Goal: Task Accomplishment & Management: Use online tool/utility

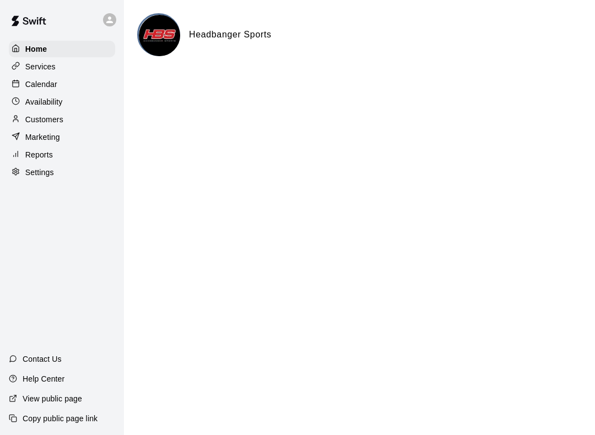
click at [33, 89] on p "Calendar" at bounding box center [41, 84] width 32 height 11
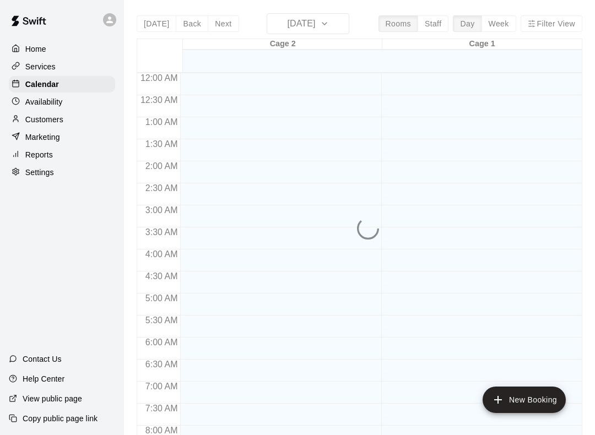
scroll to position [639, 0]
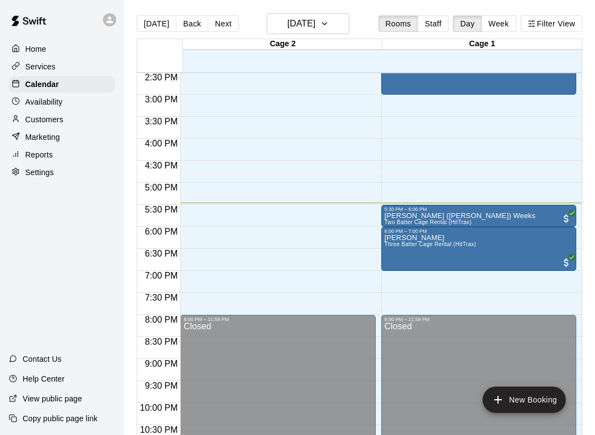
click at [430, 18] on button "Staff" at bounding box center [432, 23] width 31 height 17
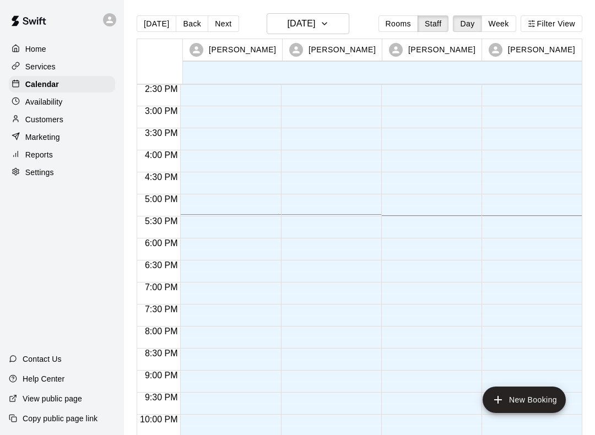
click at [411, 20] on button "Rooms" at bounding box center [398, 23] width 40 height 17
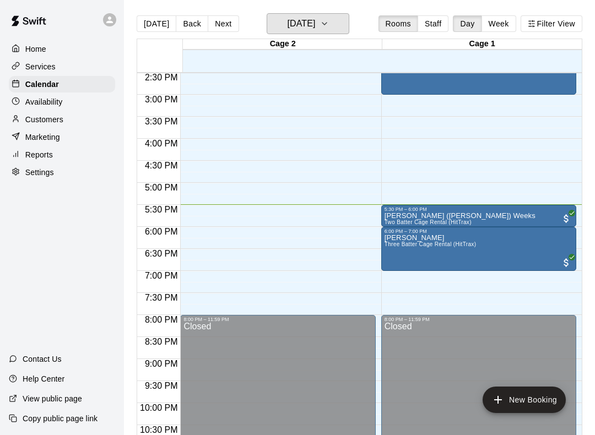
click at [307, 13] on button "[DATE]" at bounding box center [308, 23] width 83 height 21
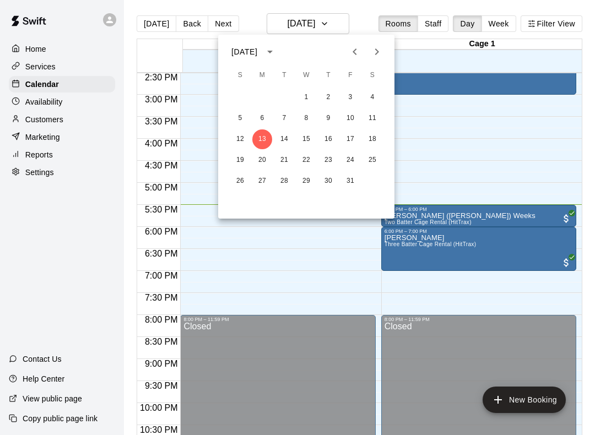
click at [352, 55] on icon "Previous month" at bounding box center [354, 51] width 13 height 13
click at [352, 53] on icon "Previous month" at bounding box center [354, 51] width 13 height 13
click at [354, 52] on icon "Previous month" at bounding box center [354, 51] width 13 height 13
click at [345, 55] on button "Previous month" at bounding box center [355, 52] width 22 height 22
click at [322, 105] on button "5" at bounding box center [328, 98] width 20 height 20
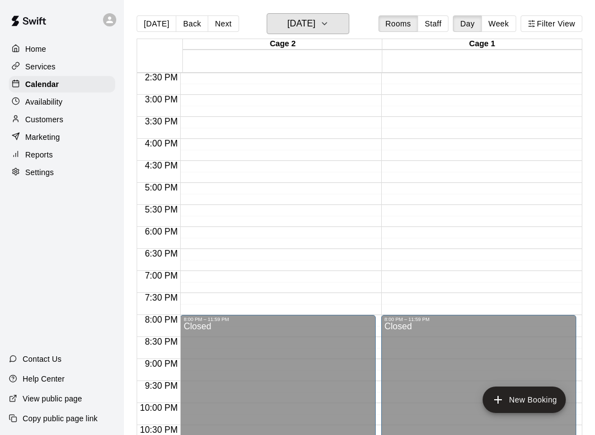
click at [329, 25] on icon "button" at bounding box center [324, 23] width 9 height 13
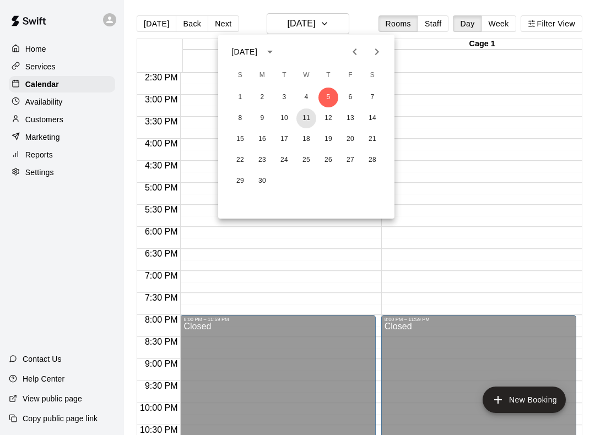
click at [308, 113] on button "11" at bounding box center [306, 118] width 20 height 20
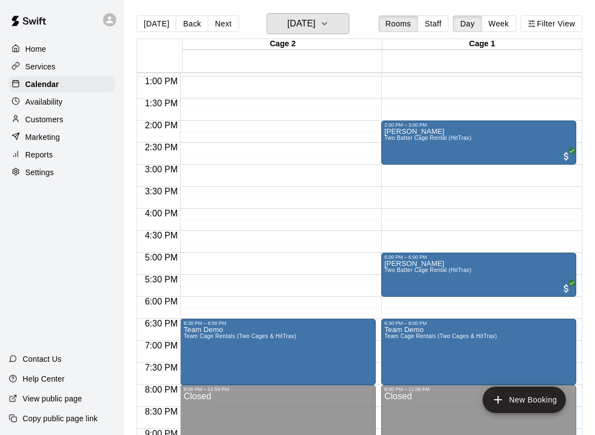
scroll to position [547, 0]
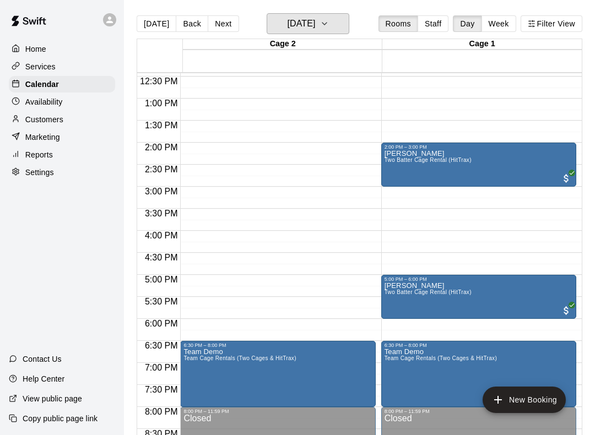
click at [329, 22] on icon "button" at bounding box center [324, 23] width 9 height 13
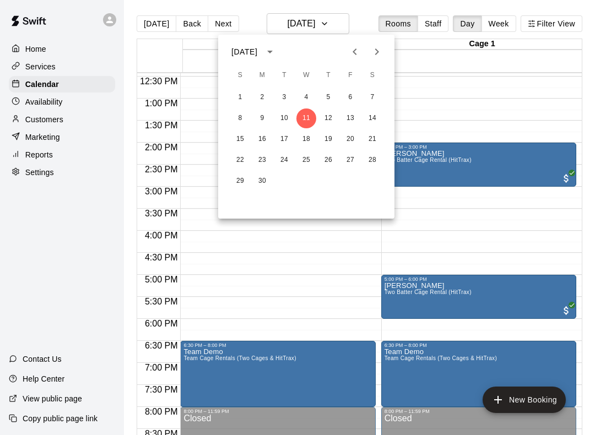
click at [349, 48] on icon "Previous month" at bounding box center [354, 51] width 13 height 13
click at [330, 111] on button "8" at bounding box center [328, 118] width 20 height 20
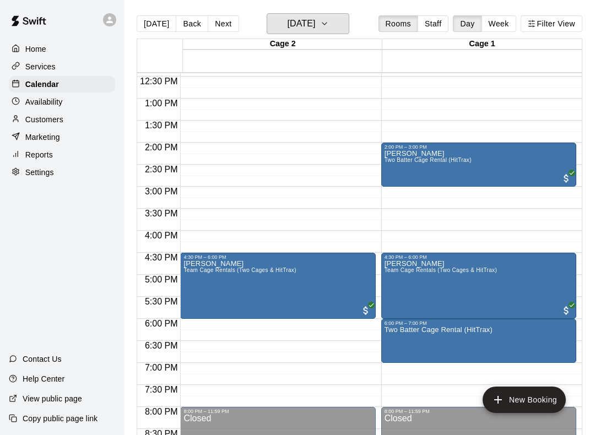
click at [315, 20] on h6 "[DATE]" at bounding box center [301, 23] width 28 height 15
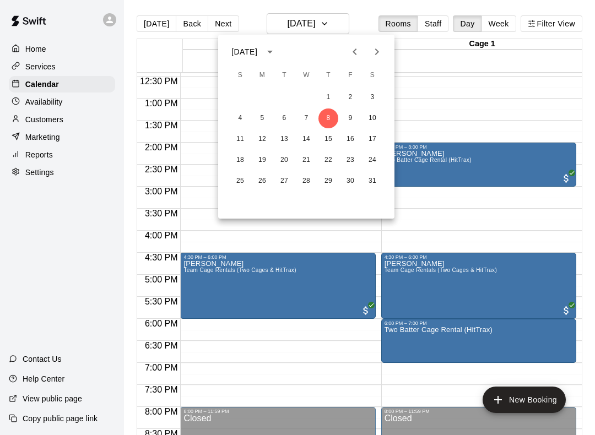
click at [353, 51] on icon "Previous month" at bounding box center [354, 51] width 4 height 7
click at [353, 50] on icon "Previous month" at bounding box center [354, 51] width 13 height 13
click at [351, 51] on icon "Previous month" at bounding box center [354, 51] width 13 height 13
click at [294, 134] on div "9 10 11 12 13 14 15" at bounding box center [306, 139] width 176 height 20
click at [313, 126] on button "5" at bounding box center [306, 118] width 20 height 20
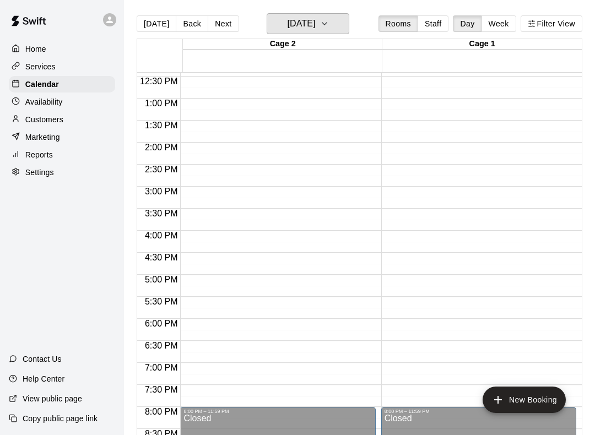
click at [315, 26] on h6 "[DATE]" at bounding box center [301, 23] width 28 height 15
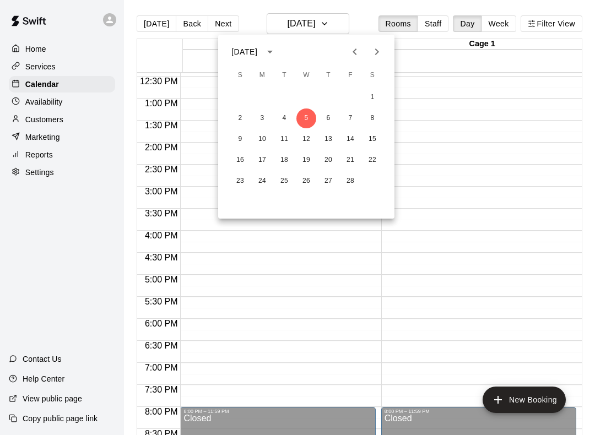
click at [377, 53] on icon "Next month" at bounding box center [377, 51] width 4 height 7
click at [375, 52] on icon "Next month" at bounding box center [376, 51] width 13 height 13
click at [335, 97] on button "3" at bounding box center [328, 98] width 20 height 20
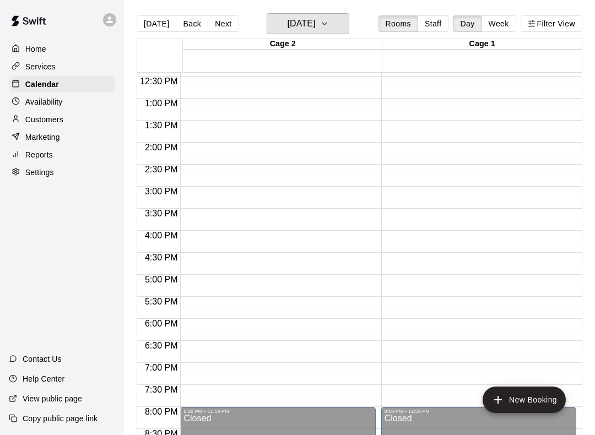
click at [334, 22] on button "[DATE]" at bounding box center [308, 23] width 83 height 21
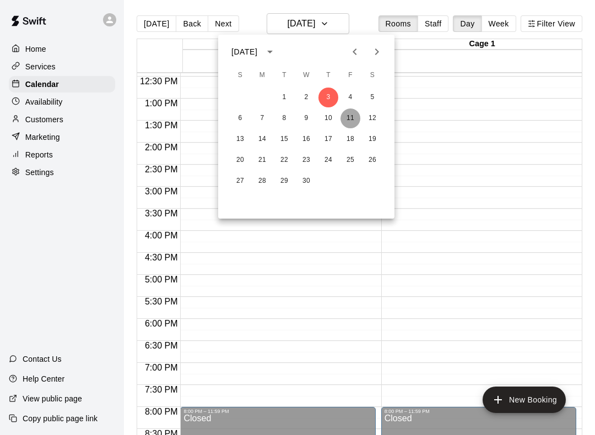
click at [350, 126] on button "11" at bounding box center [350, 118] width 20 height 20
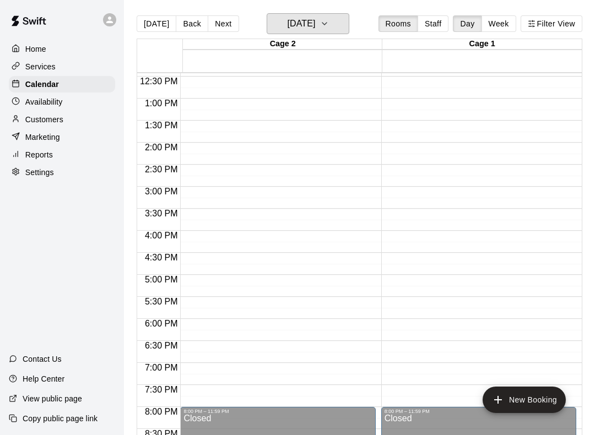
click at [315, 23] on h6 "[DATE]" at bounding box center [301, 23] width 28 height 15
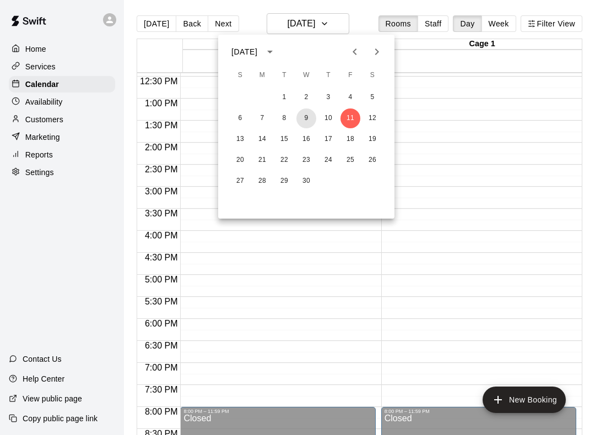
click at [310, 117] on button "9" at bounding box center [306, 118] width 20 height 20
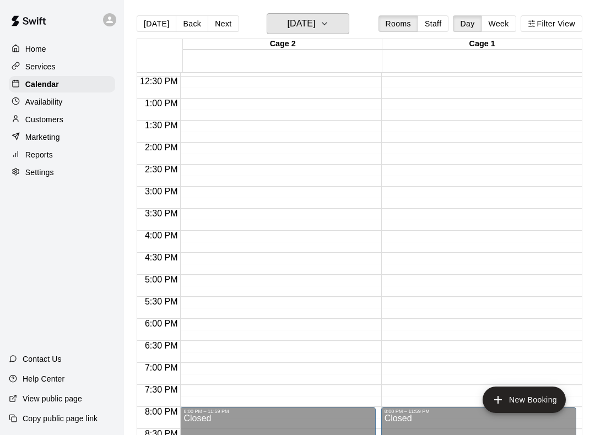
click at [315, 19] on h6 "[DATE]" at bounding box center [301, 23] width 28 height 15
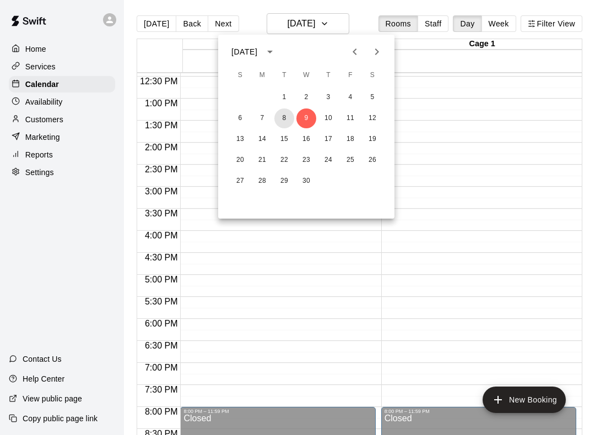
click at [288, 126] on button "8" at bounding box center [284, 118] width 20 height 20
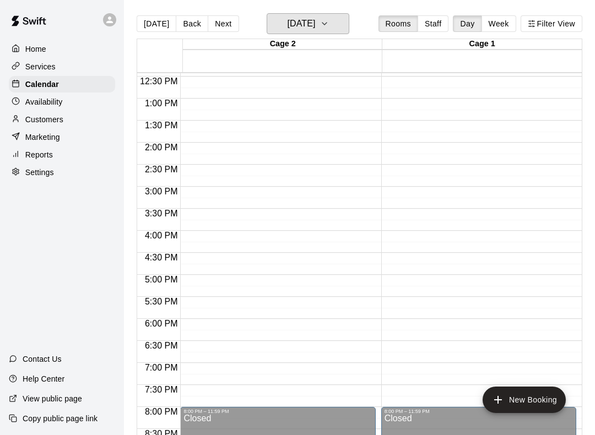
click at [329, 29] on icon "button" at bounding box center [324, 23] width 9 height 13
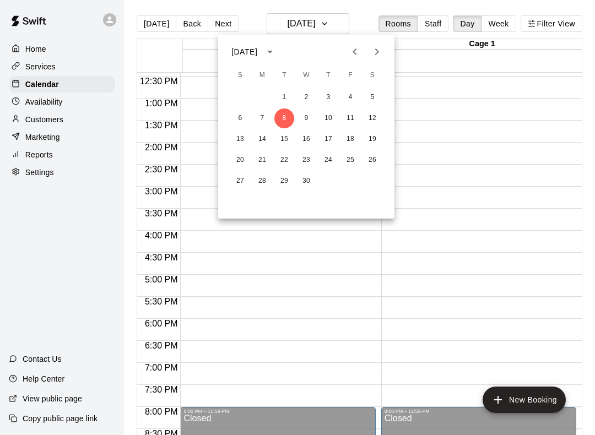
click at [375, 52] on icon "Next month" at bounding box center [376, 51] width 13 height 13
click at [291, 145] on button "13" at bounding box center [284, 139] width 20 height 20
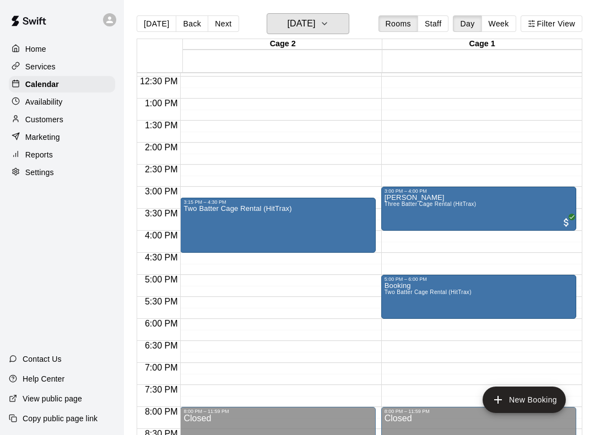
click at [330, 33] on button "[DATE]" at bounding box center [308, 23] width 83 height 21
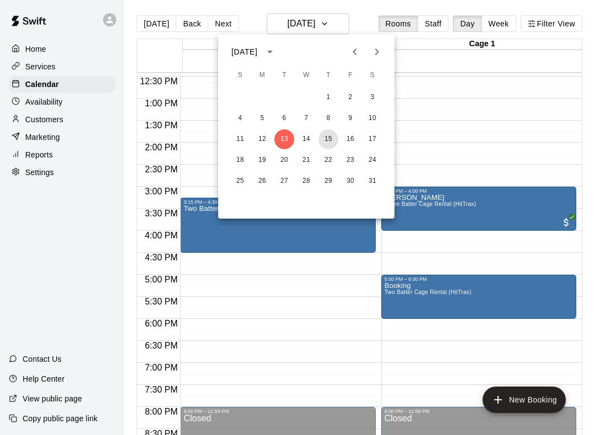
click at [323, 139] on button "15" at bounding box center [328, 139] width 20 height 20
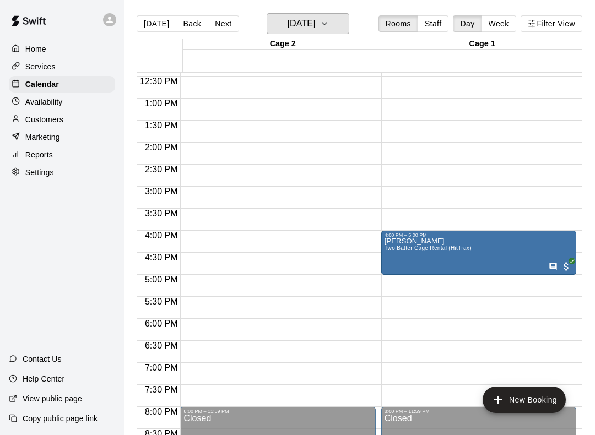
click at [329, 29] on icon "button" at bounding box center [324, 23] width 9 height 13
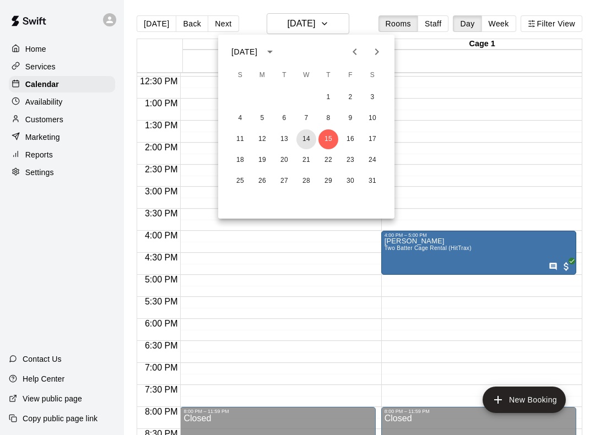
click at [297, 143] on button "14" at bounding box center [306, 139] width 20 height 20
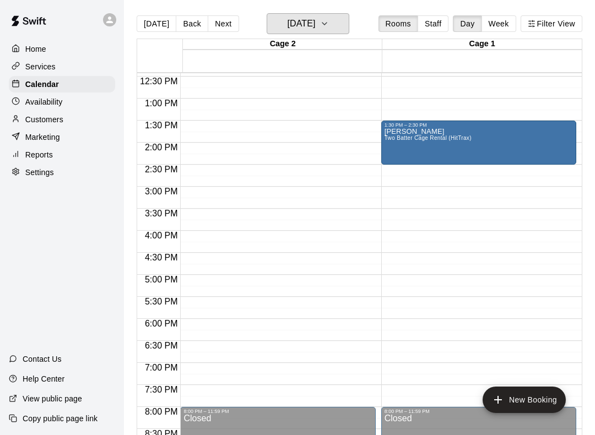
click at [329, 29] on icon "button" at bounding box center [324, 23] width 9 height 13
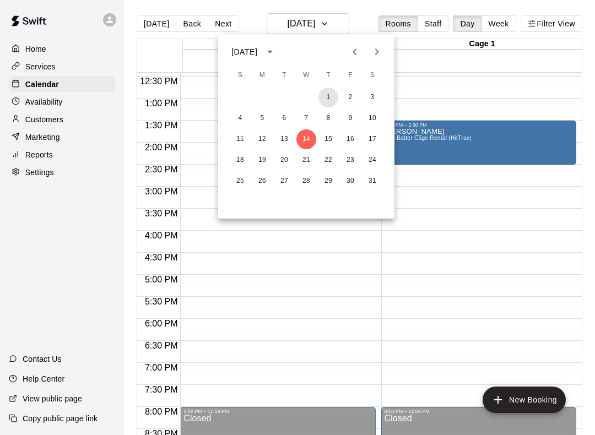
click at [329, 93] on button "1" at bounding box center [328, 98] width 20 height 20
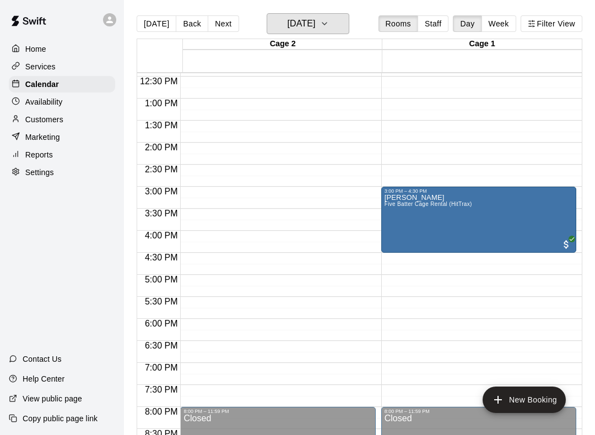
click at [349, 23] on button "[DATE]" at bounding box center [308, 23] width 83 height 21
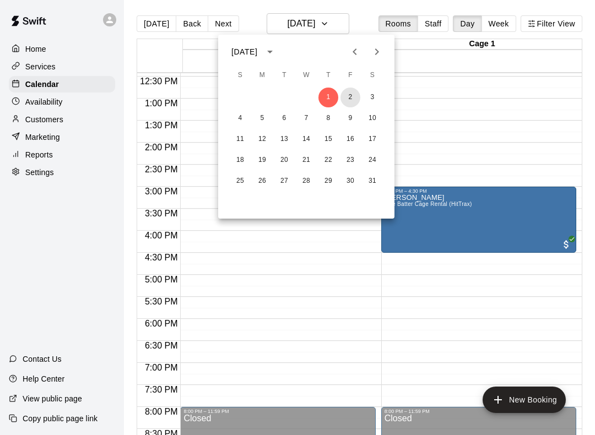
click at [345, 94] on button "2" at bounding box center [350, 98] width 20 height 20
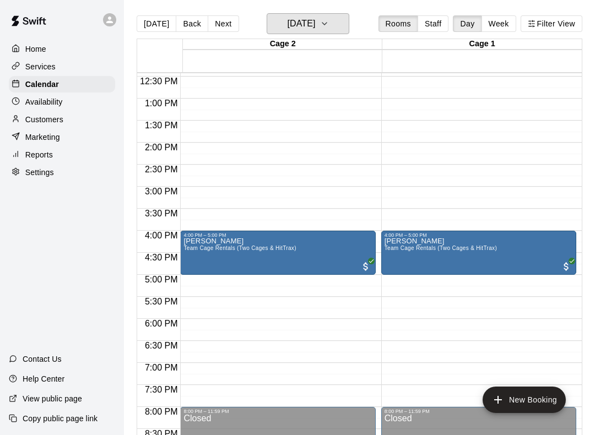
click at [329, 23] on icon "button" at bounding box center [324, 23] width 9 height 13
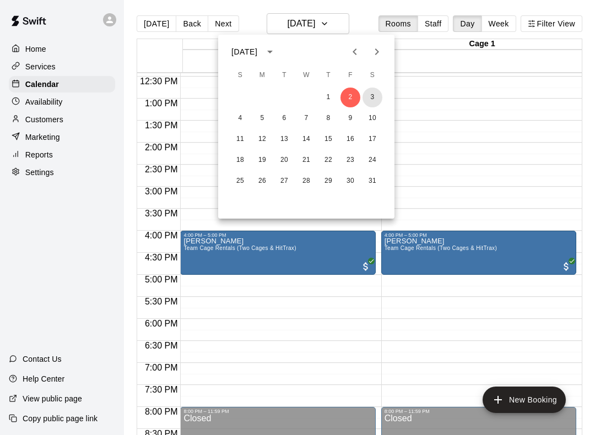
click at [372, 95] on button "3" at bounding box center [372, 98] width 20 height 20
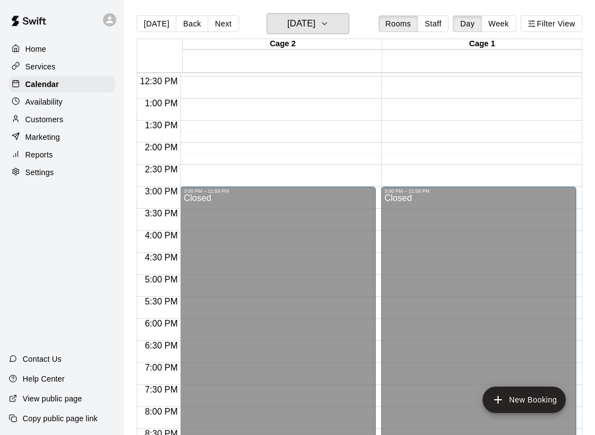
click at [329, 22] on icon "button" at bounding box center [324, 23] width 9 height 13
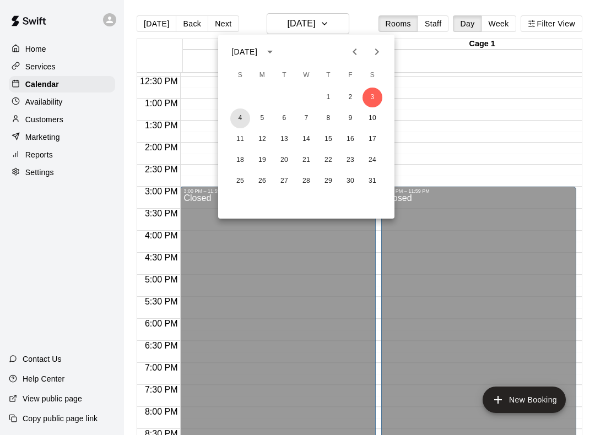
click at [230, 119] on button "4" at bounding box center [240, 118] width 20 height 20
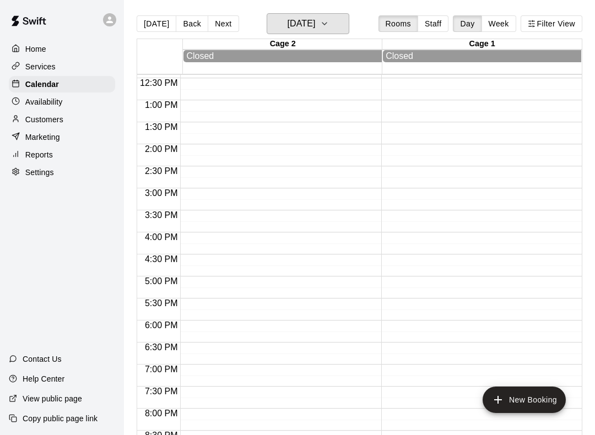
click at [302, 17] on h6 "[DATE]" at bounding box center [301, 23] width 28 height 15
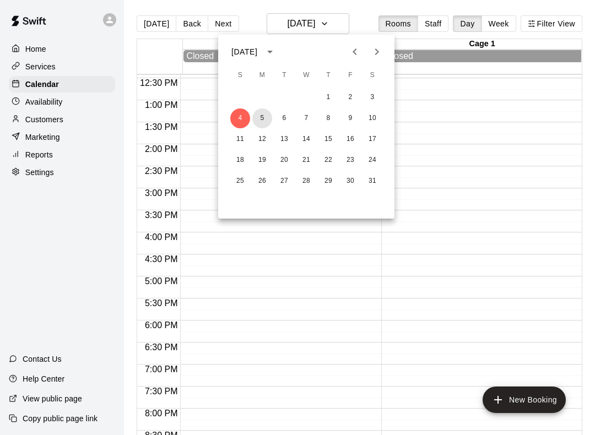
click at [260, 112] on button "5" at bounding box center [262, 118] width 20 height 20
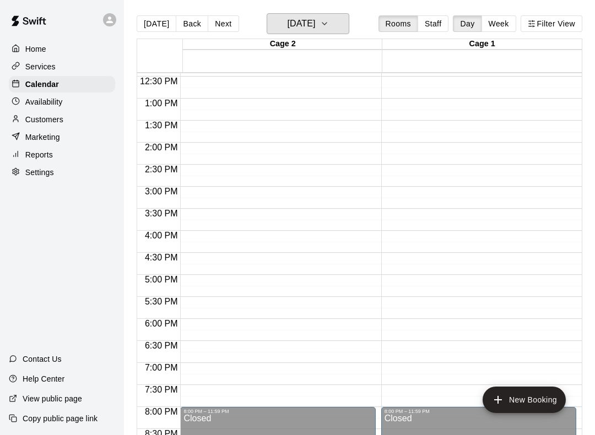
click at [313, 26] on h6 "[DATE]" at bounding box center [301, 23] width 28 height 15
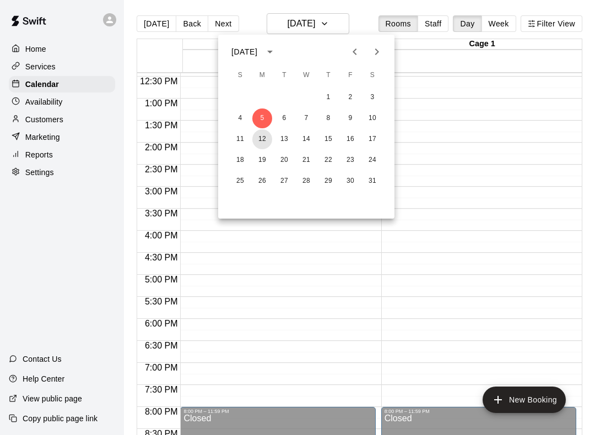
click at [264, 147] on button "12" at bounding box center [262, 139] width 20 height 20
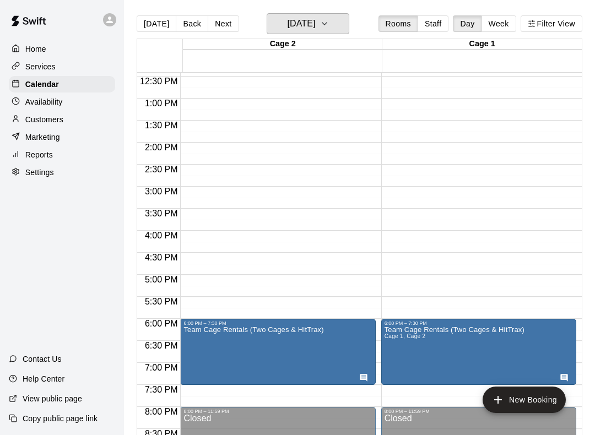
click at [329, 21] on icon "button" at bounding box center [324, 23] width 9 height 13
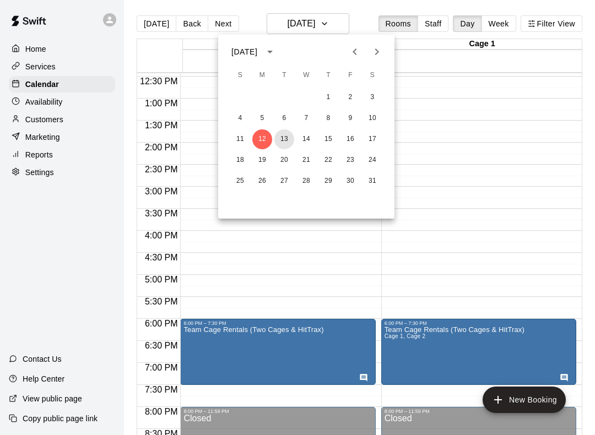
click at [287, 135] on button "13" at bounding box center [284, 139] width 20 height 20
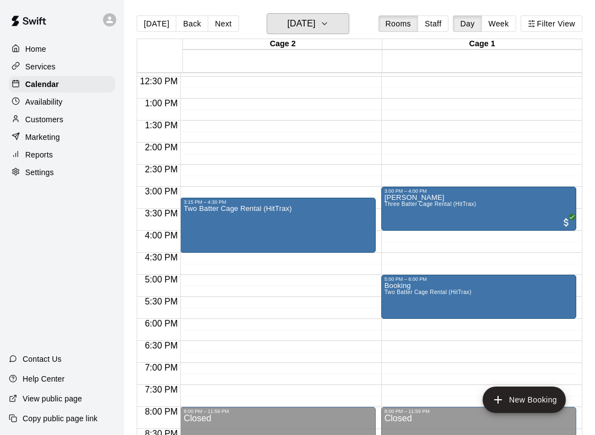
click at [338, 32] on button "[DATE]" at bounding box center [308, 23] width 83 height 21
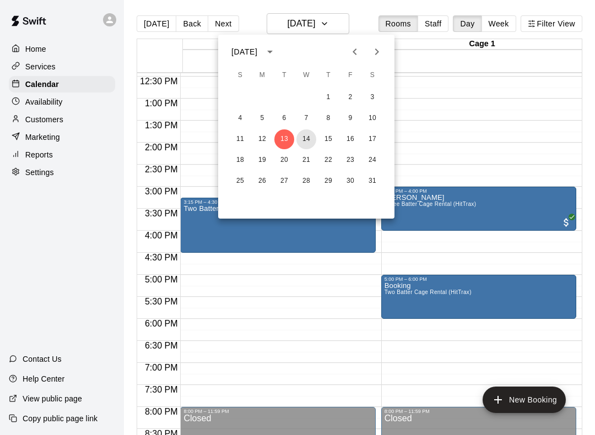
click at [302, 132] on button "14" at bounding box center [306, 139] width 20 height 20
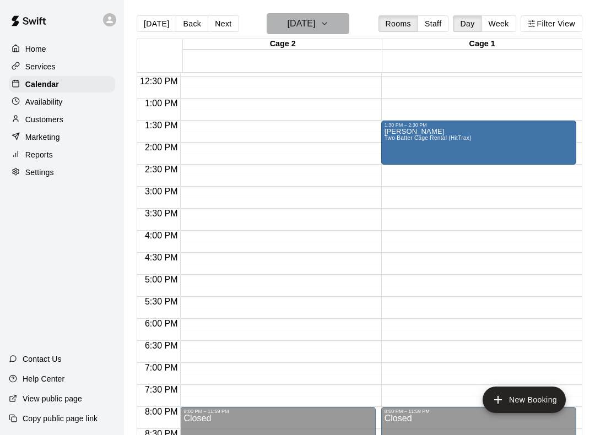
click at [349, 15] on button "[DATE]" at bounding box center [308, 23] width 83 height 21
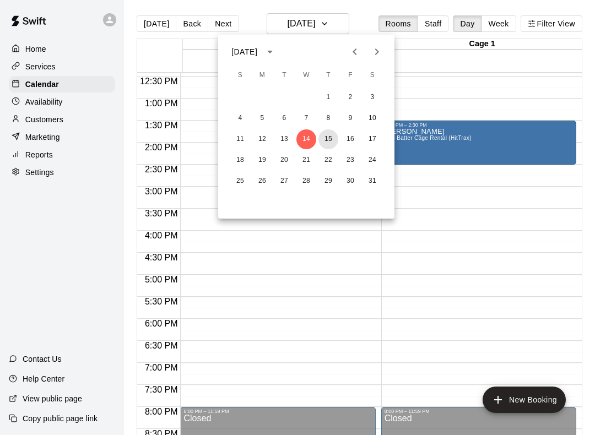
click at [327, 143] on button "15" at bounding box center [328, 139] width 20 height 20
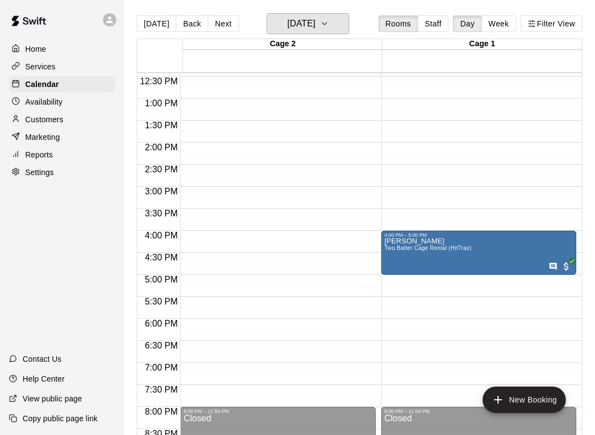
click at [329, 20] on icon "button" at bounding box center [324, 23] width 9 height 13
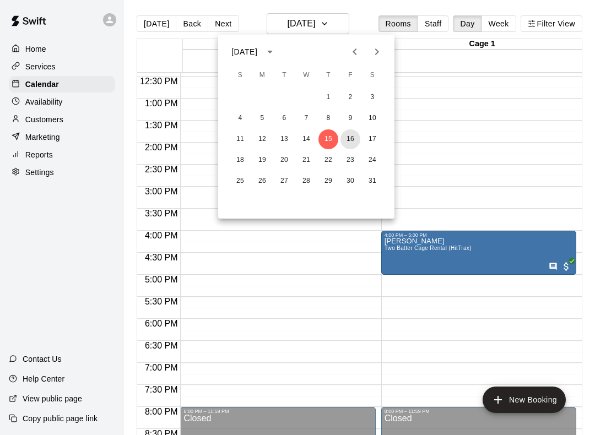
click at [347, 136] on button "16" at bounding box center [350, 139] width 20 height 20
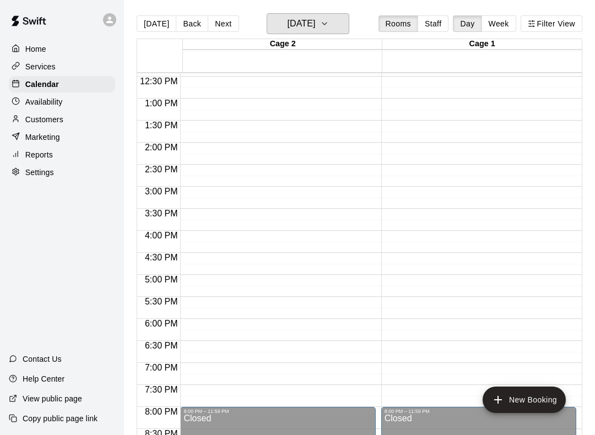
click at [346, 23] on button "[DATE]" at bounding box center [308, 23] width 83 height 21
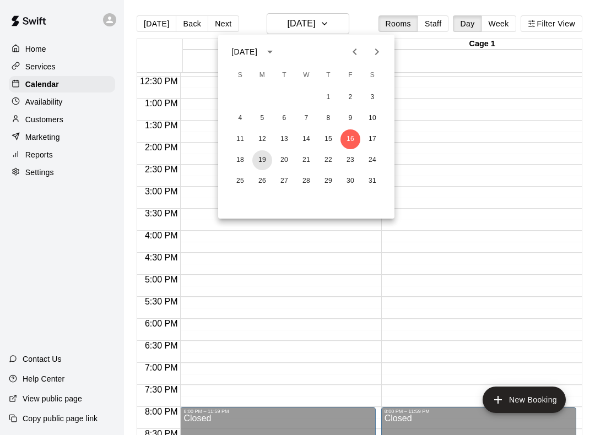
click at [270, 159] on button "19" at bounding box center [262, 160] width 20 height 20
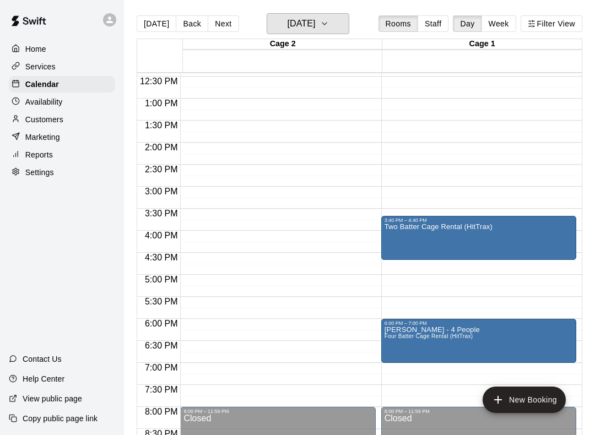
click at [331, 19] on button "[DATE]" at bounding box center [308, 23] width 83 height 21
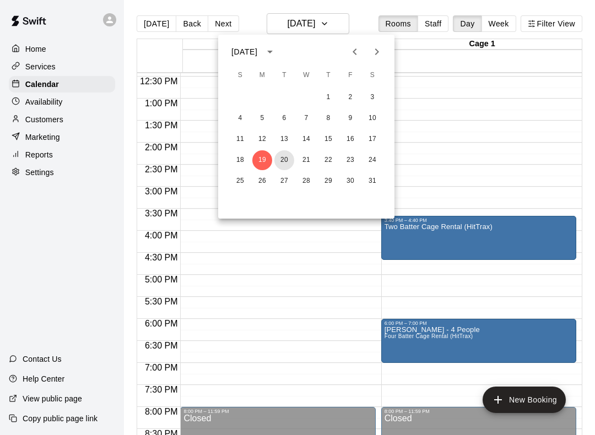
click at [282, 161] on button "20" at bounding box center [284, 160] width 20 height 20
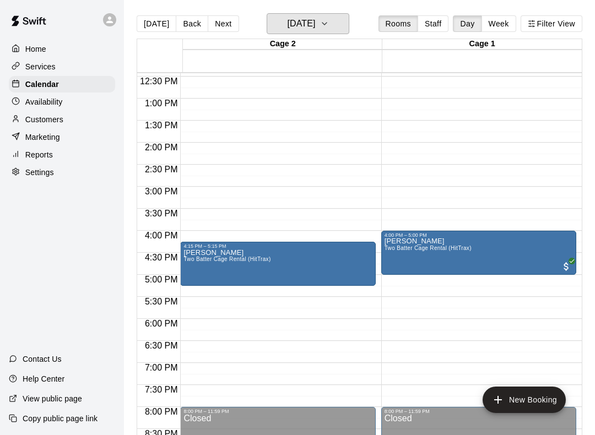
click at [315, 18] on h6 "[DATE]" at bounding box center [301, 23] width 28 height 15
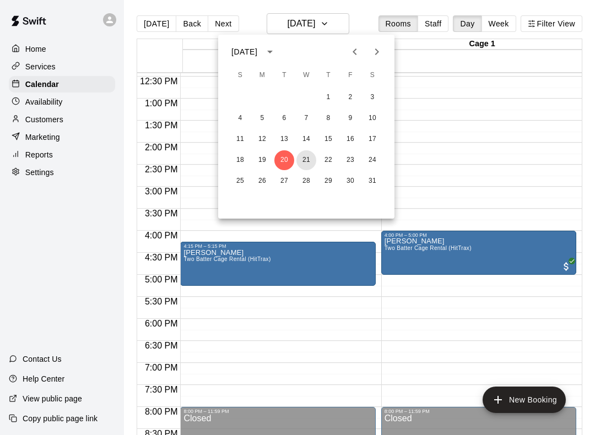
click at [300, 159] on button "21" at bounding box center [306, 160] width 20 height 20
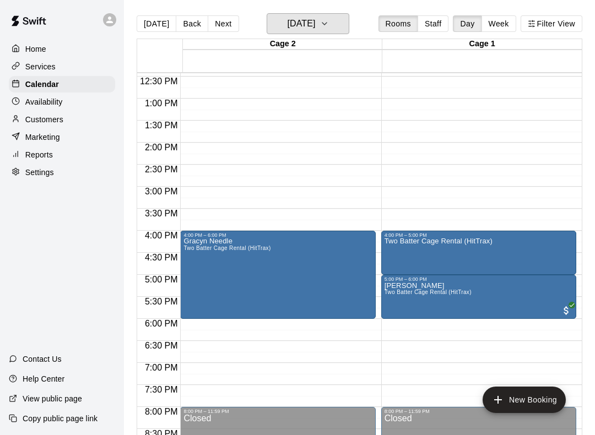
click at [315, 18] on h6 "[DATE]" at bounding box center [301, 23] width 28 height 15
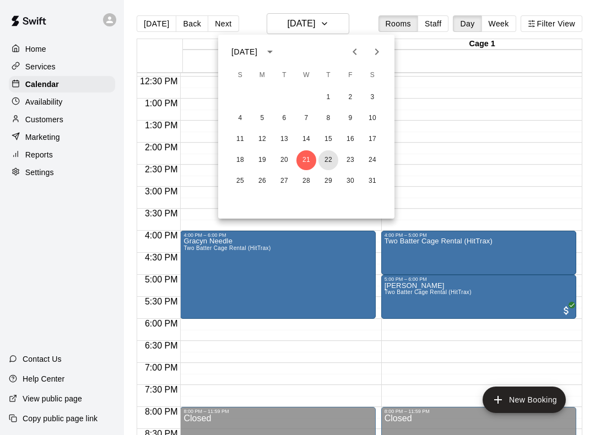
click at [325, 162] on button "22" at bounding box center [328, 160] width 20 height 20
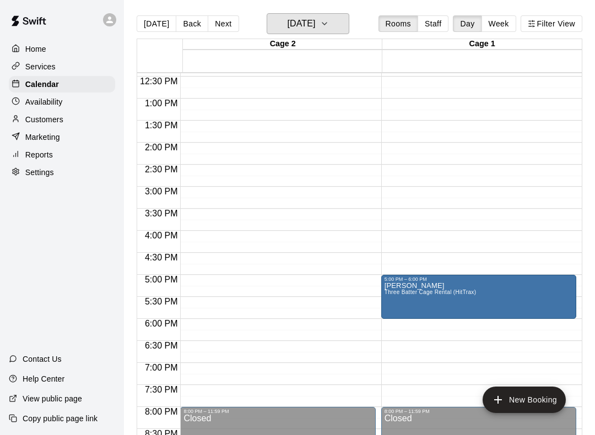
click at [315, 24] on h6 "[DATE]" at bounding box center [301, 23] width 28 height 15
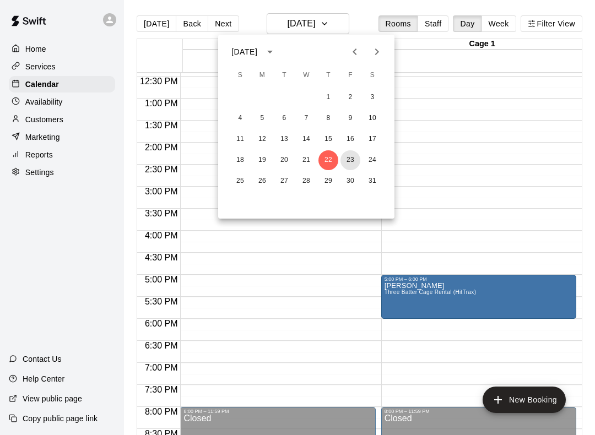
click at [349, 157] on button "23" at bounding box center [350, 160] width 20 height 20
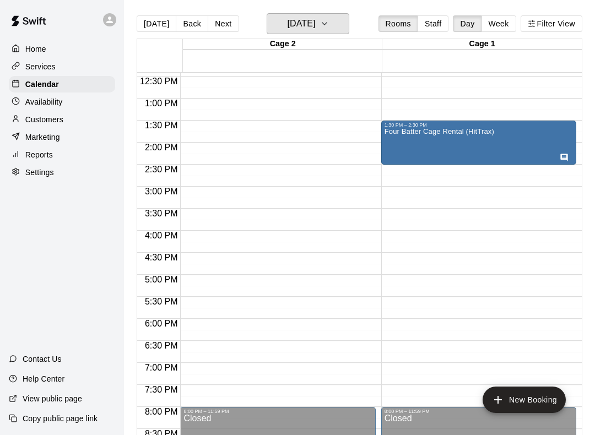
click at [315, 19] on h6 "[DATE]" at bounding box center [301, 23] width 28 height 15
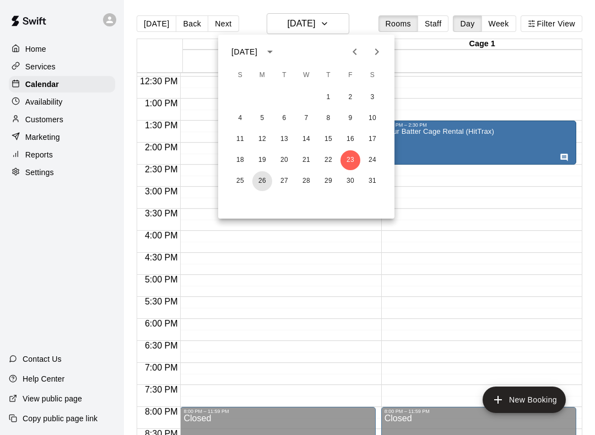
click at [258, 182] on button "26" at bounding box center [262, 181] width 20 height 20
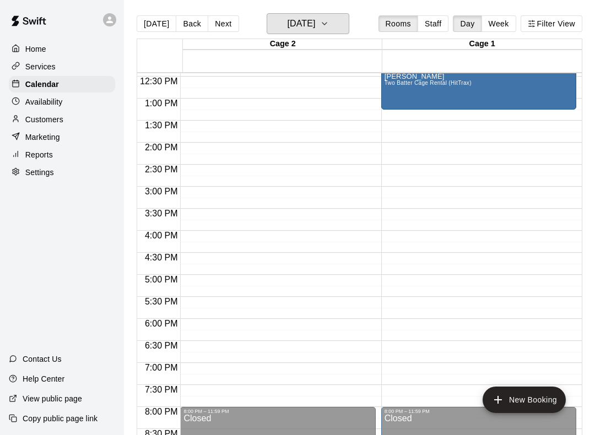
click at [304, 24] on h6 "[DATE]" at bounding box center [301, 23] width 28 height 15
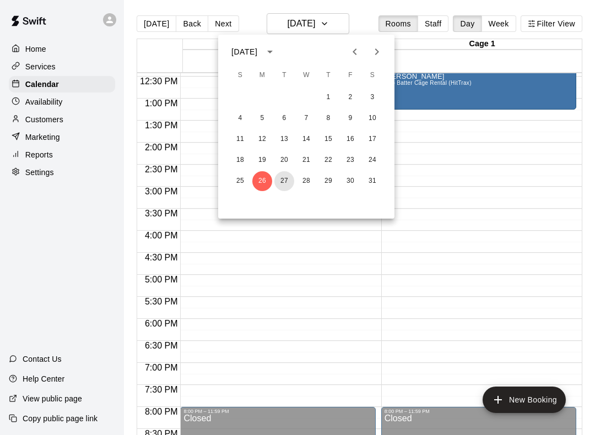
click at [281, 187] on button "27" at bounding box center [284, 181] width 20 height 20
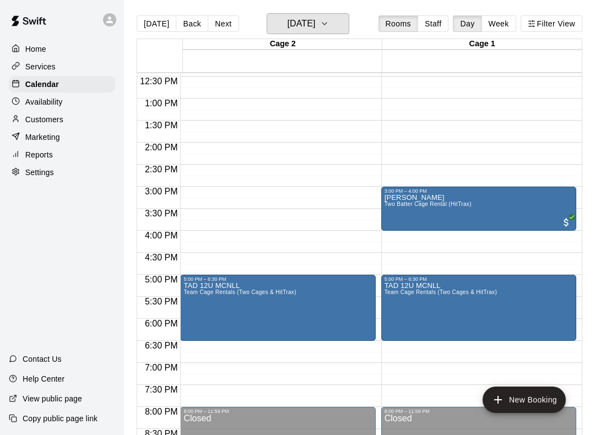
click at [306, 19] on h6 "[DATE]" at bounding box center [301, 23] width 28 height 15
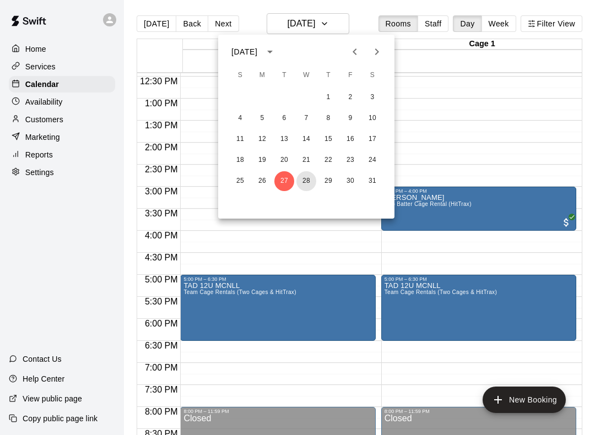
click at [301, 181] on button "28" at bounding box center [306, 181] width 20 height 20
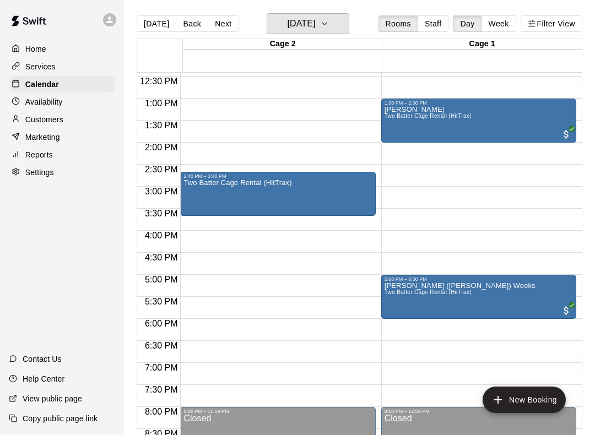
click at [315, 21] on h6 "[DATE]" at bounding box center [301, 23] width 28 height 15
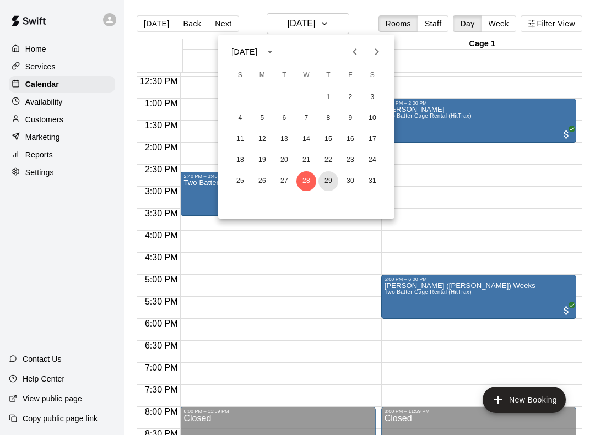
click at [329, 183] on button "29" at bounding box center [328, 181] width 20 height 20
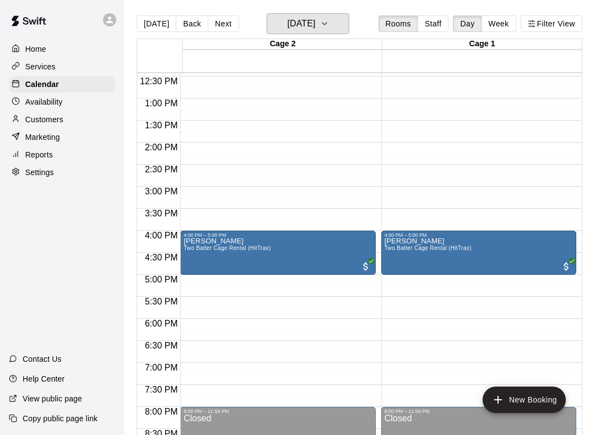
click at [315, 21] on h6 "[DATE]" at bounding box center [301, 23] width 28 height 15
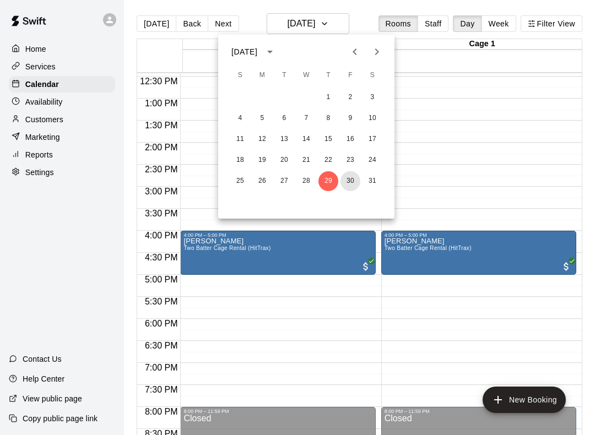
click at [346, 181] on button "30" at bounding box center [350, 181] width 20 height 20
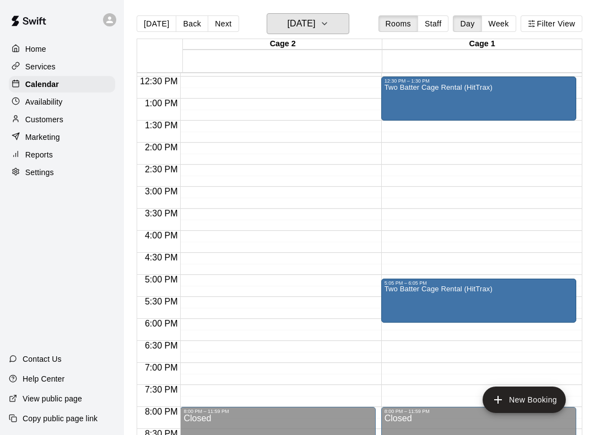
click at [329, 20] on icon "button" at bounding box center [324, 23] width 9 height 13
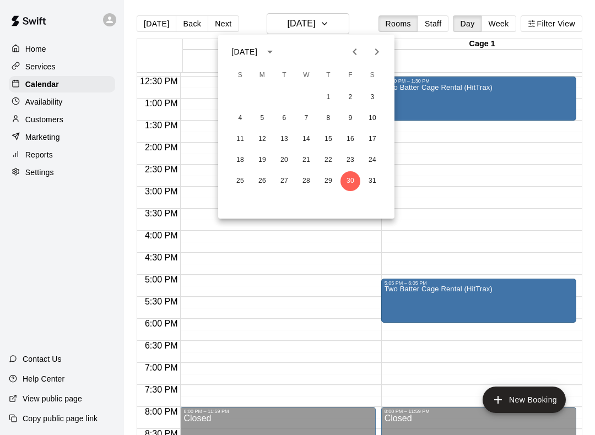
click at [372, 56] on icon "Next month" at bounding box center [376, 51] width 13 height 13
click at [257, 95] on button "2" at bounding box center [262, 98] width 20 height 20
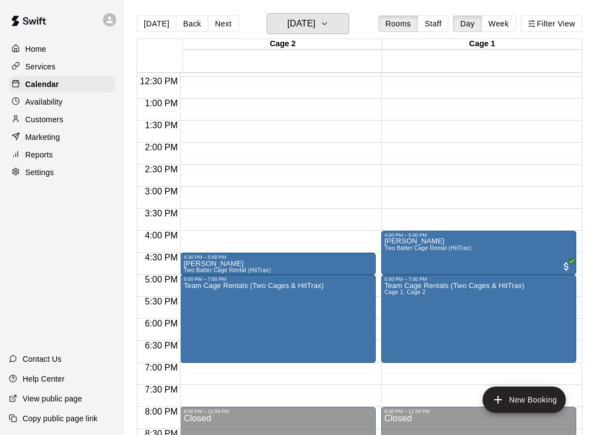
click at [329, 14] on button "[DATE]" at bounding box center [308, 23] width 83 height 21
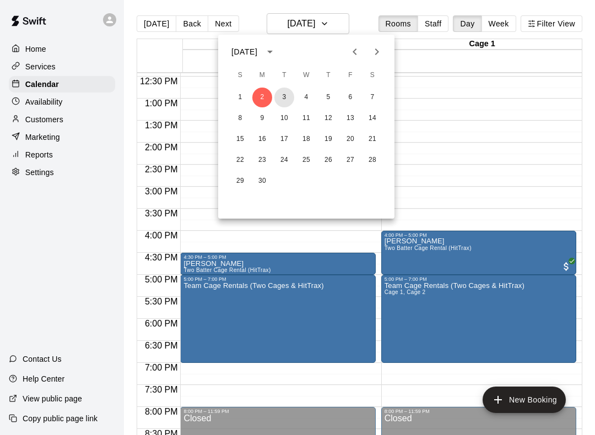
click at [286, 92] on button "3" at bounding box center [284, 98] width 20 height 20
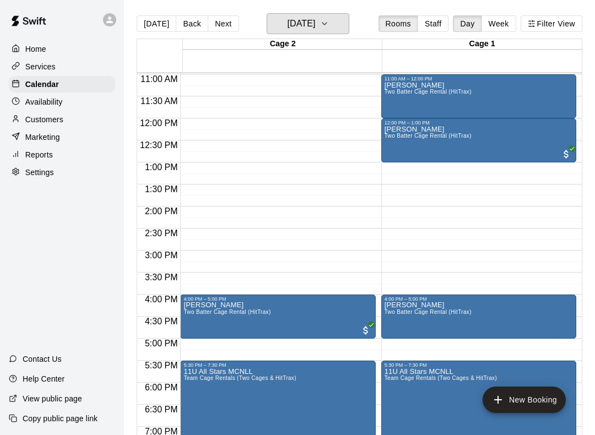
scroll to position [482, 0]
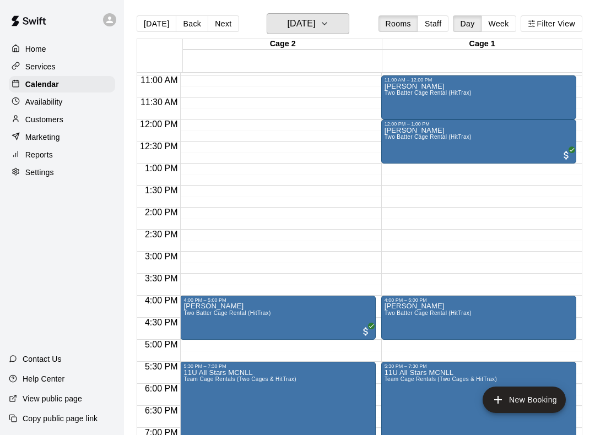
click at [315, 26] on h6 "[DATE]" at bounding box center [301, 23] width 28 height 15
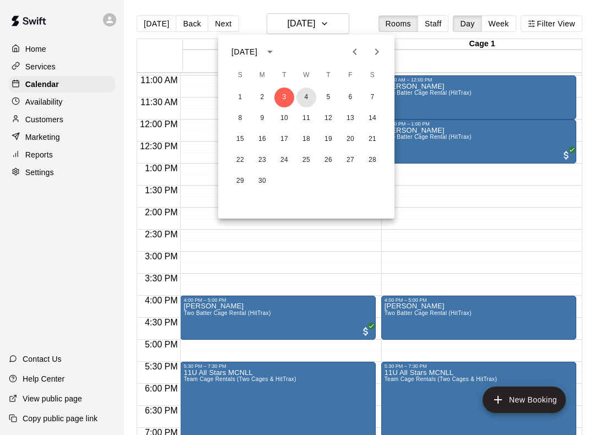
click at [312, 99] on button "4" at bounding box center [306, 98] width 20 height 20
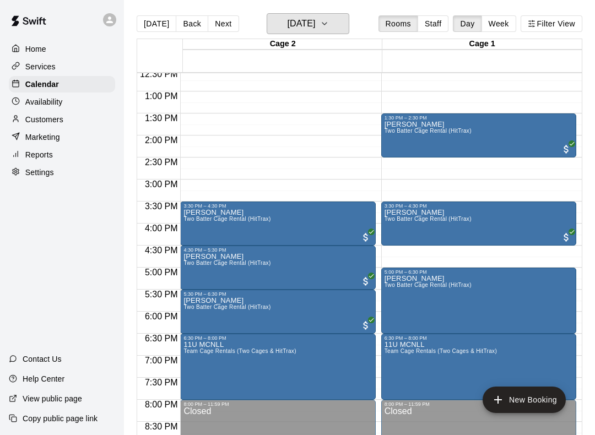
scroll to position [566, 0]
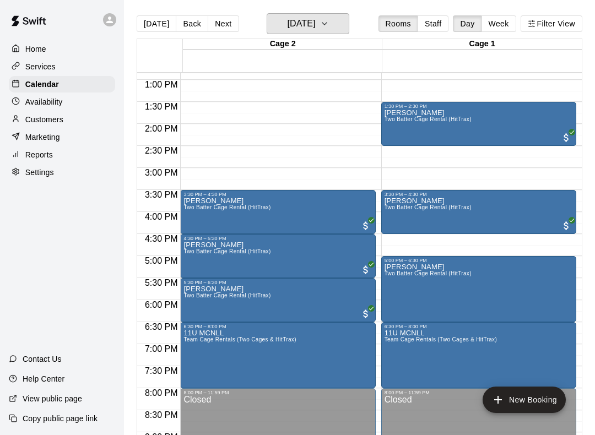
click at [315, 21] on h6 "[DATE]" at bounding box center [301, 23] width 28 height 15
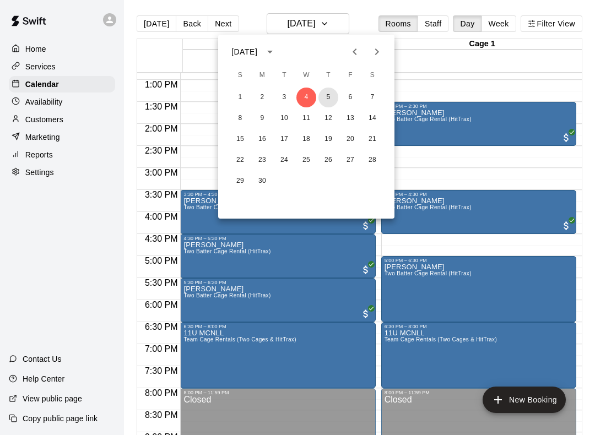
click at [330, 93] on button "5" at bounding box center [328, 98] width 20 height 20
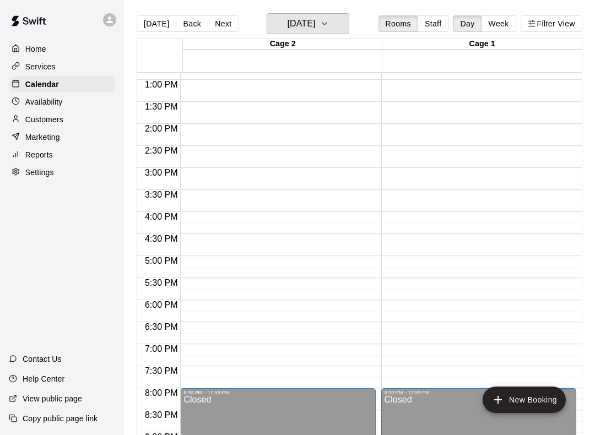
click at [341, 32] on button "[DATE]" at bounding box center [308, 23] width 83 height 21
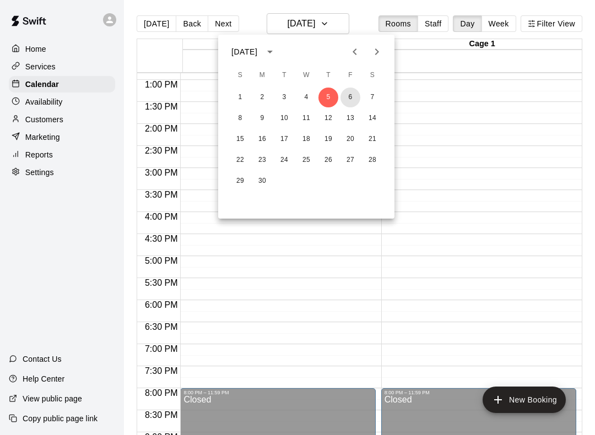
click at [347, 97] on button "6" at bounding box center [350, 98] width 20 height 20
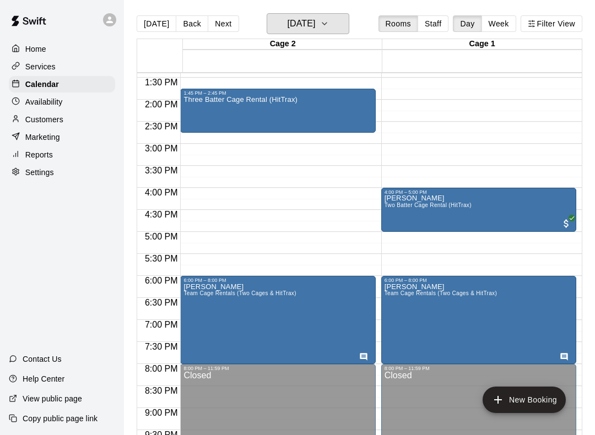
scroll to position [614, 0]
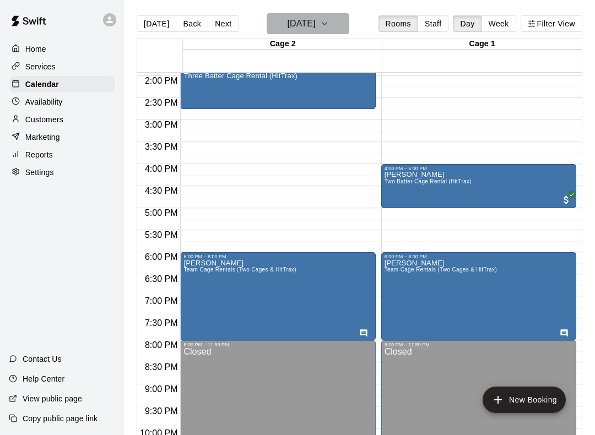
click at [329, 20] on icon "button" at bounding box center [324, 23] width 9 height 13
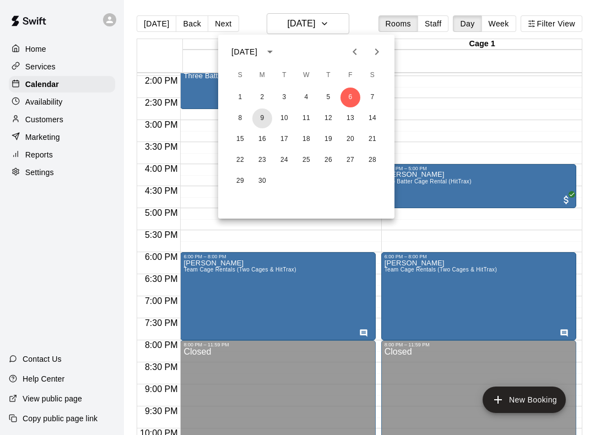
click at [258, 119] on button "9" at bounding box center [262, 118] width 20 height 20
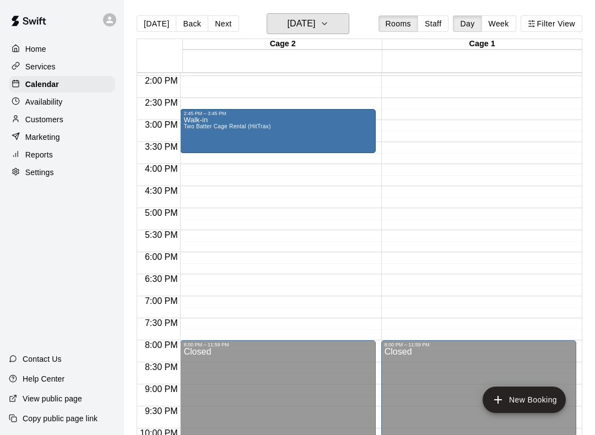
click at [315, 29] on h6 "[DATE]" at bounding box center [301, 23] width 28 height 15
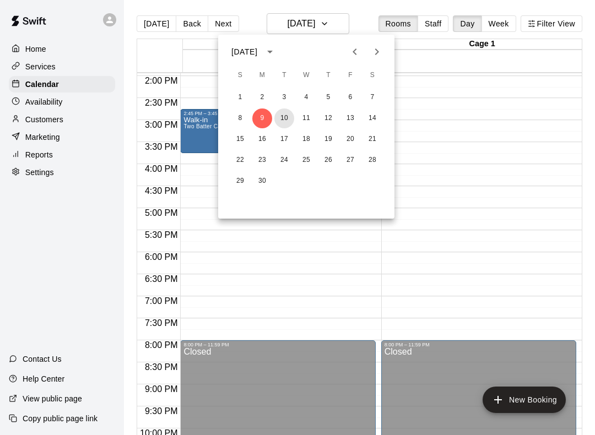
click at [284, 115] on button "10" at bounding box center [284, 118] width 20 height 20
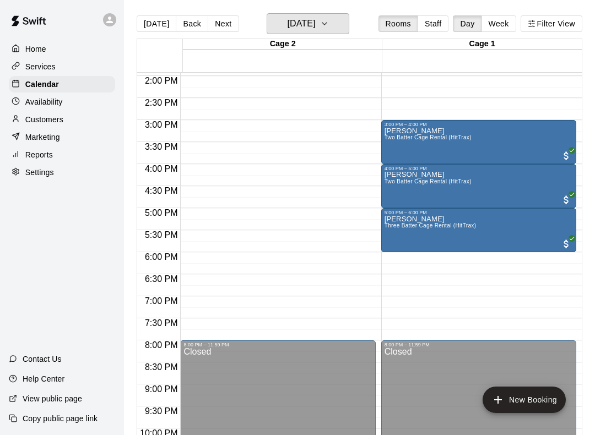
click at [315, 19] on h6 "[DATE]" at bounding box center [301, 23] width 28 height 15
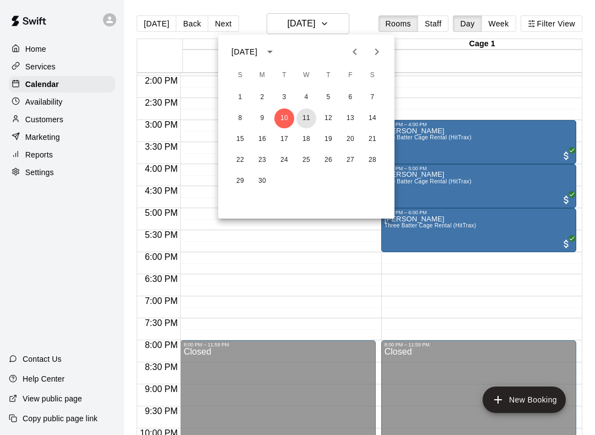
click at [307, 116] on button "11" at bounding box center [306, 118] width 20 height 20
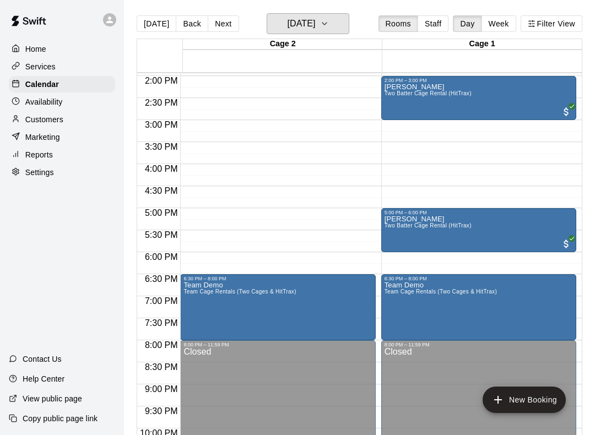
click at [315, 19] on h6 "[DATE]" at bounding box center [301, 23] width 28 height 15
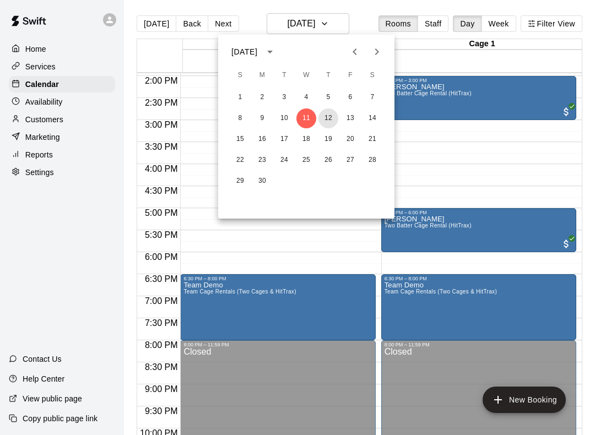
click at [325, 119] on button "12" at bounding box center [328, 118] width 20 height 20
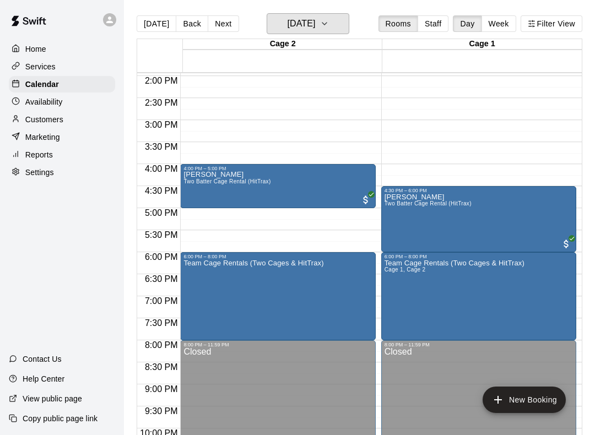
click at [315, 29] on h6 "[DATE]" at bounding box center [301, 23] width 28 height 15
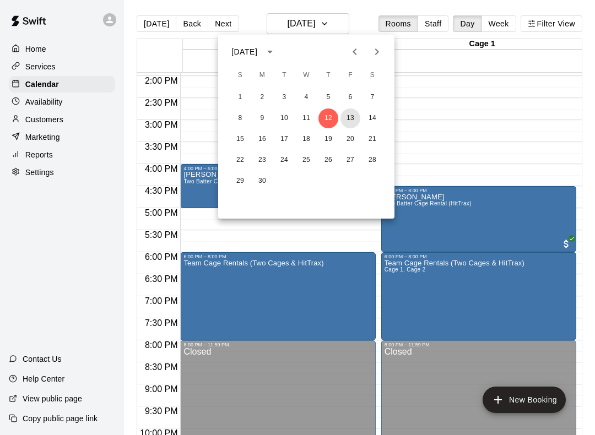
click at [349, 121] on button "13" at bounding box center [350, 118] width 20 height 20
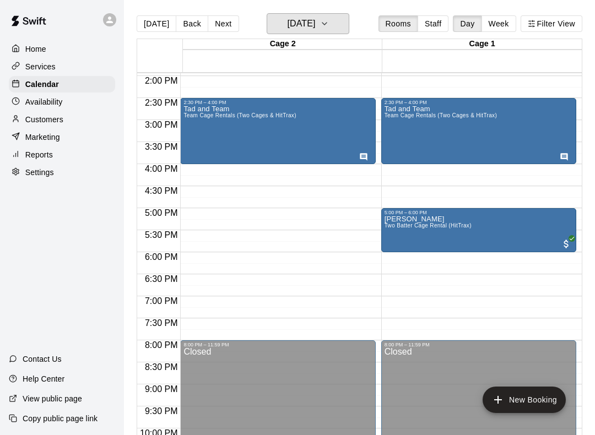
click at [329, 21] on icon "button" at bounding box center [324, 23] width 9 height 13
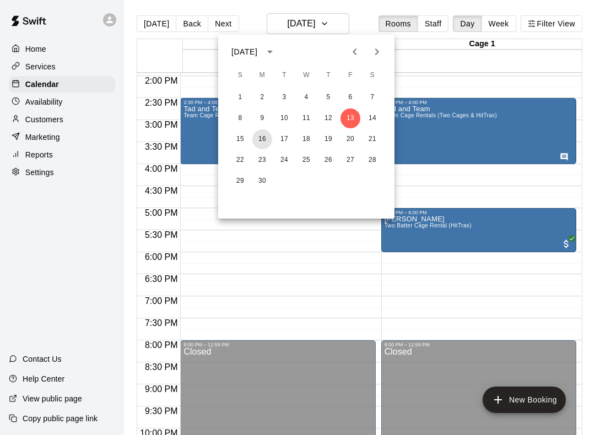
click at [260, 143] on button "16" at bounding box center [262, 139] width 20 height 20
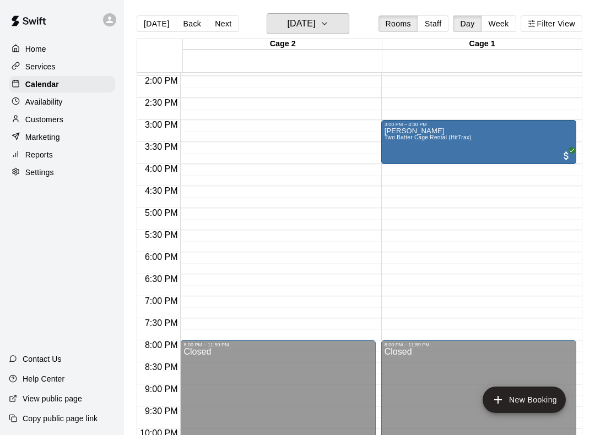
click at [331, 23] on button "[DATE]" at bounding box center [308, 23] width 83 height 21
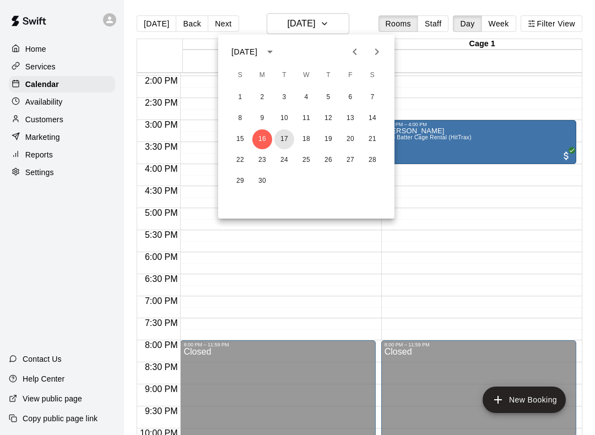
click at [286, 136] on button "17" at bounding box center [284, 139] width 20 height 20
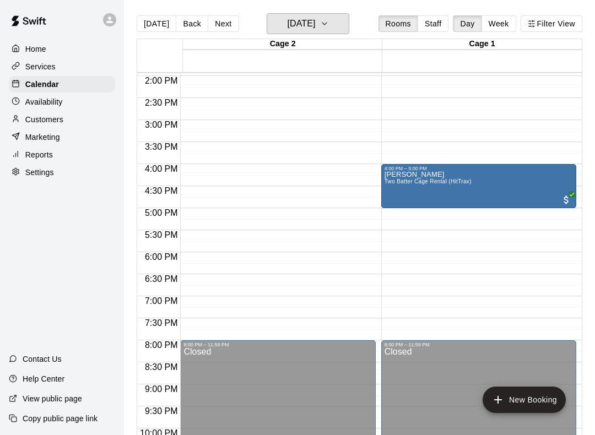
click at [315, 21] on h6 "[DATE]" at bounding box center [301, 23] width 28 height 15
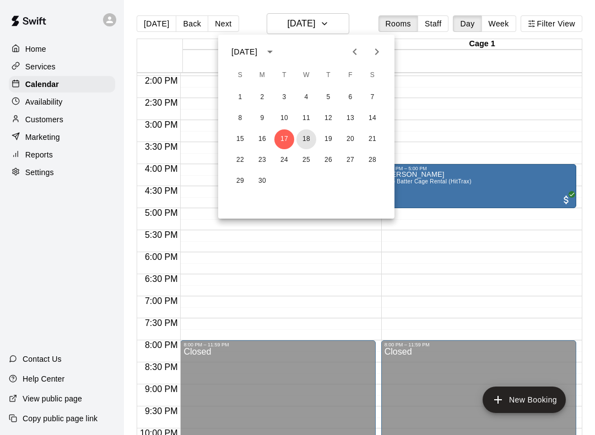
click at [306, 139] on button "18" at bounding box center [306, 139] width 20 height 20
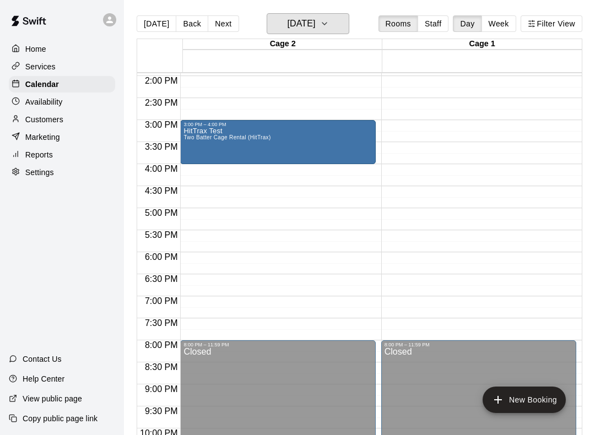
click at [315, 29] on h6 "[DATE]" at bounding box center [301, 23] width 28 height 15
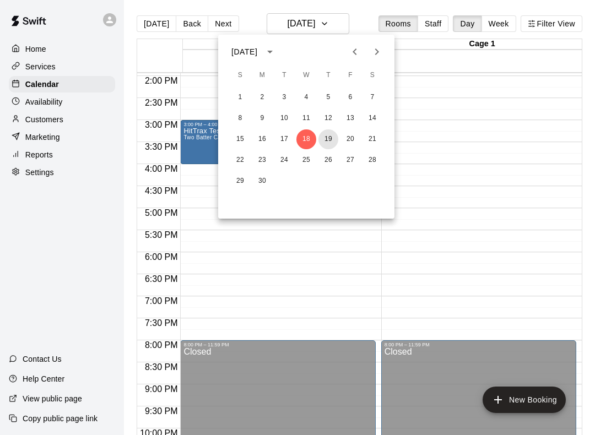
click at [331, 137] on button "19" at bounding box center [328, 139] width 20 height 20
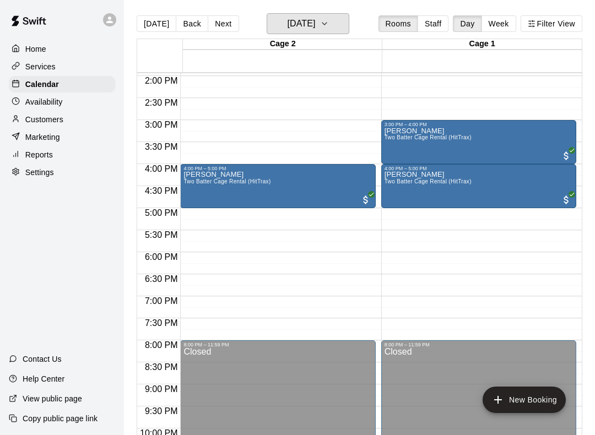
click at [315, 27] on h6 "[DATE]" at bounding box center [301, 23] width 28 height 15
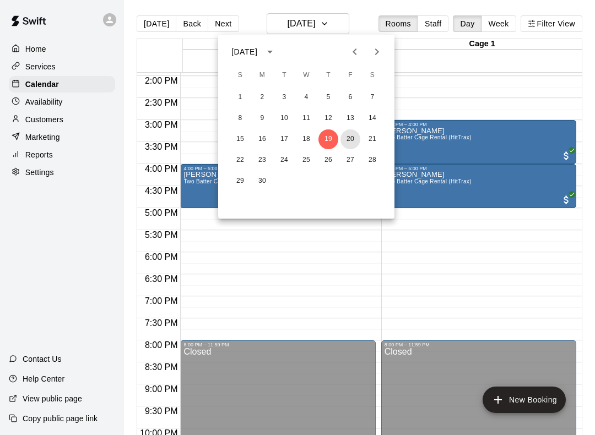
click at [352, 142] on button "20" at bounding box center [350, 139] width 20 height 20
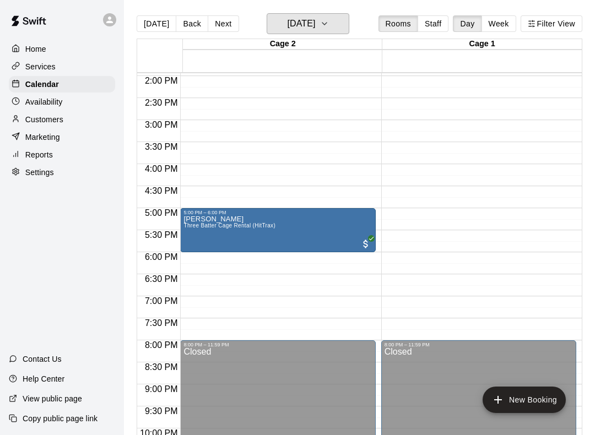
click at [315, 20] on h6 "[DATE]" at bounding box center [301, 23] width 28 height 15
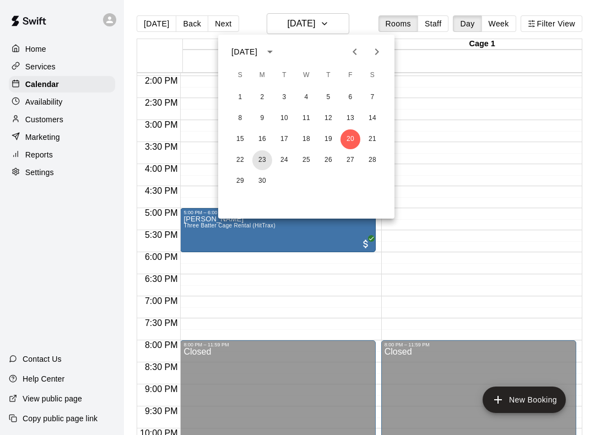
click at [265, 157] on button "23" at bounding box center [262, 160] width 20 height 20
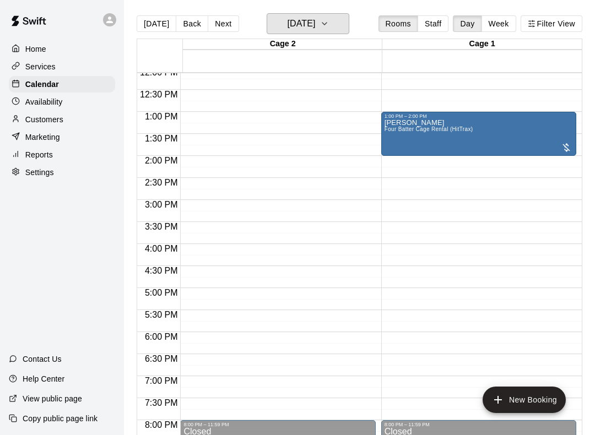
scroll to position [522, 0]
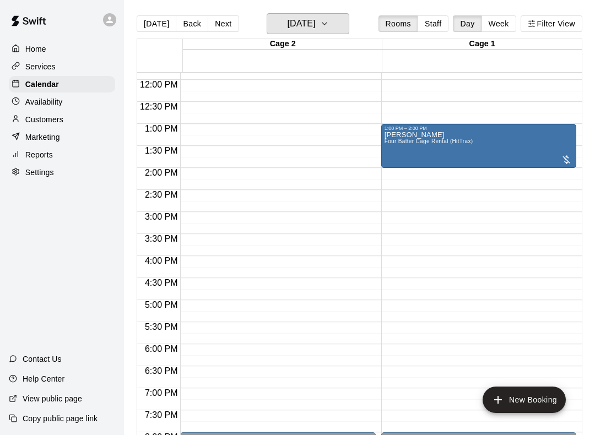
click at [315, 23] on h6 "[DATE]" at bounding box center [301, 23] width 28 height 15
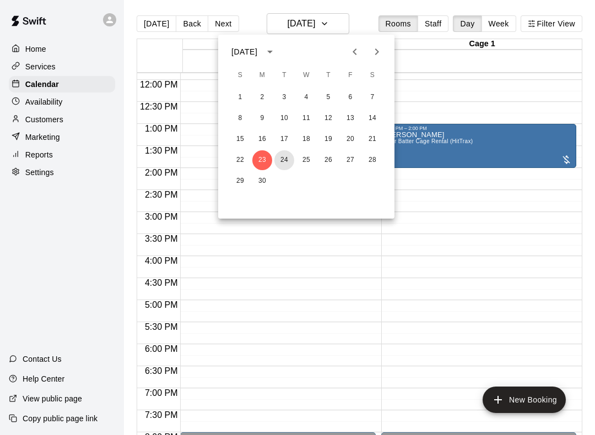
click at [282, 162] on button "24" at bounding box center [284, 160] width 20 height 20
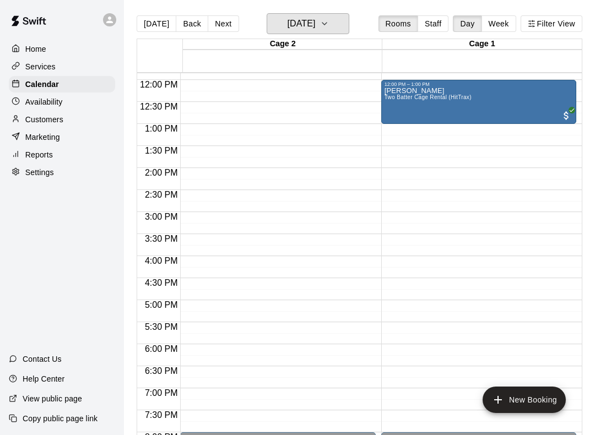
click at [315, 23] on h6 "[DATE]" at bounding box center [301, 23] width 28 height 15
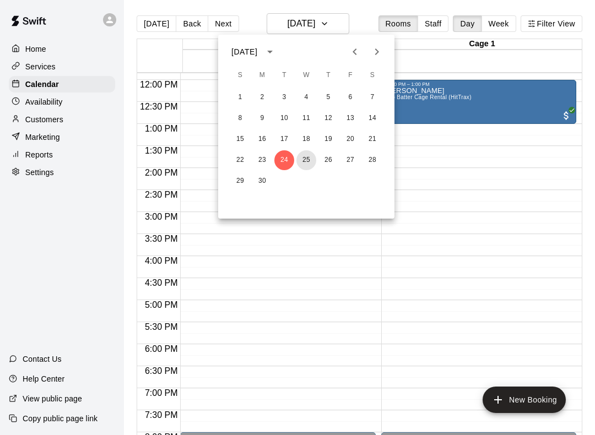
click at [306, 161] on button "25" at bounding box center [306, 160] width 20 height 20
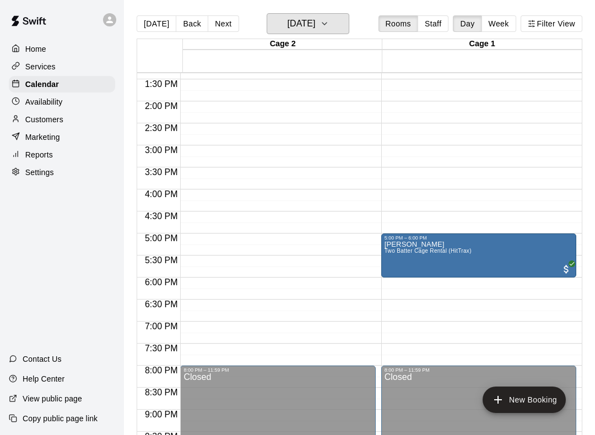
scroll to position [591, 0]
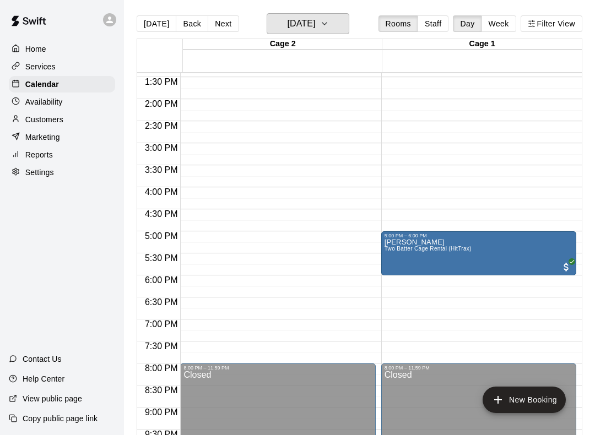
click at [312, 28] on h6 "[DATE]" at bounding box center [301, 23] width 28 height 15
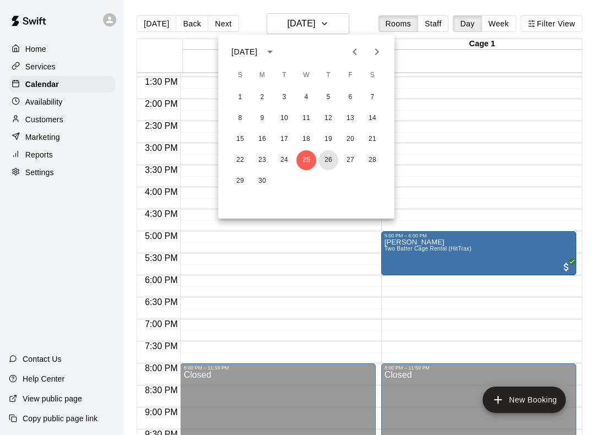
click at [324, 157] on button "26" at bounding box center [328, 160] width 20 height 20
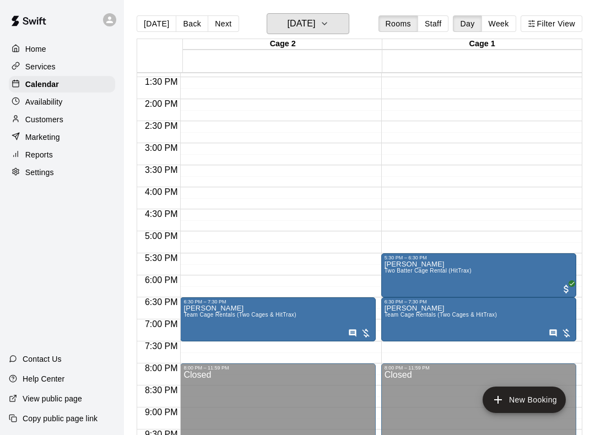
click at [343, 15] on button "[DATE]" at bounding box center [308, 23] width 83 height 21
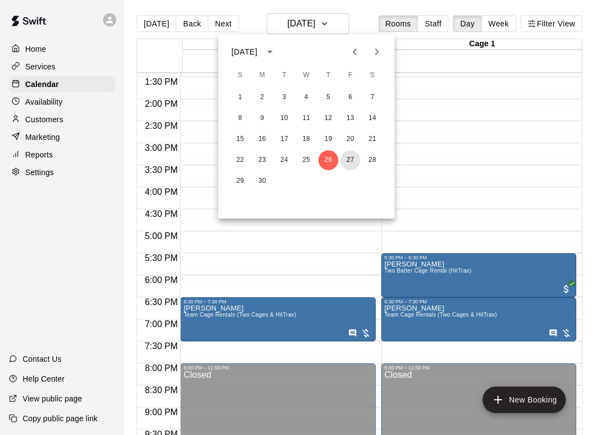
click at [350, 156] on button "27" at bounding box center [350, 160] width 20 height 20
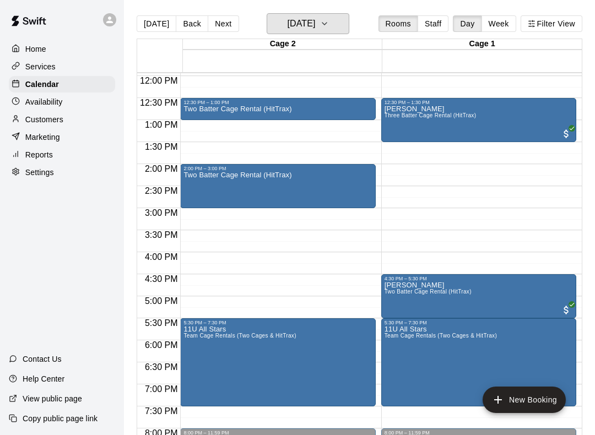
scroll to position [550, 0]
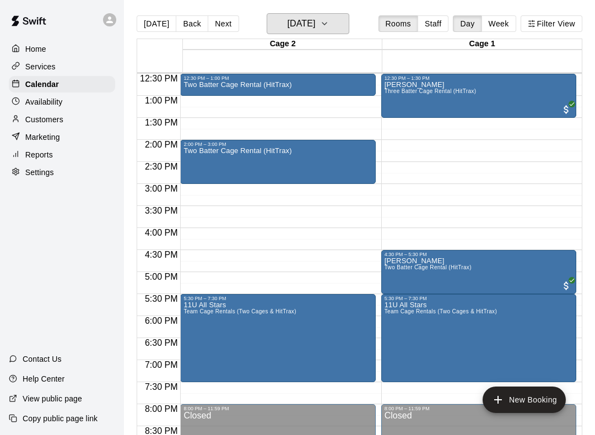
click at [327, 23] on button "[DATE]" at bounding box center [308, 23] width 83 height 21
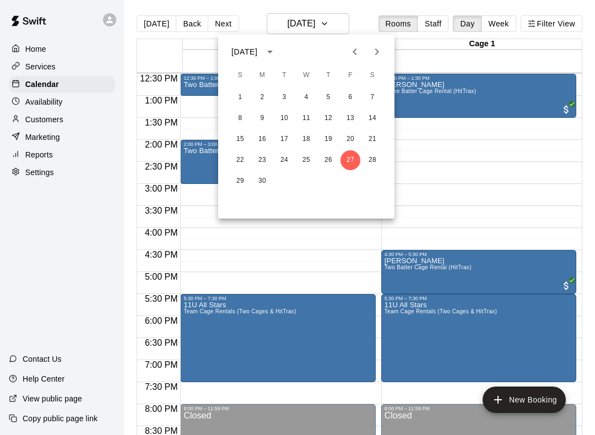
click at [379, 52] on icon "Next month" at bounding box center [376, 51] width 13 height 13
click at [356, 55] on icon "Previous month" at bounding box center [354, 51] width 4 height 7
click at [261, 180] on button "30" at bounding box center [262, 181] width 20 height 20
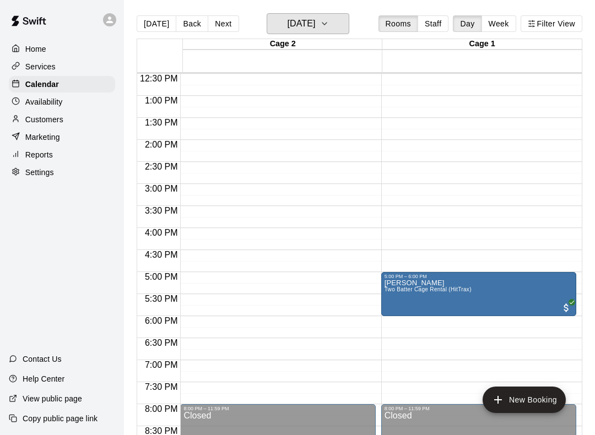
click at [329, 24] on icon "button" at bounding box center [324, 23] width 9 height 13
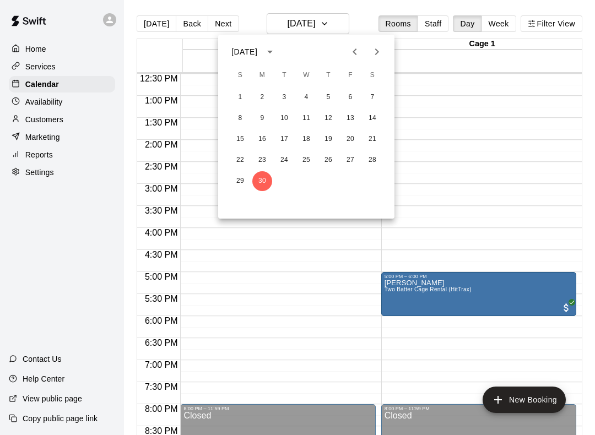
click at [377, 52] on icon "Next month" at bounding box center [376, 51] width 13 height 13
click at [279, 99] on button "1" at bounding box center [284, 98] width 20 height 20
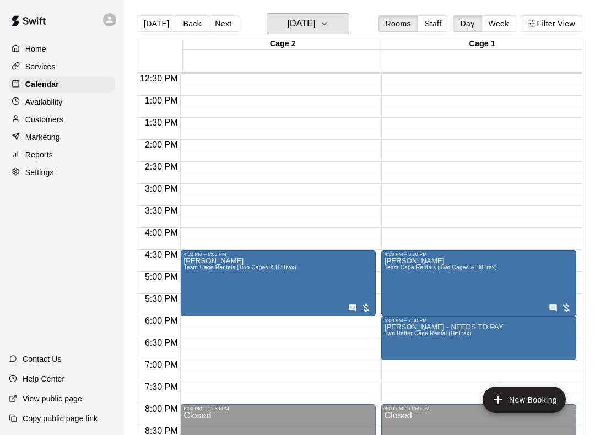
click at [313, 33] on button "[DATE]" at bounding box center [308, 23] width 83 height 21
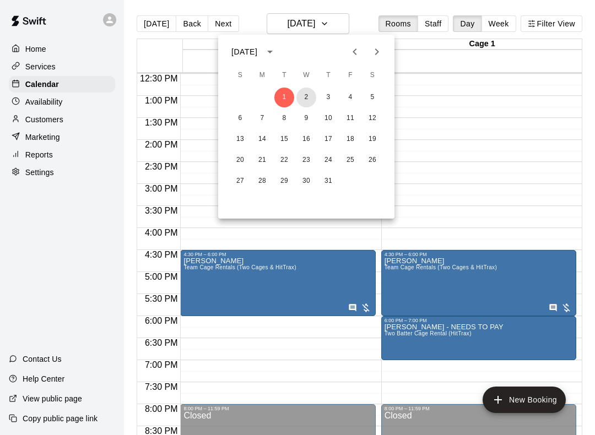
click at [306, 95] on button "2" at bounding box center [306, 98] width 20 height 20
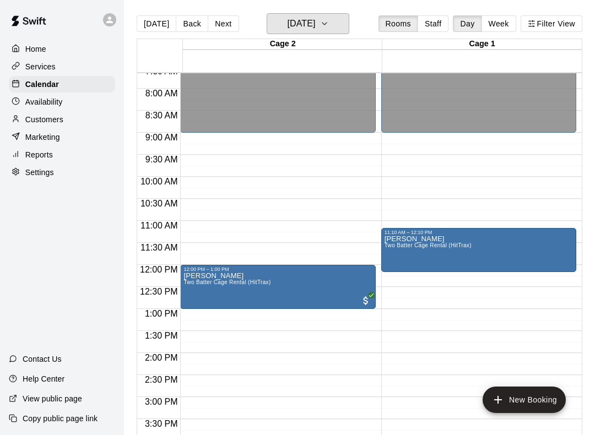
scroll to position [335, 0]
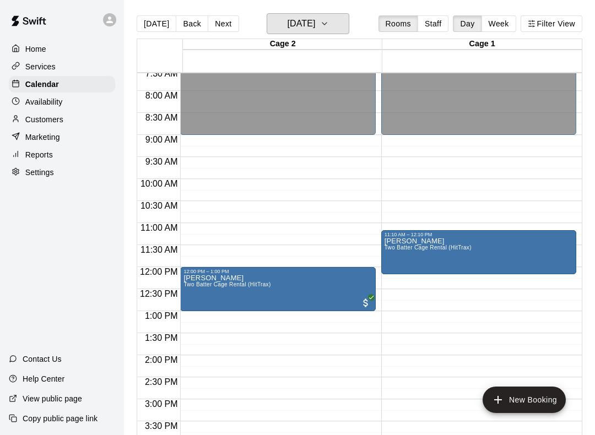
click at [315, 25] on h6 "[DATE]" at bounding box center [301, 23] width 28 height 15
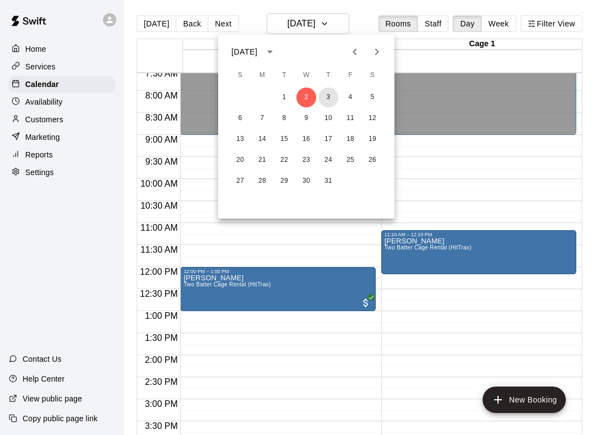
click at [330, 95] on button "3" at bounding box center [328, 98] width 20 height 20
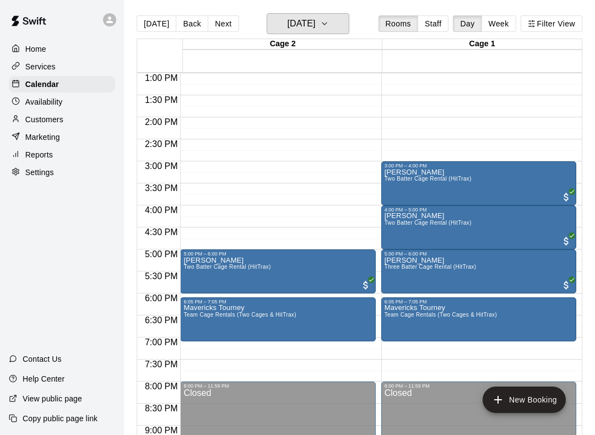
scroll to position [573, 0]
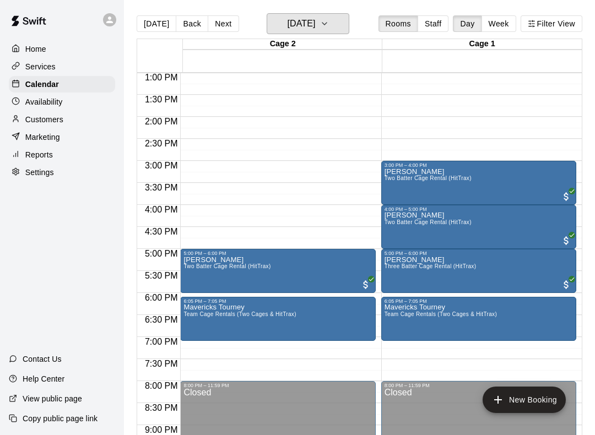
click at [345, 17] on button "[DATE]" at bounding box center [308, 23] width 83 height 21
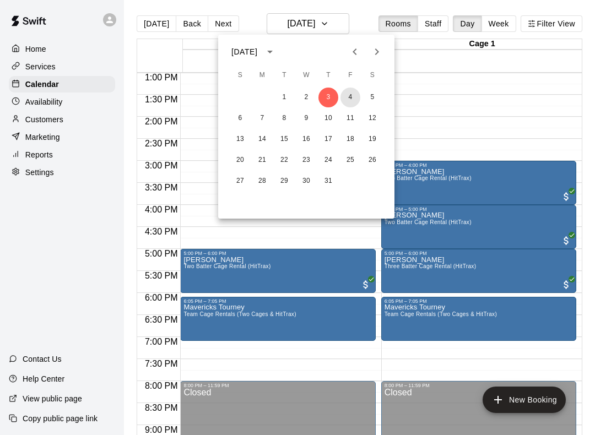
click at [351, 98] on button "4" at bounding box center [350, 98] width 20 height 20
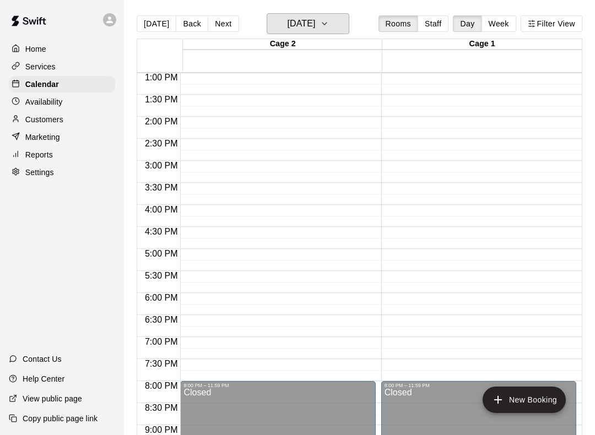
click at [344, 24] on button "[DATE]" at bounding box center [308, 23] width 83 height 21
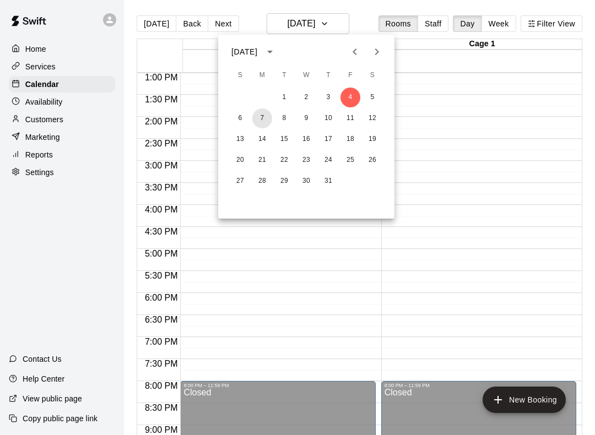
click at [257, 120] on button "7" at bounding box center [262, 118] width 20 height 20
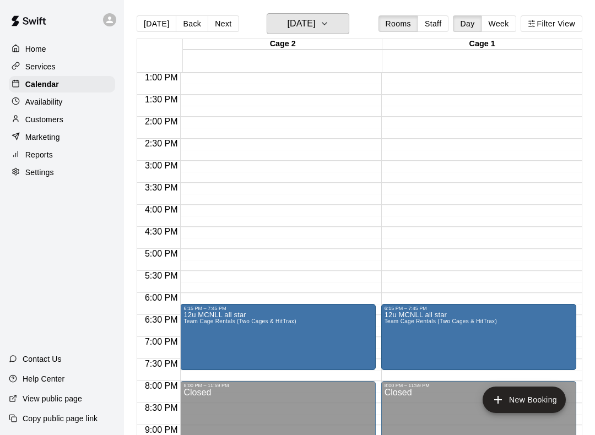
click at [315, 30] on h6 "[DATE]" at bounding box center [301, 23] width 28 height 15
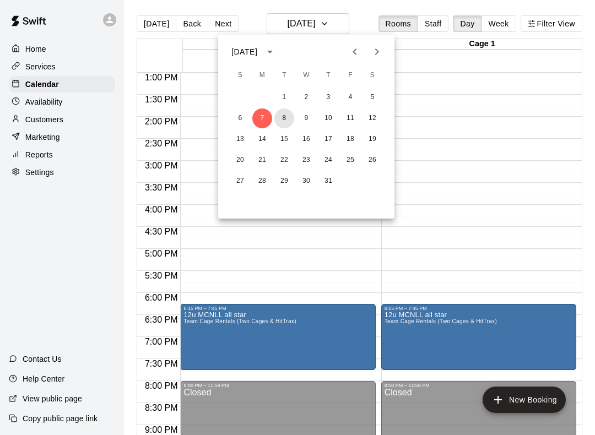
click at [282, 113] on button "8" at bounding box center [284, 118] width 20 height 20
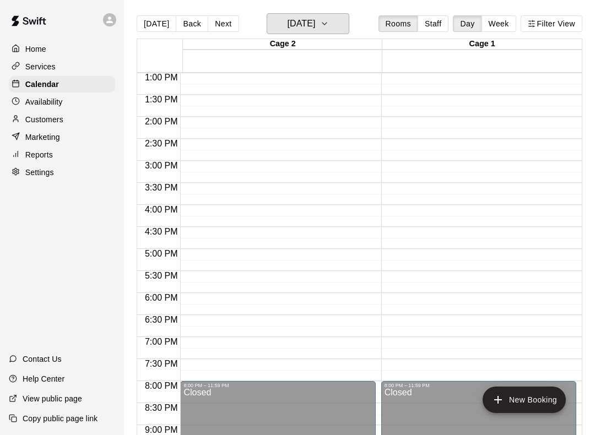
click at [315, 27] on h6 "[DATE]" at bounding box center [301, 23] width 28 height 15
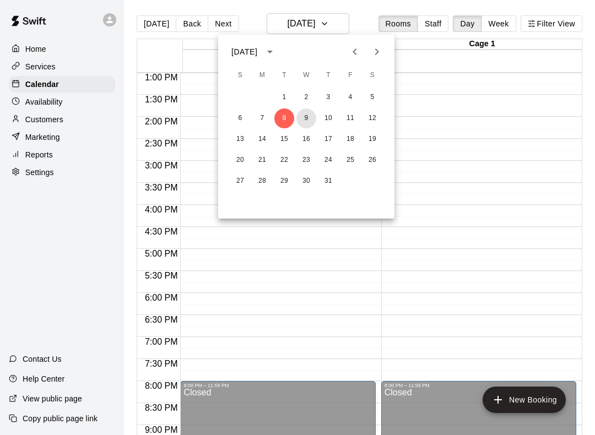
click at [308, 115] on button "9" at bounding box center [306, 118] width 20 height 20
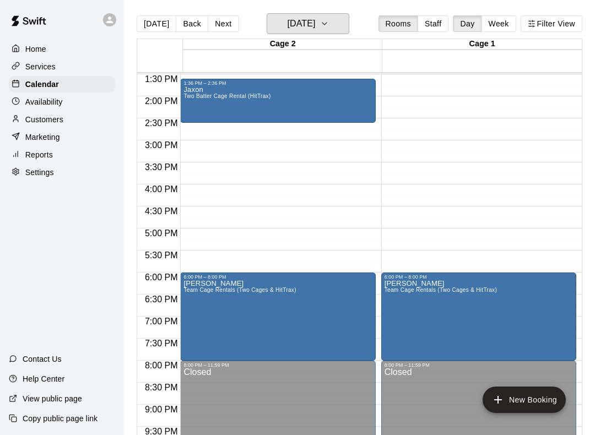
scroll to position [594, 0]
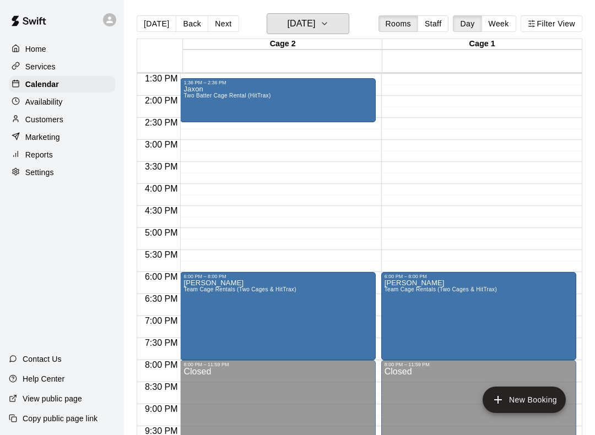
click at [315, 25] on h6 "[DATE]" at bounding box center [301, 23] width 28 height 15
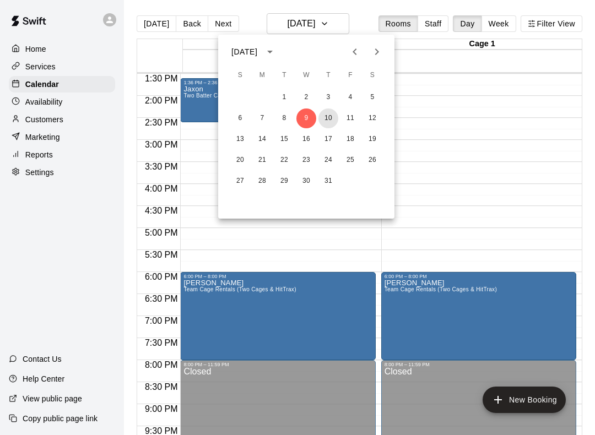
click at [334, 111] on button "10" at bounding box center [328, 118] width 20 height 20
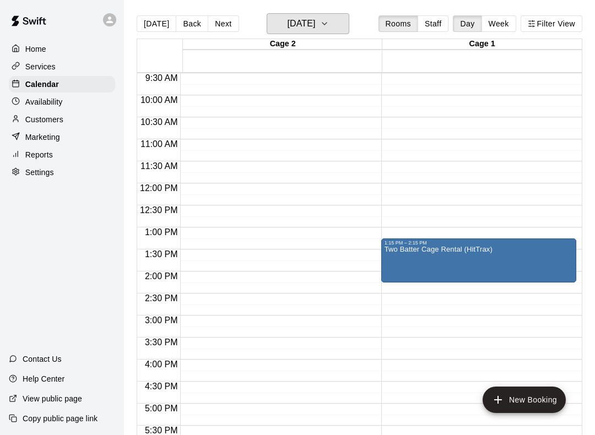
click at [315, 18] on h6 "[DATE]" at bounding box center [301, 23] width 28 height 15
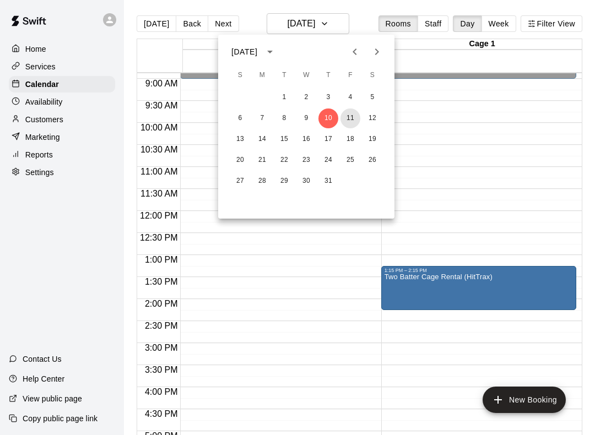
click at [352, 113] on button "11" at bounding box center [350, 118] width 20 height 20
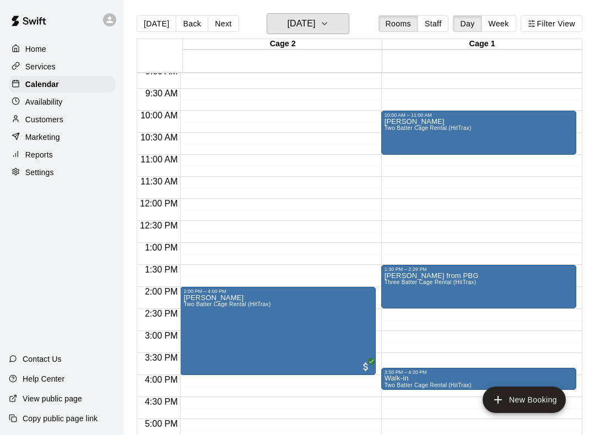
scroll to position [383, 0]
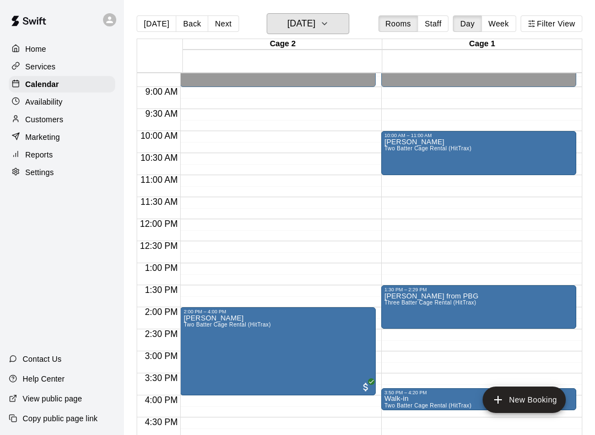
click at [315, 20] on h6 "[DATE]" at bounding box center [301, 23] width 28 height 15
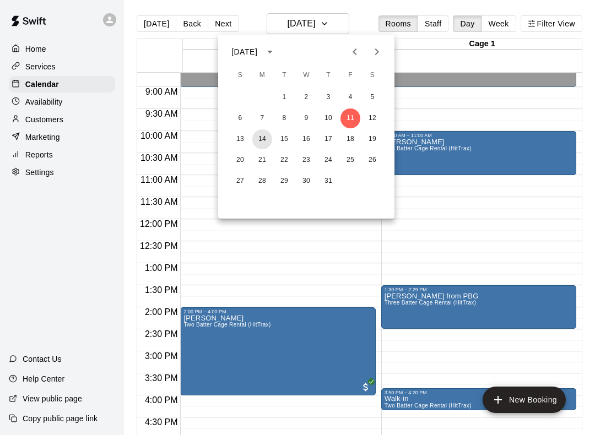
click at [264, 145] on button "14" at bounding box center [262, 139] width 20 height 20
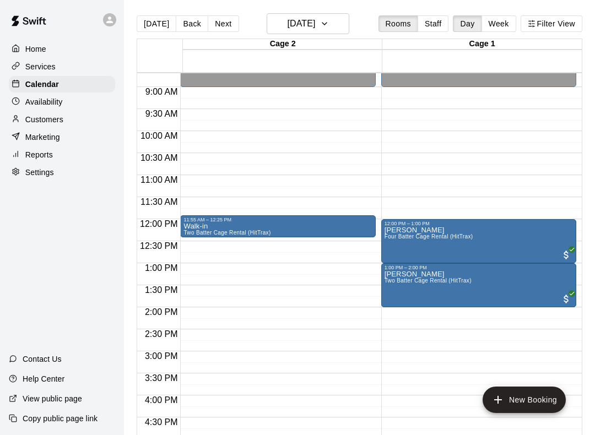
click at [296, 10] on main "[DATE] Back [DATE][DATE] Rooms Staff Day Week Filter View Cage 2 14 Mon Cage 1 …" at bounding box center [359, 226] width 471 height 453
click at [314, 24] on h6 "[DATE]" at bounding box center [301, 23] width 28 height 15
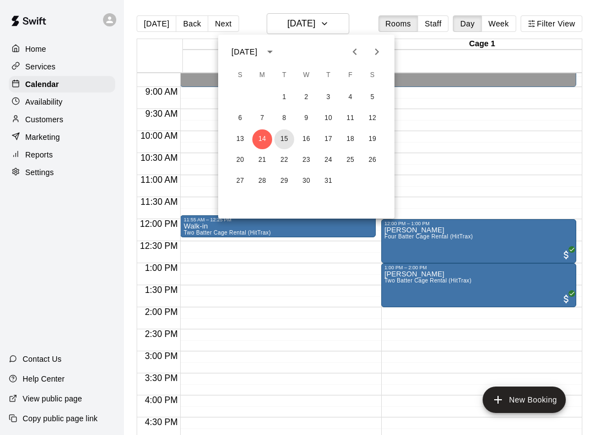
click at [283, 139] on button "15" at bounding box center [284, 139] width 20 height 20
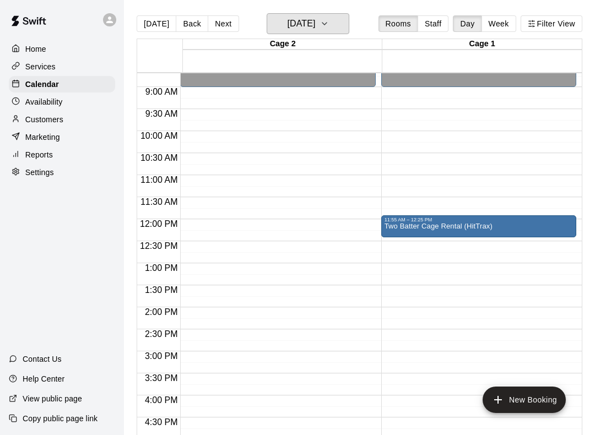
click at [312, 17] on h6 "[DATE]" at bounding box center [301, 23] width 28 height 15
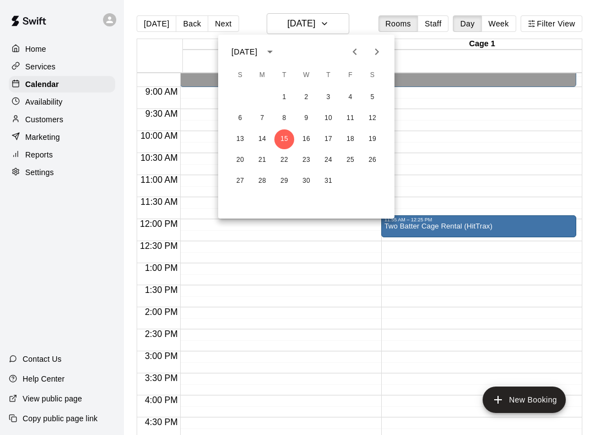
click at [428, 159] on div at bounding box center [297, 217] width 595 height 435
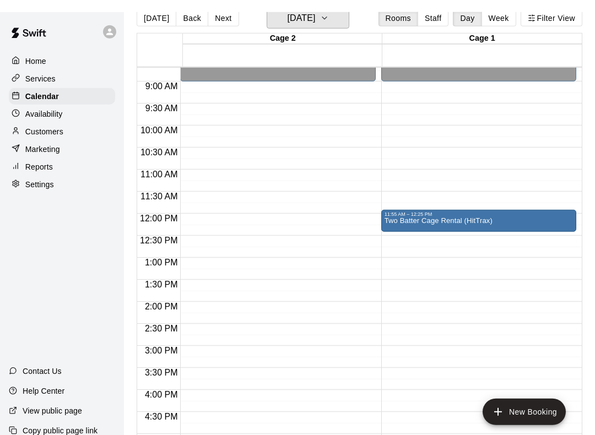
scroll to position [0, 0]
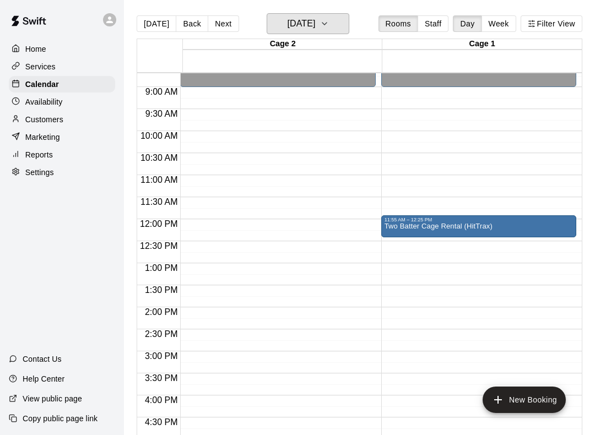
click at [315, 29] on h6 "[DATE]" at bounding box center [301, 23] width 28 height 15
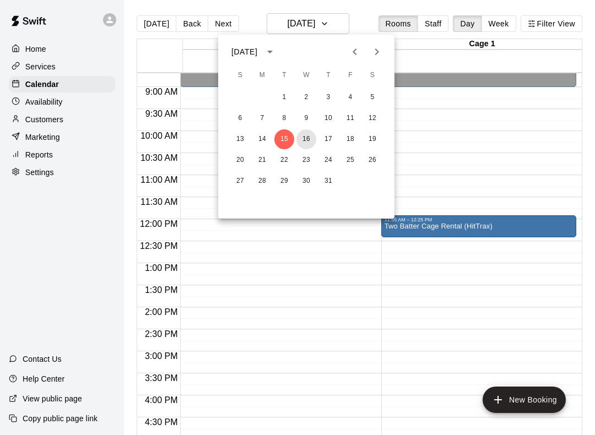
click at [303, 136] on button "16" at bounding box center [306, 139] width 20 height 20
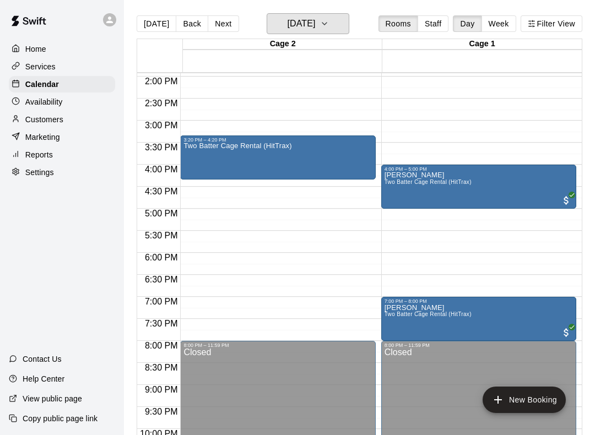
scroll to position [620, 0]
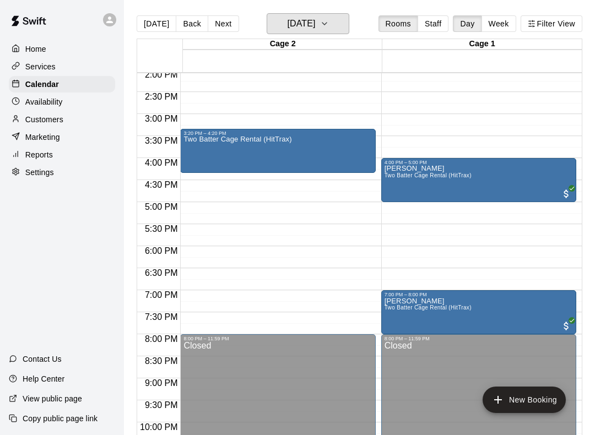
click at [331, 34] on button "[DATE]" at bounding box center [308, 23] width 83 height 21
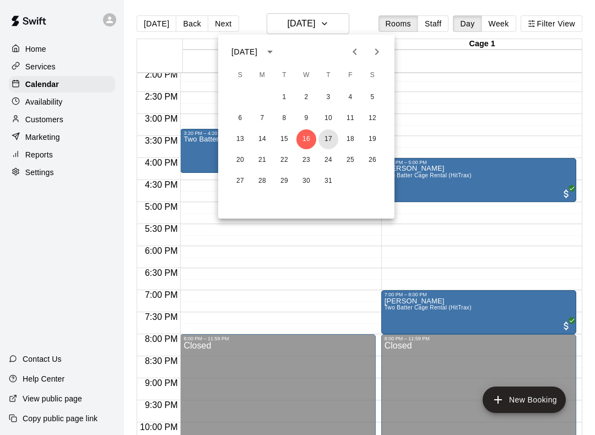
click at [332, 140] on button "17" at bounding box center [328, 139] width 20 height 20
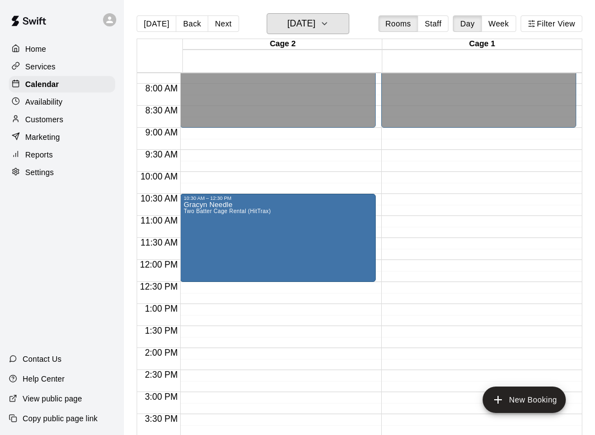
click at [349, 24] on button "[DATE]" at bounding box center [308, 23] width 83 height 21
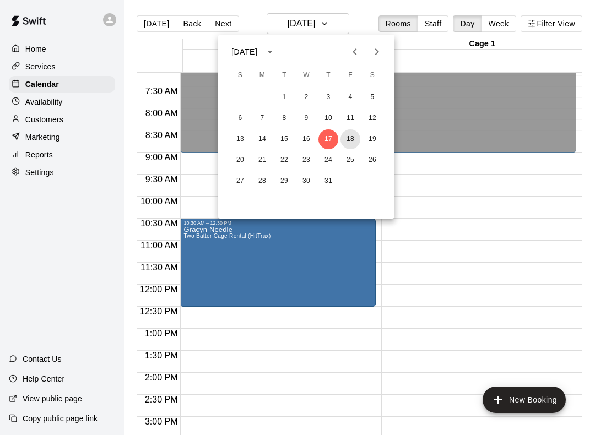
click at [351, 140] on button "18" at bounding box center [350, 139] width 20 height 20
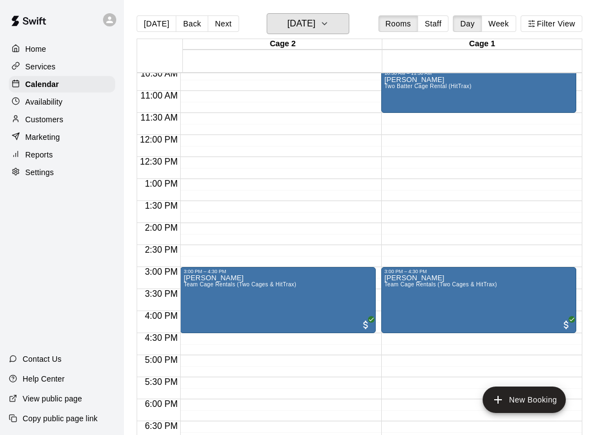
scroll to position [475, 0]
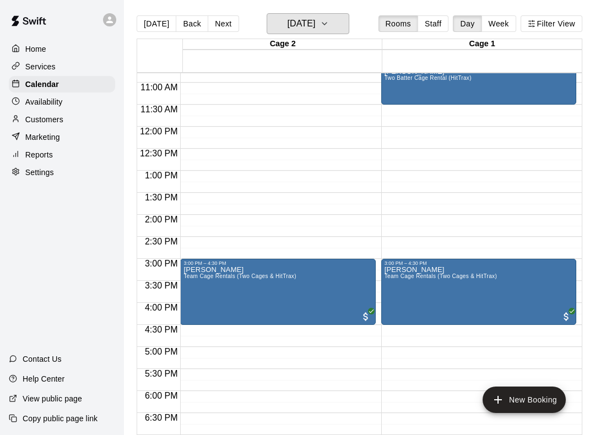
click at [329, 30] on icon "button" at bounding box center [324, 23] width 9 height 13
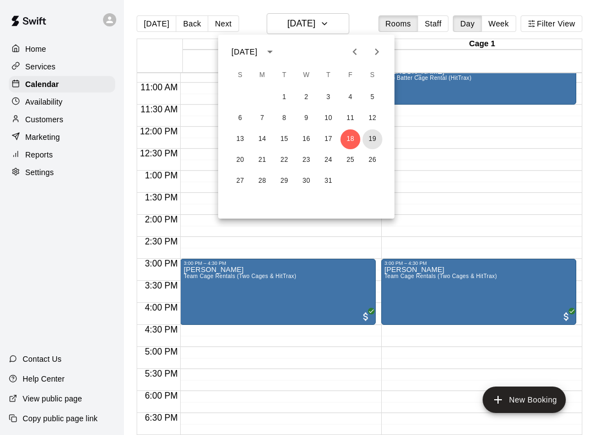
click at [374, 132] on button "19" at bounding box center [372, 139] width 20 height 20
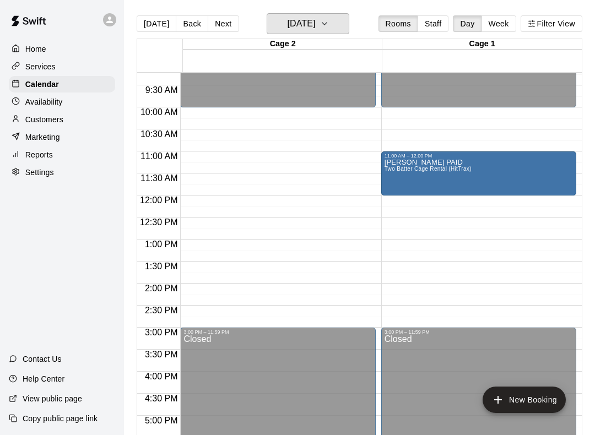
scroll to position [405, 0]
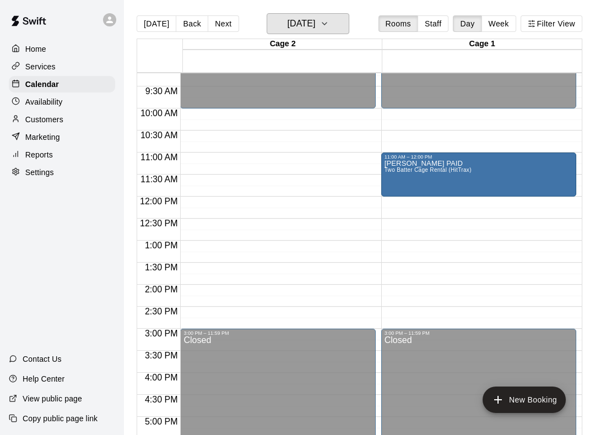
click at [311, 32] on button "[DATE]" at bounding box center [308, 23] width 83 height 21
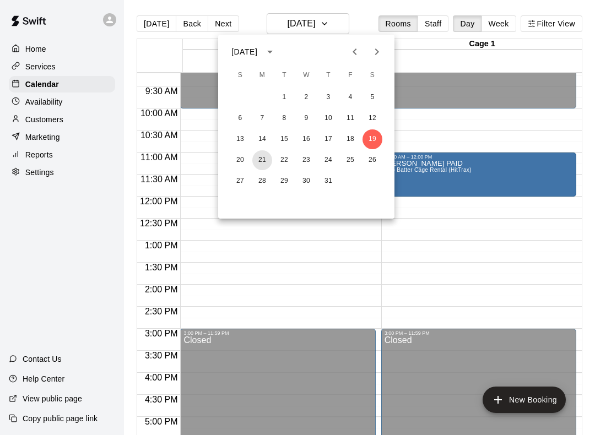
click at [262, 158] on button "21" at bounding box center [262, 160] width 20 height 20
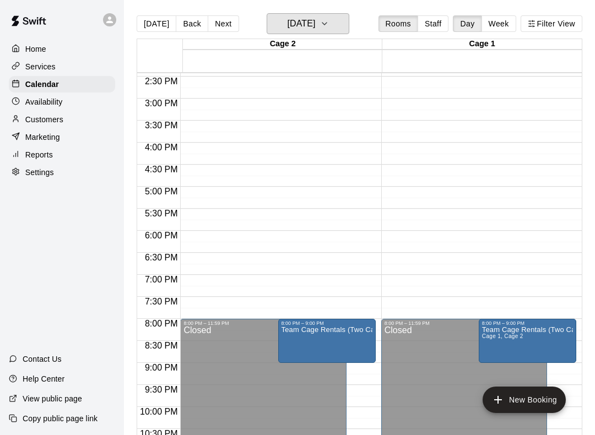
scroll to position [638, 0]
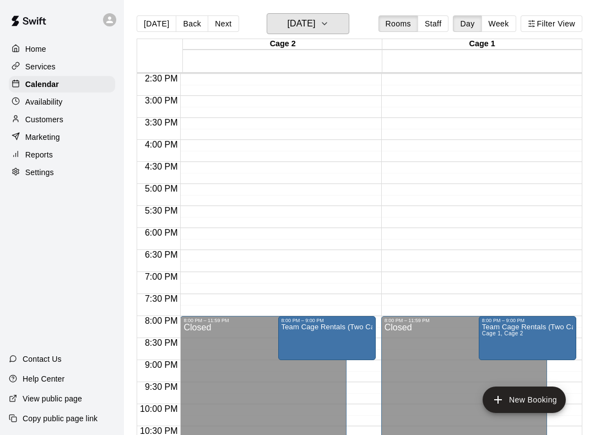
click at [293, 32] on button "[DATE]" at bounding box center [308, 23] width 83 height 21
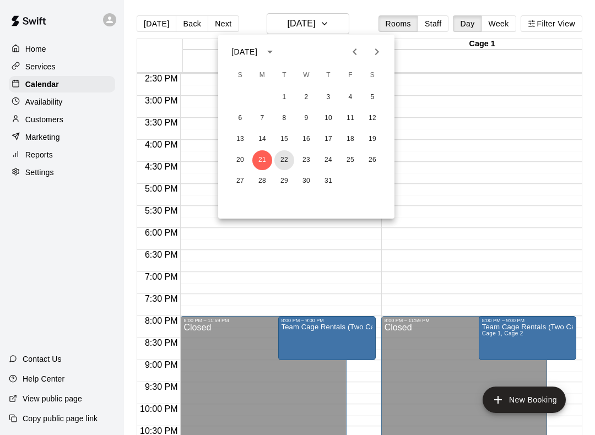
click at [279, 155] on button "22" at bounding box center [284, 160] width 20 height 20
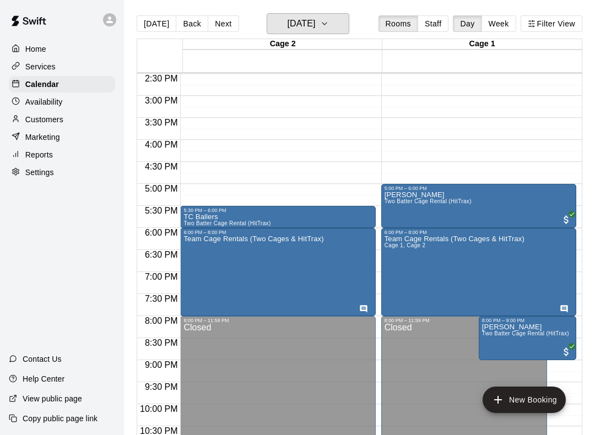
click at [346, 22] on button "[DATE]" at bounding box center [308, 23] width 83 height 21
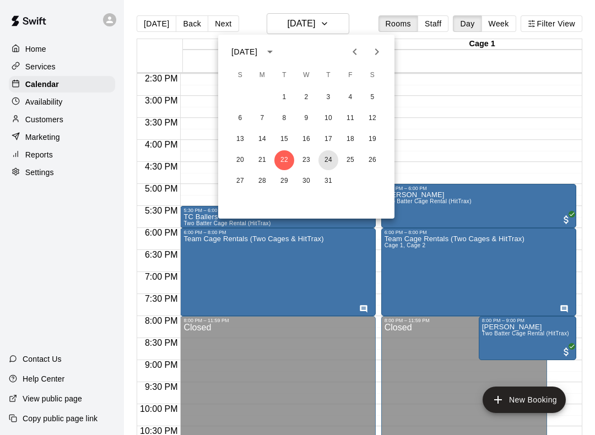
click at [320, 156] on button "24" at bounding box center [328, 160] width 20 height 20
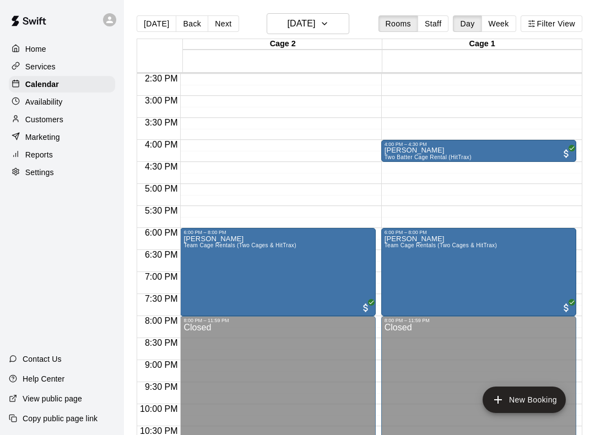
click at [349, 7] on main "[DATE] Back [DATE][DATE] Rooms Staff Day Week Filter View Cage 2 24 Thu Cage 1 …" at bounding box center [359, 226] width 471 height 453
click at [329, 27] on icon "button" at bounding box center [324, 23] width 9 height 13
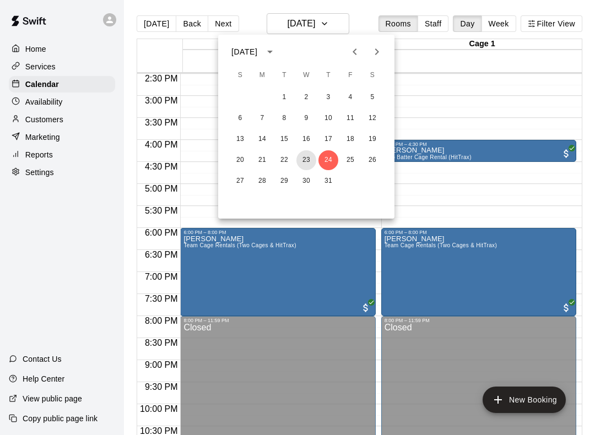
click at [305, 159] on button "23" at bounding box center [306, 160] width 20 height 20
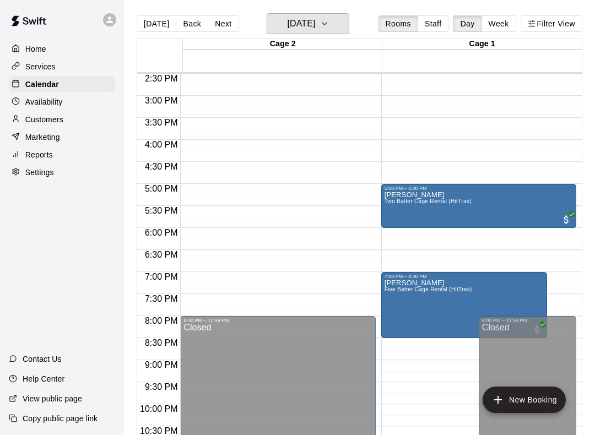
click at [315, 25] on h6 "[DATE]" at bounding box center [301, 23] width 28 height 15
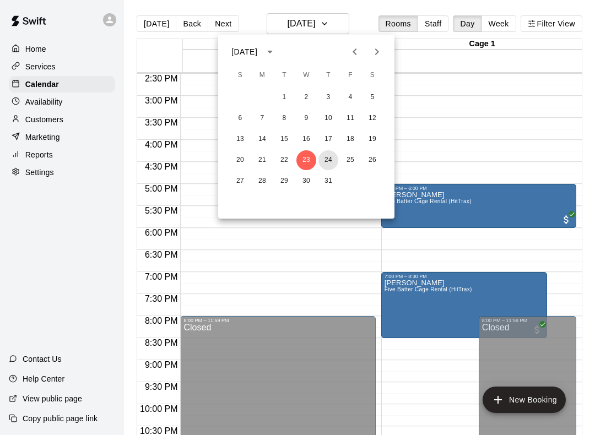
click at [335, 158] on button "24" at bounding box center [328, 160] width 20 height 20
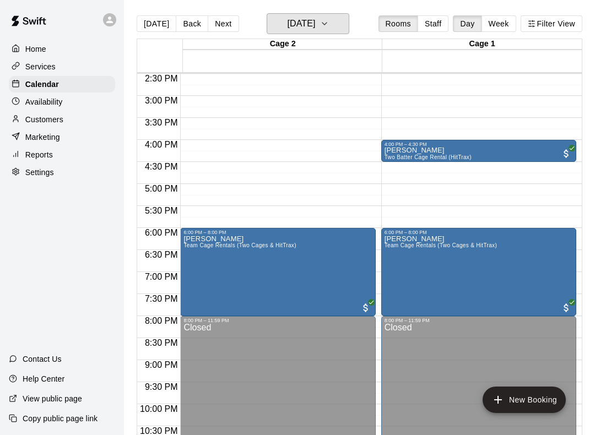
click at [346, 21] on button "[DATE]" at bounding box center [308, 23] width 83 height 21
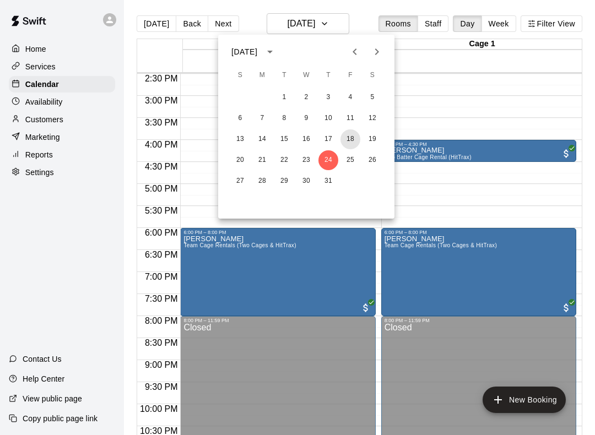
click at [353, 148] on button "18" at bounding box center [350, 139] width 20 height 20
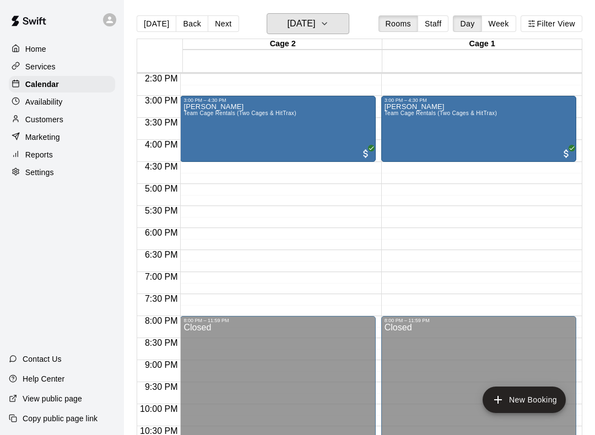
click at [329, 27] on icon "button" at bounding box center [324, 23] width 9 height 13
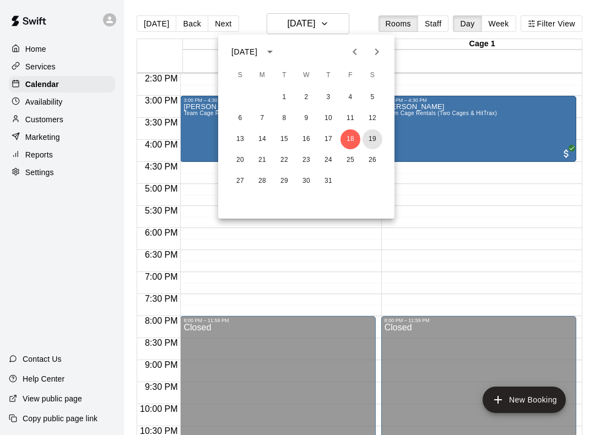
click at [380, 135] on button "19" at bounding box center [372, 139] width 20 height 20
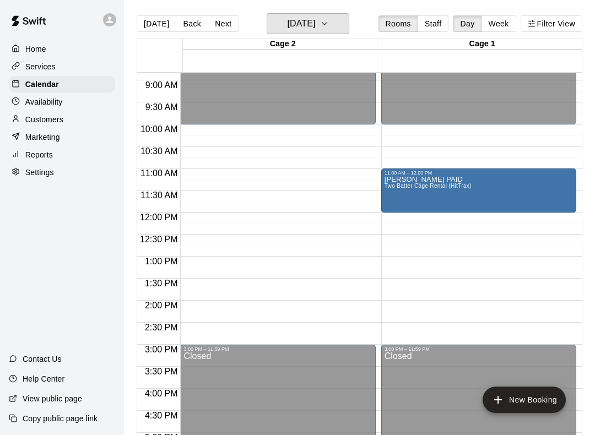
click at [315, 28] on h6 "[DATE]" at bounding box center [301, 23] width 28 height 15
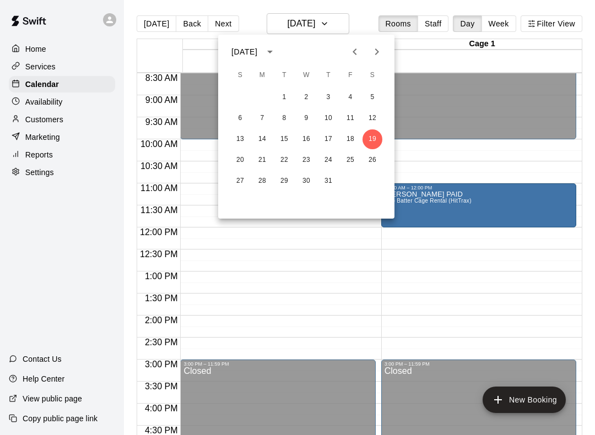
scroll to position [373, 0]
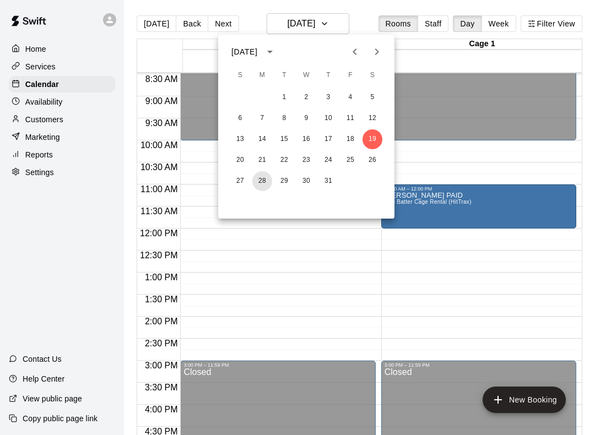
click at [265, 182] on button "28" at bounding box center [262, 181] width 20 height 20
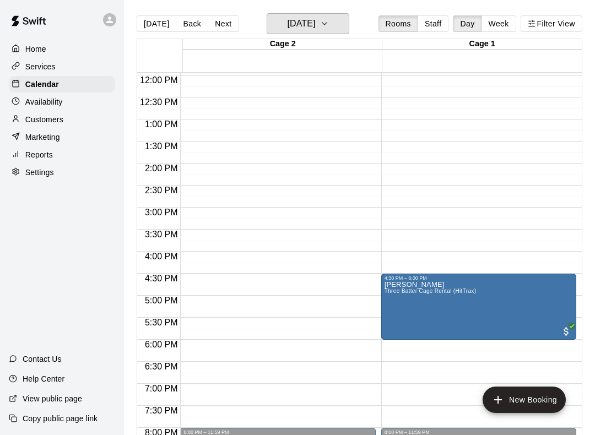
scroll to position [528, 0]
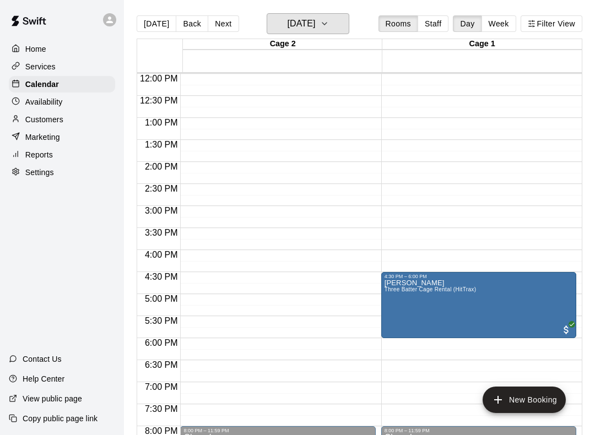
click at [287, 21] on h6 "[DATE]" at bounding box center [301, 23] width 28 height 15
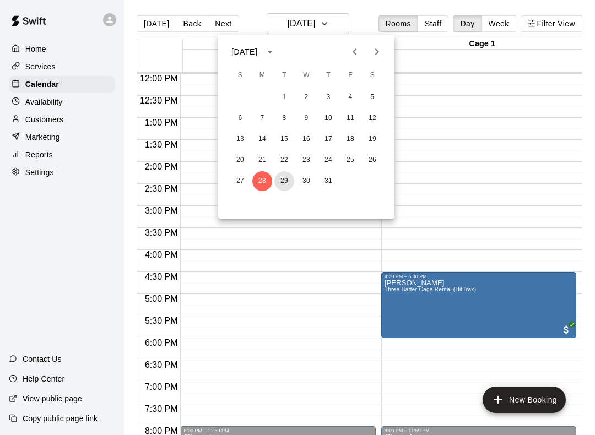
click at [282, 175] on button "29" at bounding box center [284, 181] width 20 height 20
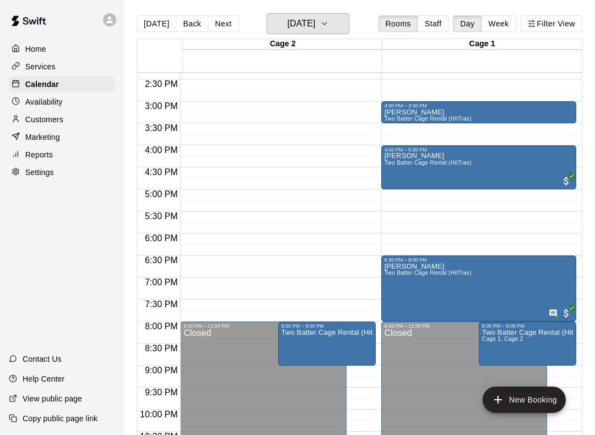
scroll to position [634, 0]
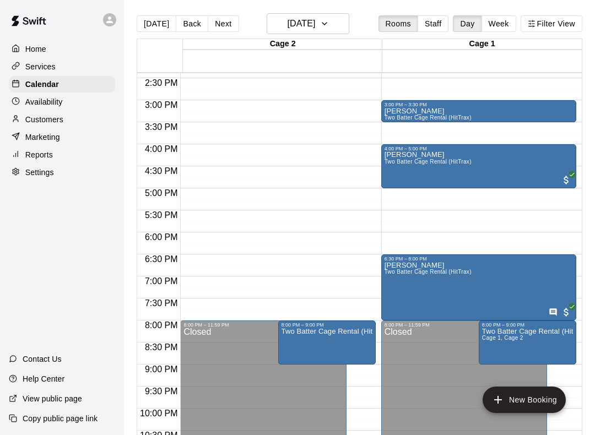
click at [301, 11] on main "[DATE] Back [DATE][DATE] Rooms Staff Day Week Filter View Cage 2 29 Tue Cage 1 …" at bounding box center [359, 226] width 471 height 453
click at [290, 28] on h6 "[DATE]" at bounding box center [301, 23] width 28 height 15
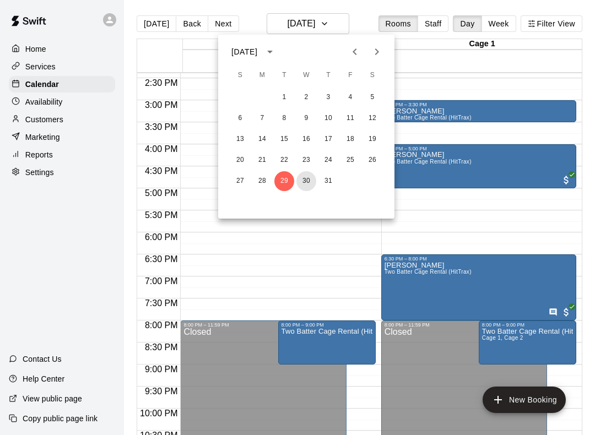
click at [305, 173] on button "30" at bounding box center [306, 181] width 20 height 20
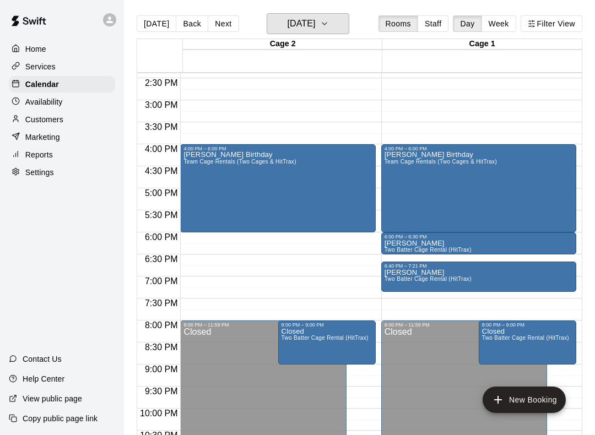
click at [300, 16] on h6 "[DATE]" at bounding box center [301, 23] width 28 height 15
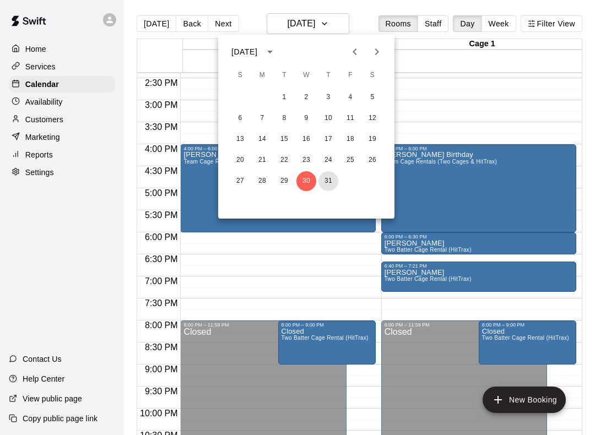
click at [326, 177] on button "31" at bounding box center [328, 181] width 20 height 20
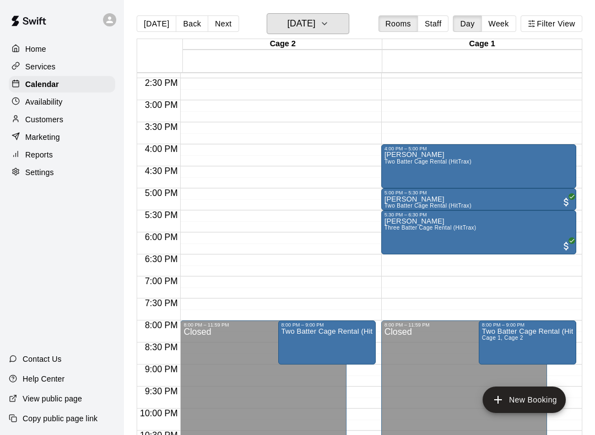
click at [315, 26] on h6 "[DATE]" at bounding box center [301, 23] width 28 height 15
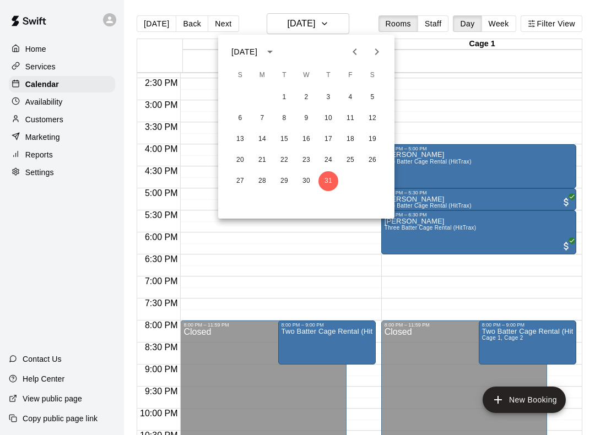
click at [378, 52] on icon "Next month" at bounding box center [377, 51] width 4 height 7
click at [353, 89] on button "1" at bounding box center [350, 98] width 20 height 20
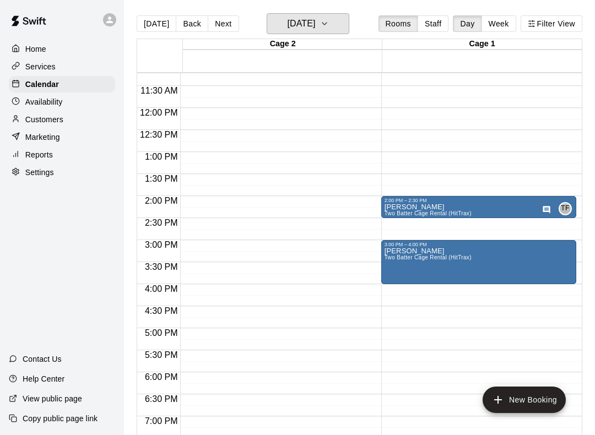
click at [328, 20] on button "[DATE]" at bounding box center [308, 23] width 83 height 21
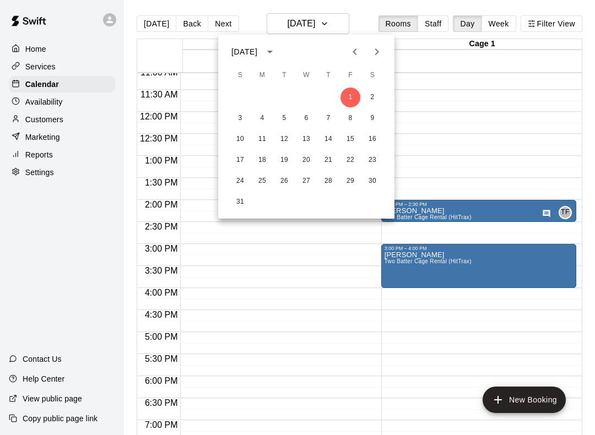
scroll to position [489, 0]
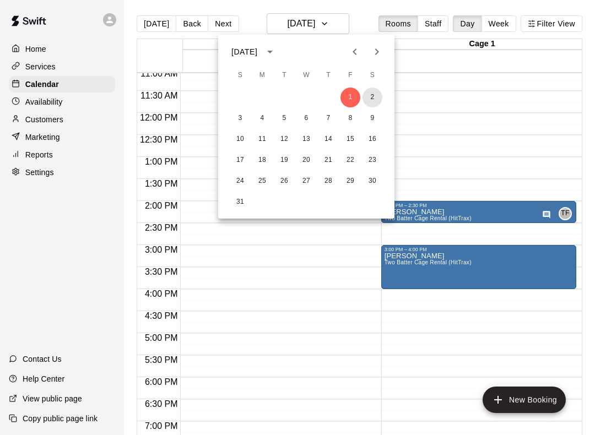
click at [372, 89] on button "2" at bounding box center [372, 98] width 20 height 20
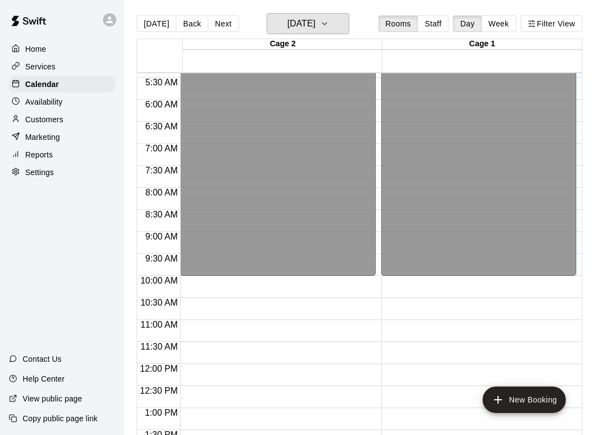
click at [329, 30] on icon "button" at bounding box center [324, 23] width 9 height 13
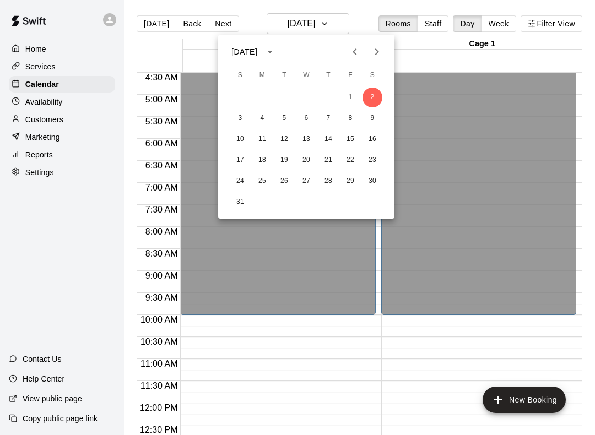
scroll to position [195, 0]
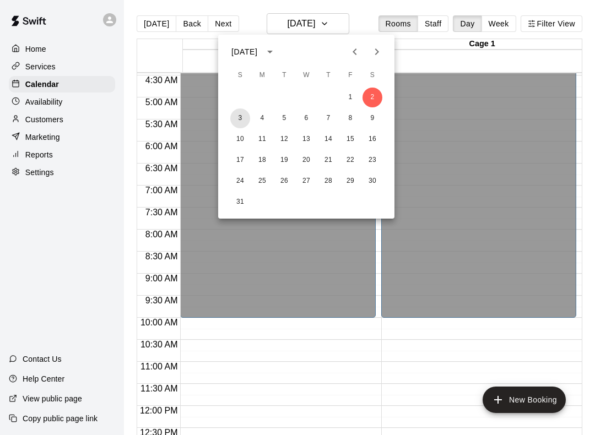
click at [247, 111] on button "3" at bounding box center [240, 118] width 20 height 20
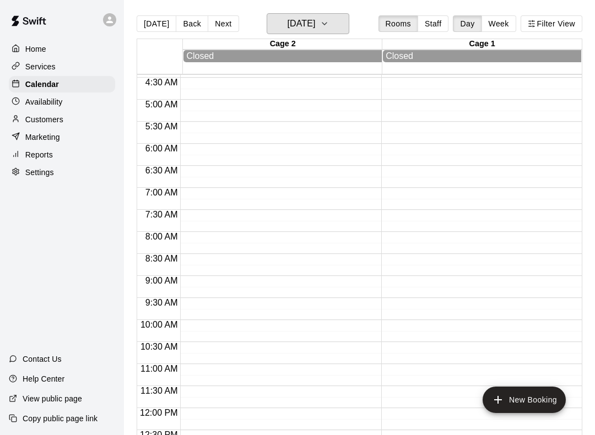
click at [331, 25] on button "[DATE]" at bounding box center [308, 23] width 83 height 21
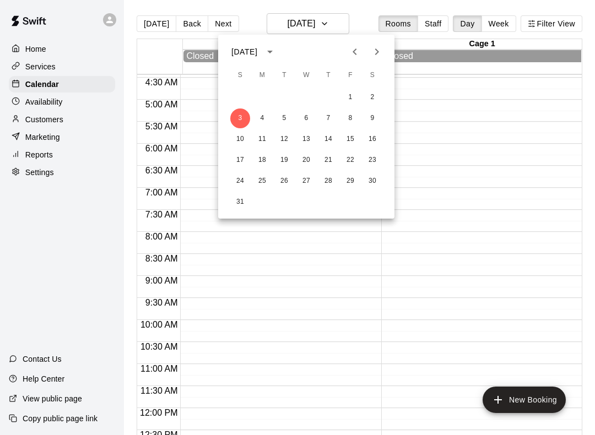
click at [270, 106] on div "1 2" at bounding box center [306, 98] width 176 height 20
click at [261, 116] on button "4" at bounding box center [262, 118] width 20 height 20
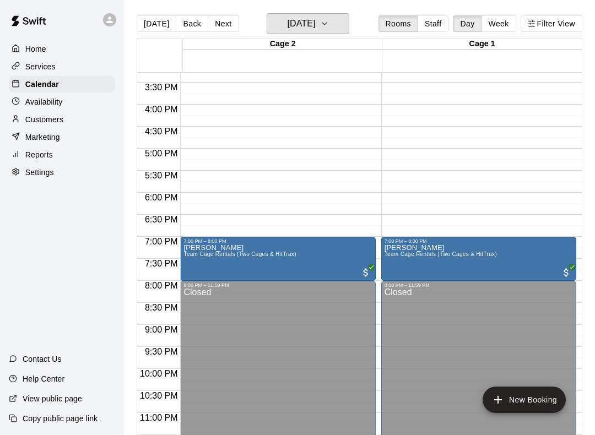
scroll to position [672, 0]
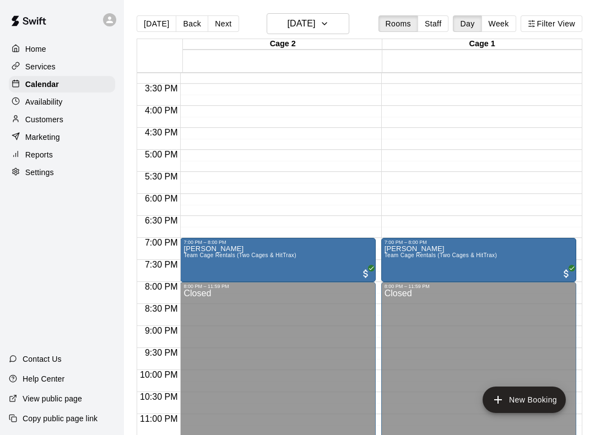
click at [358, 24] on div "[DATE] Back [DATE][DATE] Rooms Staff Day Week Filter View" at bounding box center [359, 25] width 445 height 25
click at [334, 24] on button "[DATE]" at bounding box center [308, 23] width 83 height 21
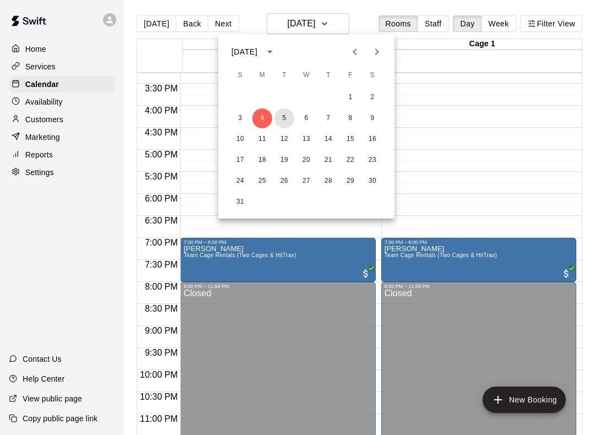
click at [283, 113] on button "5" at bounding box center [284, 118] width 20 height 20
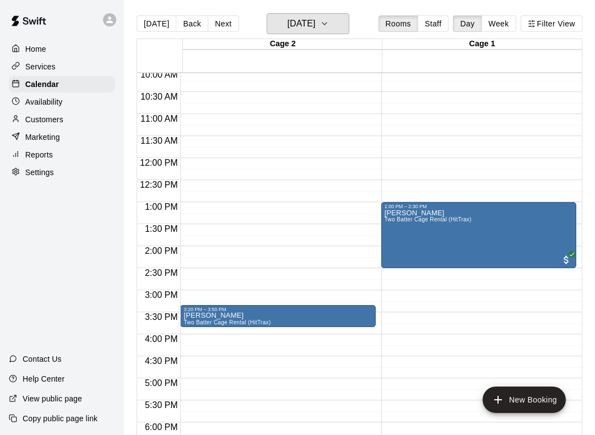
scroll to position [448, 0]
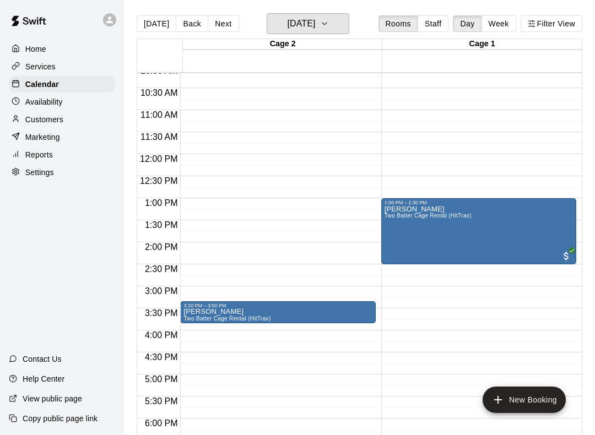
click at [315, 23] on h6 "[DATE]" at bounding box center [301, 23] width 28 height 15
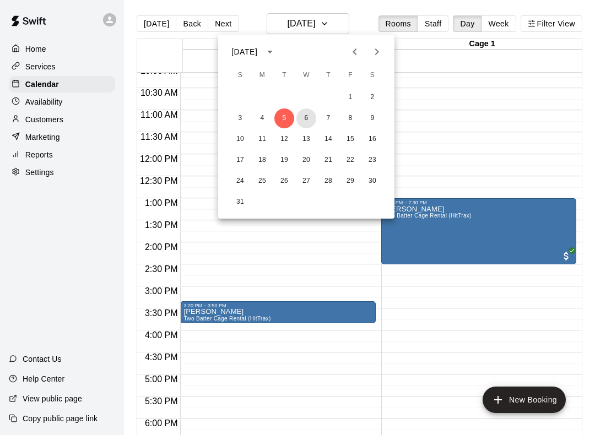
click at [308, 121] on button "6" at bounding box center [306, 118] width 20 height 20
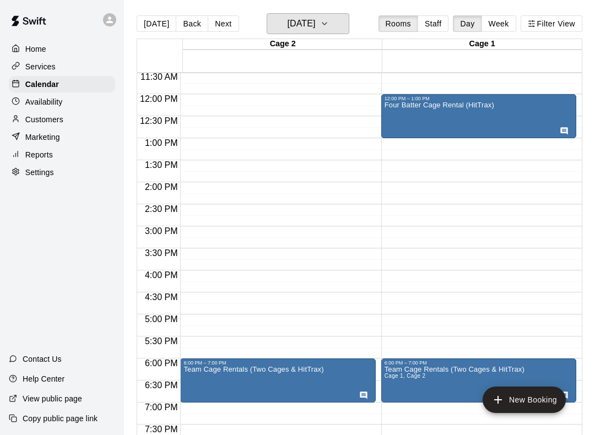
scroll to position [513, 0]
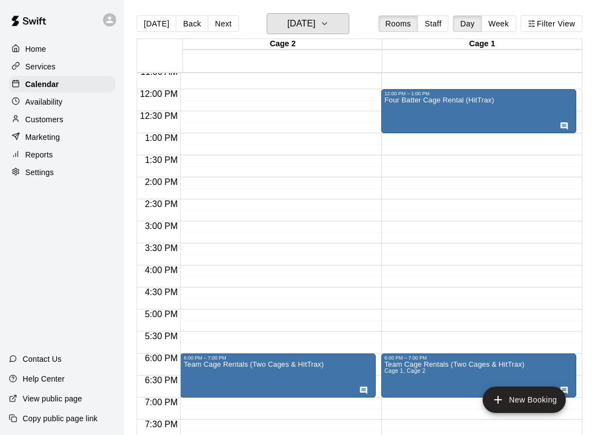
click at [315, 31] on h6 "[DATE]" at bounding box center [301, 23] width 28 height 15
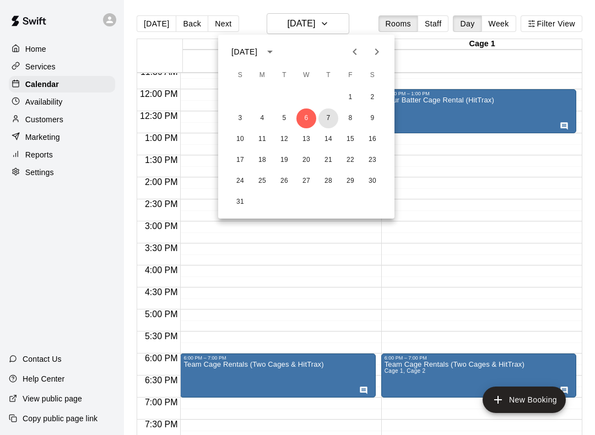
click at [330, 113] on button "7" at bounding box center [328, 118] width 20 height 20
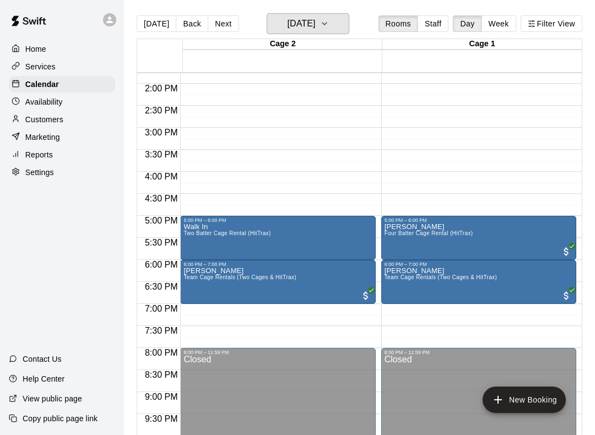
scroll to position [616, 0]
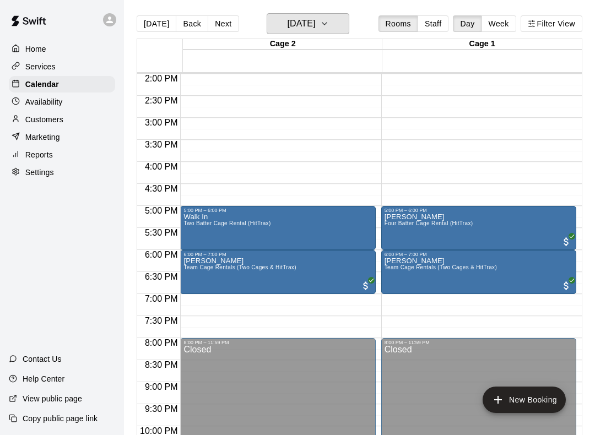
click at [325, 34] on button "[DATE]" at bounding box center [308, 23] width 83 height 21
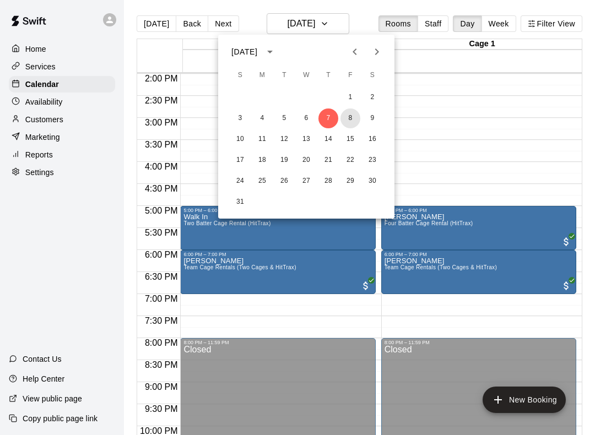
click at [350, 115] on button "8" at bounding box center [350, 118] width 20 height 20
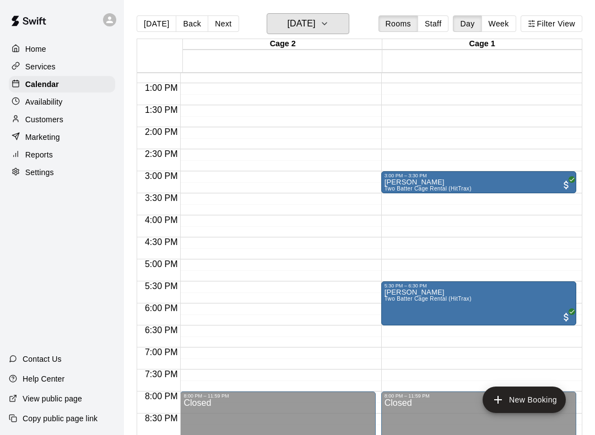
scroll to position [553, 0]
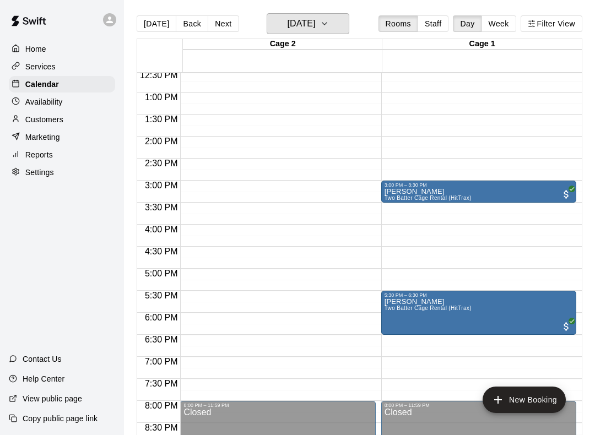
click at [334, 34] on button "[DATE]" at bounding box center [308, 23] width 83 height 21
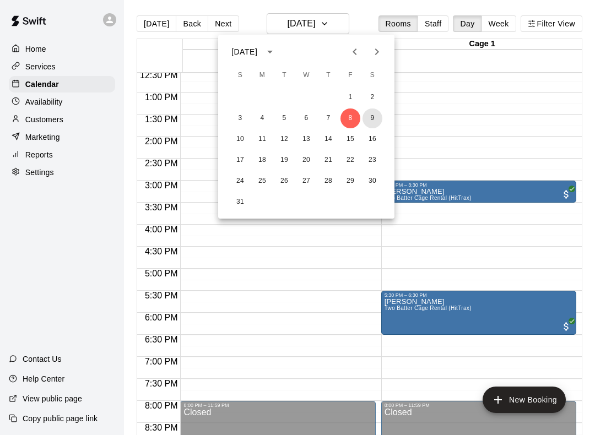
click at [377, 119] on button "9" at bounding box center [372, 118] width 20 height 20
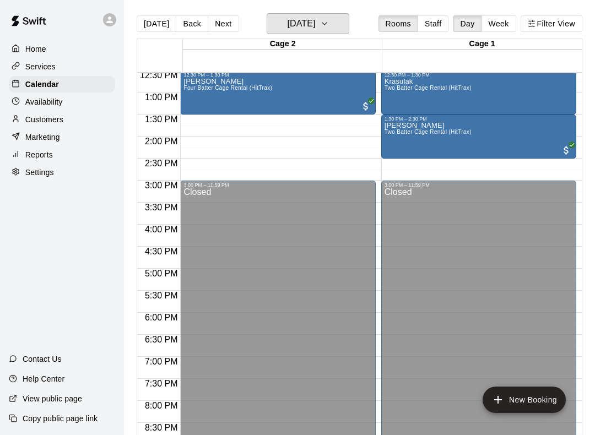
click at [329, 23] on icon "button" at bounding box center [324, 23] width 9 height 13
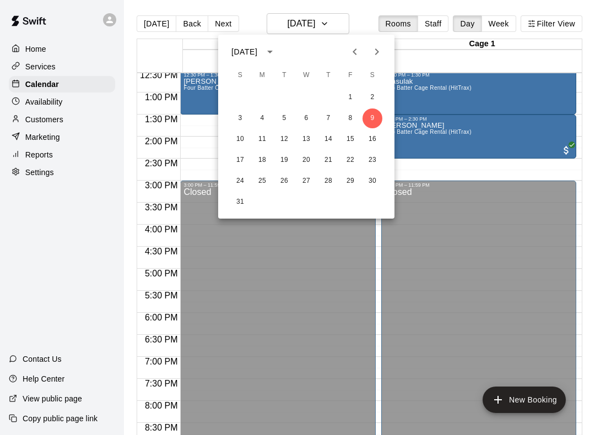
click at [480, 159] on div at bounding box center [297, 217] width 595 height 435
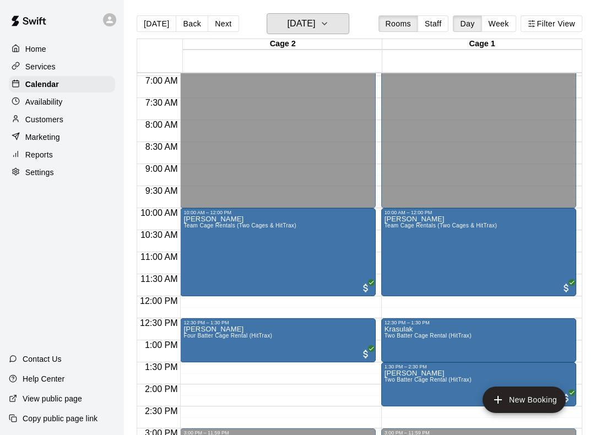
scroll to position [297, 0]
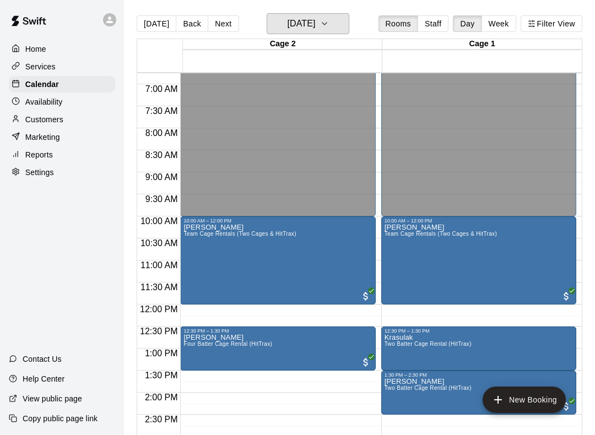
click at [315, 31] on h6 "[DATE]" at bounding box center [301, 23] width 28 height 15
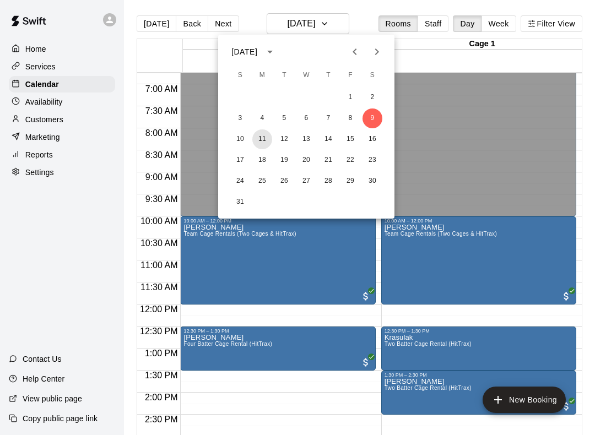
click at [267, 137] on button "11" at bounding box center [262, 139] width 20 height 20
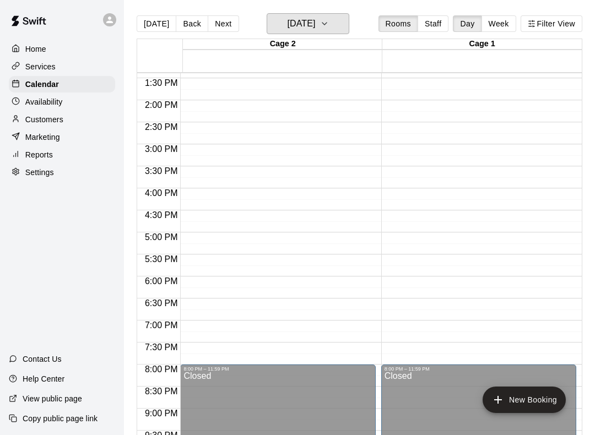
scroll to position [608, 0]
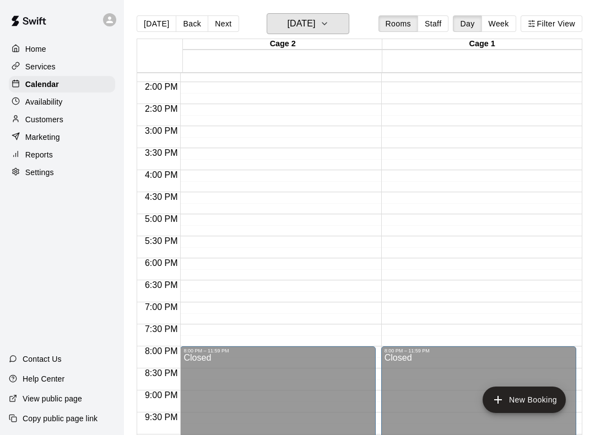
click at [330, 21] on button "[DATE]" at bounding box center [308, 23] width 83 height 21
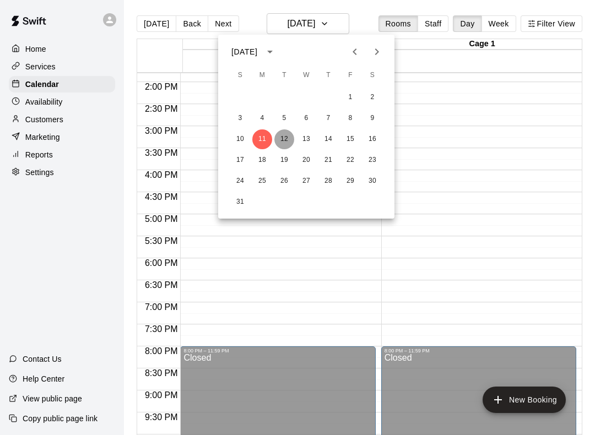
click at [282, 137] on button "12" at bounding box center [284, 139] width 20 height 20
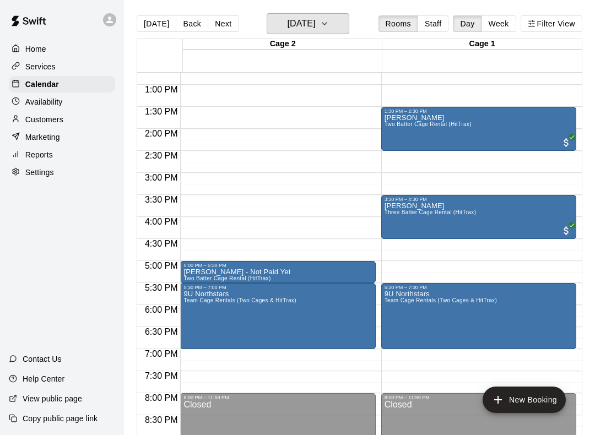
scroll to position [548, 0]
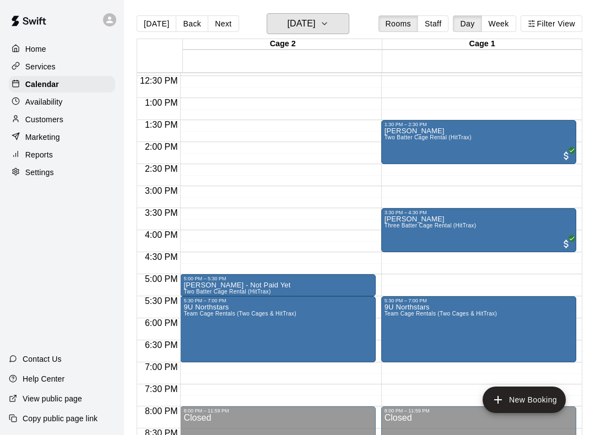
click at [296, 23] on h6 "[DATE]" at bounding box center [301, 23] width 28 height 15
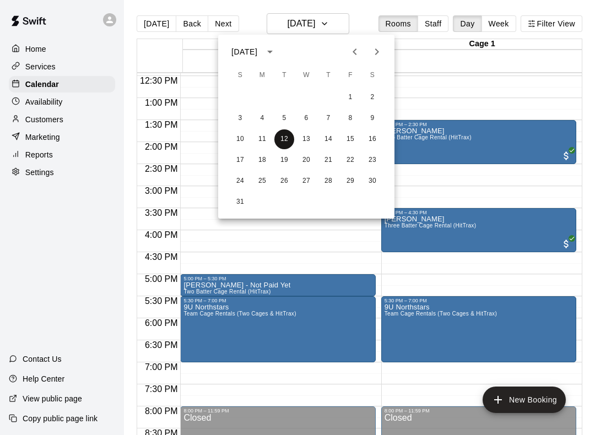
click at [292, 139] on button "12" at bounding box center [284, 139] width 20 height 20
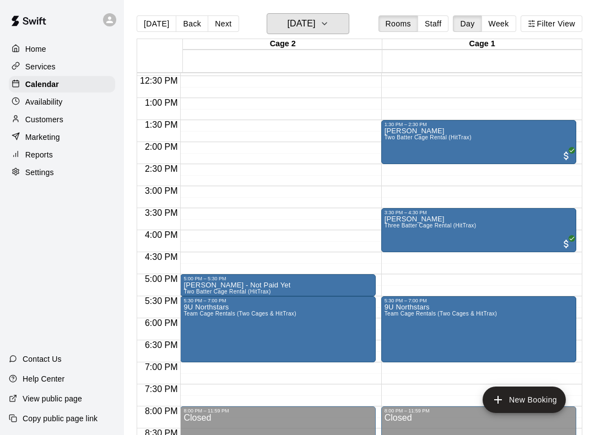
click at [287, 20] on h6 "[DATE]" at bounding box center [301, 23] width 28 height 15
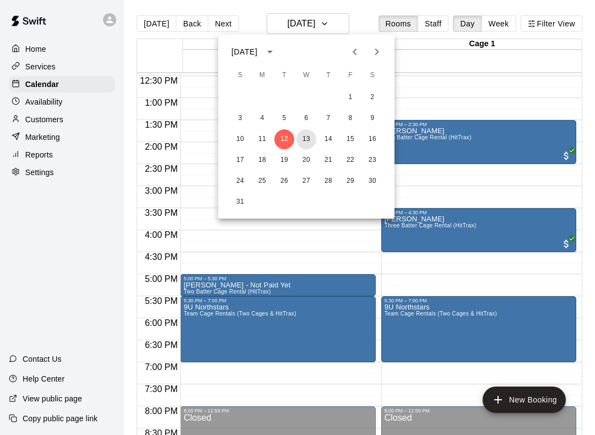
click at [306, 133] on button "13" at bounding box center [306, 139] width 20 height 20
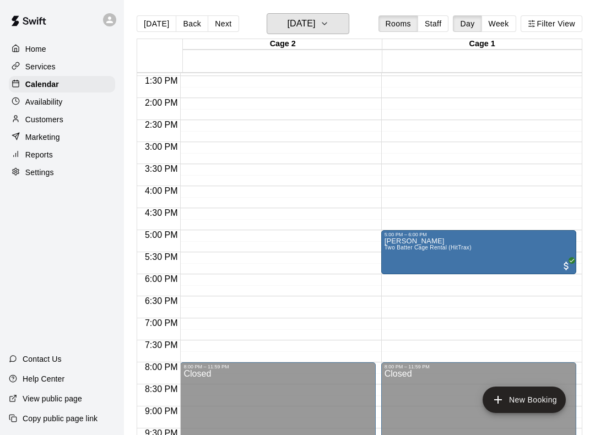
scroll to position [592, 0]
click at [259, 10] on main "[DATE] Back [DATE][DATE] Rooms Staff Day Week Filter View Cage 2 13 Wed Cage 1 …" at bounding box center [359, 226] width 471 height 453
click at [287, 21] on h6 "[DATE]" at bounding box center [301, 23] width 28 height 15
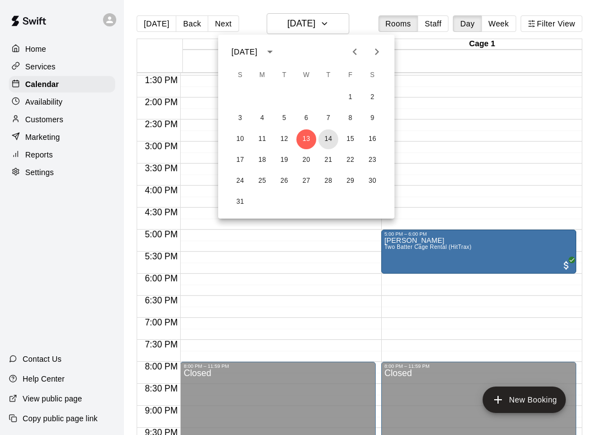
click at [326, 132] on button "14" at bounding box center [328, 139] width 20 height 20
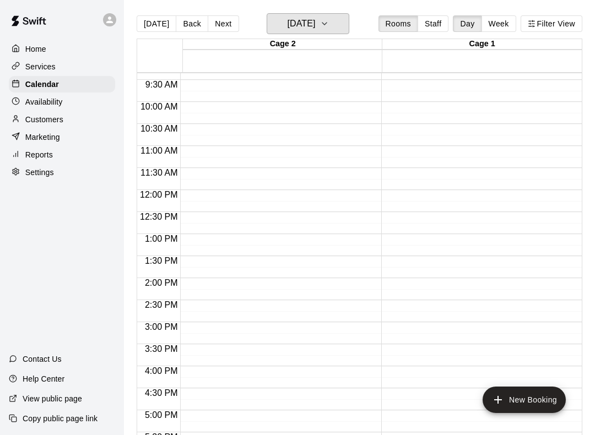
click at [303, 23] on h6 "[DATE]" at bounding box center [301, 23] width 28 height 15
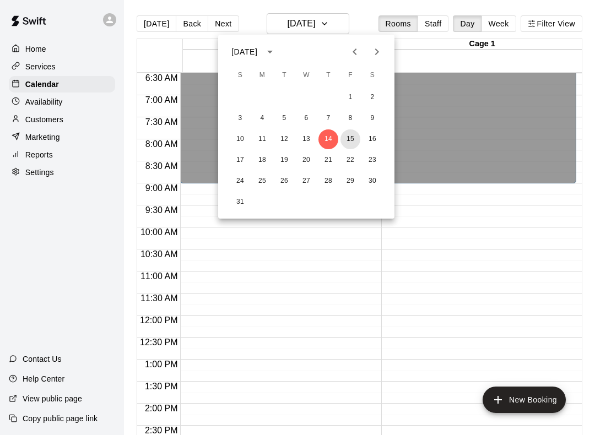
click at [350, 140] on button "15" at bounding box center [350, 139] width 20 height 20
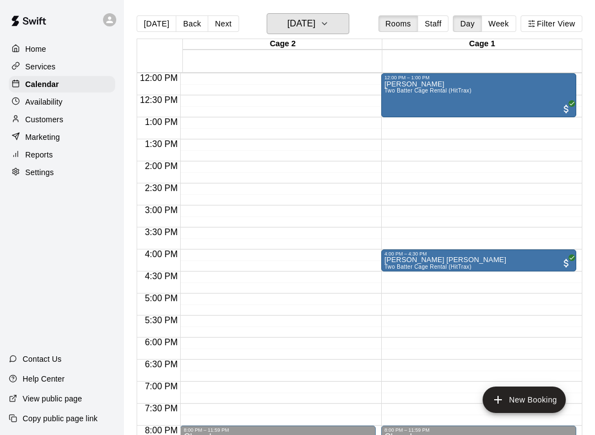
scroll to position [527, 0]
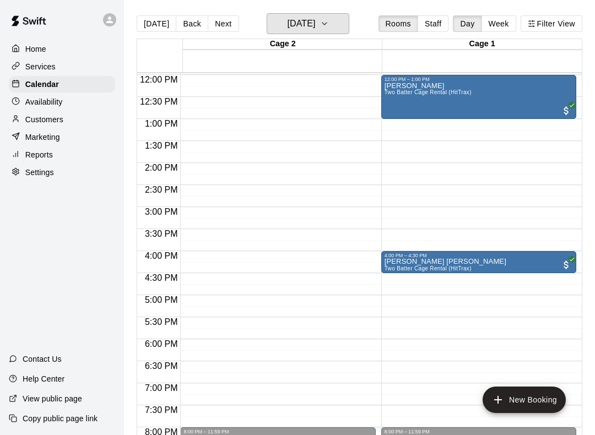
click at [311, 19] on h6 "[DATE]" at bounding box center [301, 23] width 28 height 15
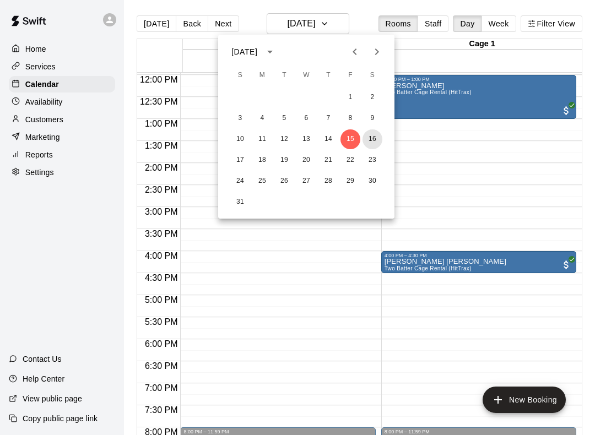
click at [373, 144] on button "16" at bounding box center [372, 139] width 20 height 20
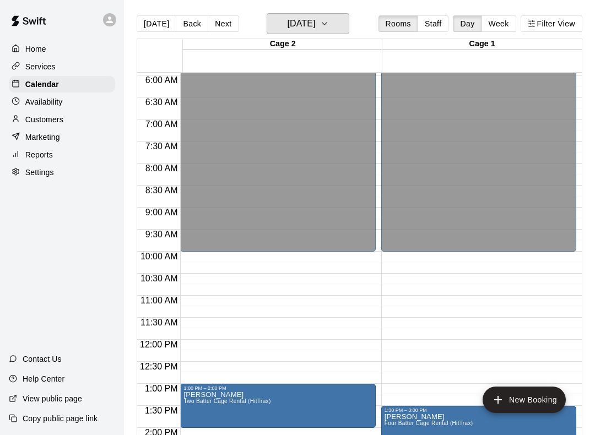
scroll to position [262, 0]
click at [329, 25] on icon "button" at bounding box center [324, 23] width 9 height 13
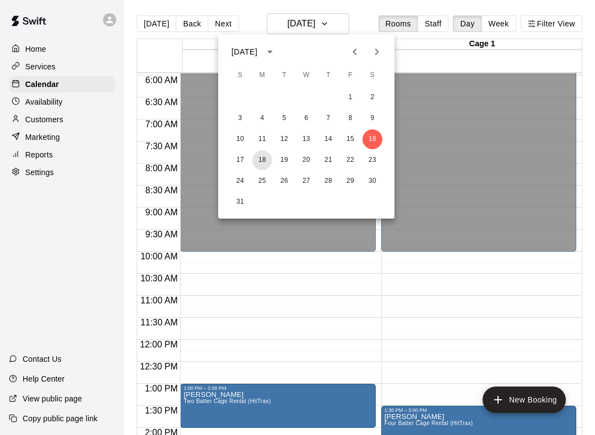
click at [266, 159] on button "18" at bounding box center [262, 160] width 20 height 20
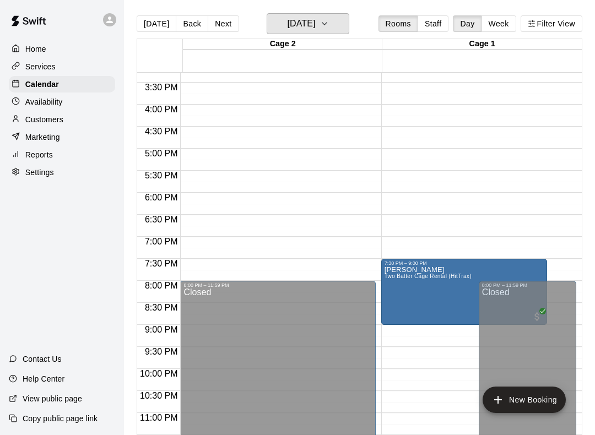
click at [329, 30] on icon "button" at bounding box center [324, 23] width 9 height 13
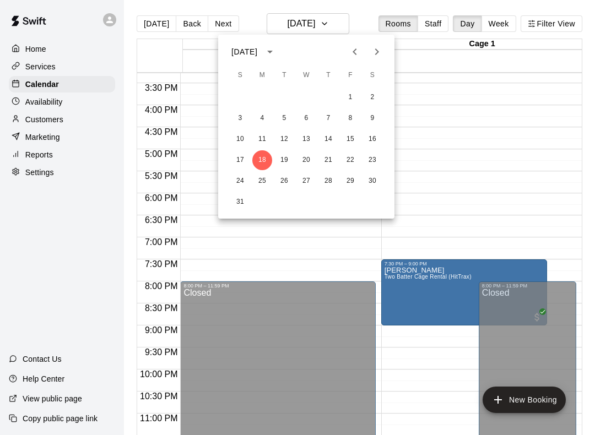
scroll to position [672, 0]
click at [287, 157] on button "19" at bounding box center [284, 160] width 20 height 20
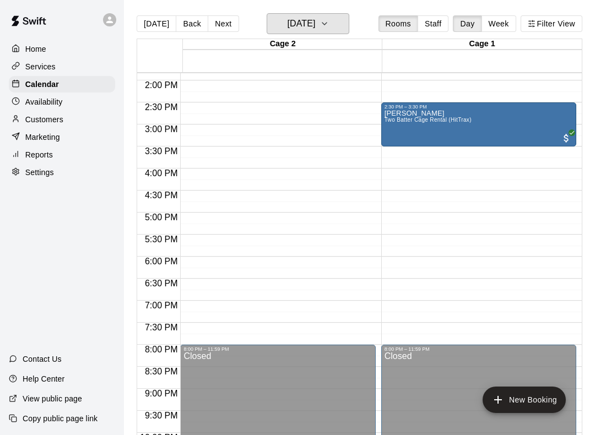
scroll to position [609, 0]
click at [329, 30] on icon "button" at bounding box center [324, 23] width 9 height 13
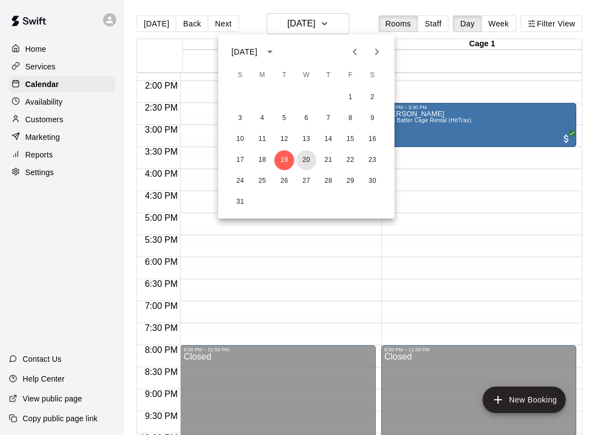
click at [303, 161] on button "20" at bounding box center [306, 160] width 20 height 20
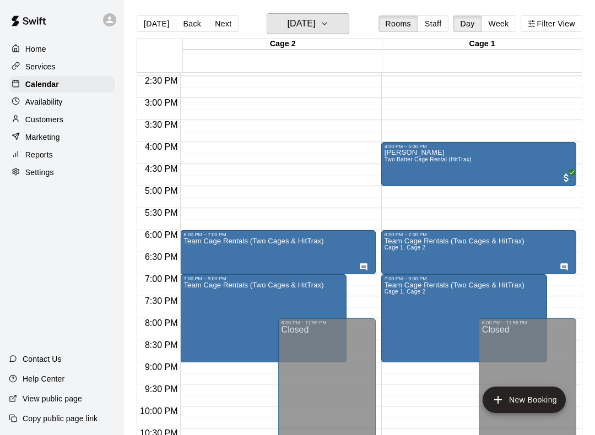
scroll to position [638, 0]
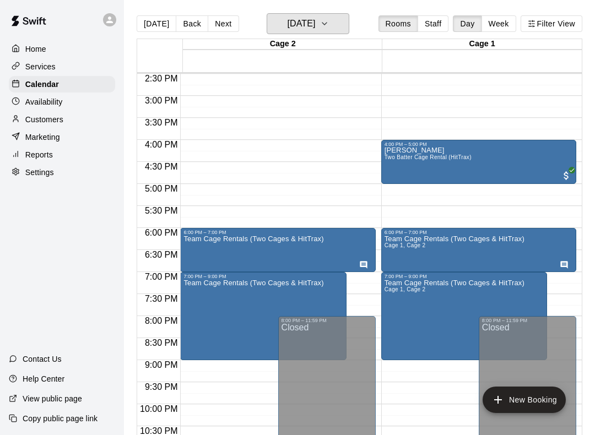
click at [315, 29] on h6 "[DATE]" at bounding box center [301, 23] width 28 height 15
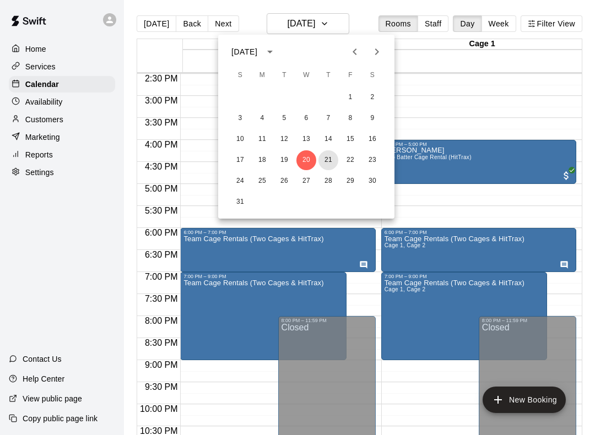
click at [334, 162] on button "21" at bounding box center [328, 160] width 20 height 20
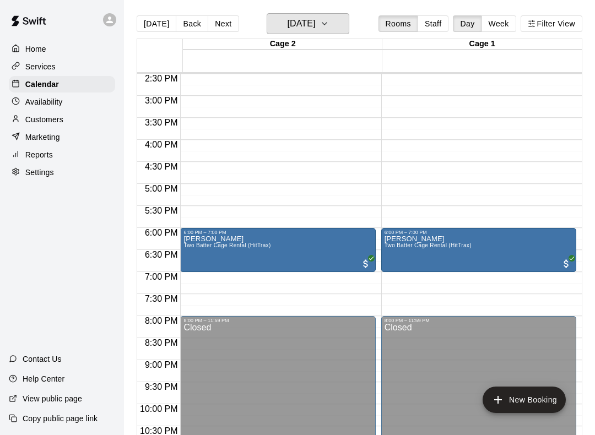
click at [338, 31] on button "[DATE]" at bounding box center [308, 23] width 83 height 21
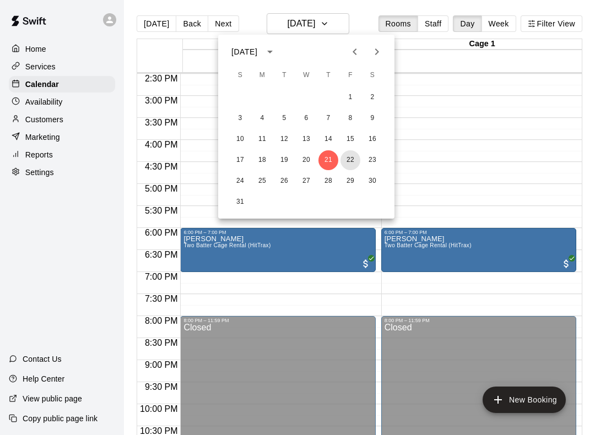
click at [357, 157] on button "22" at bounding box center [350, 160] width 20 height 20
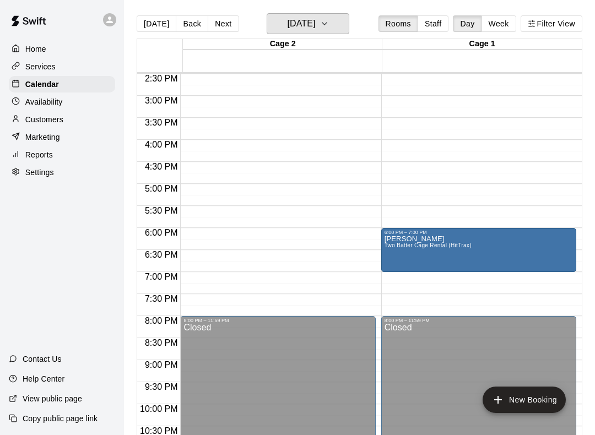
click at [315, 24] on h6 "[DATE]" at bounding box center [301, 23] width 28 height 15
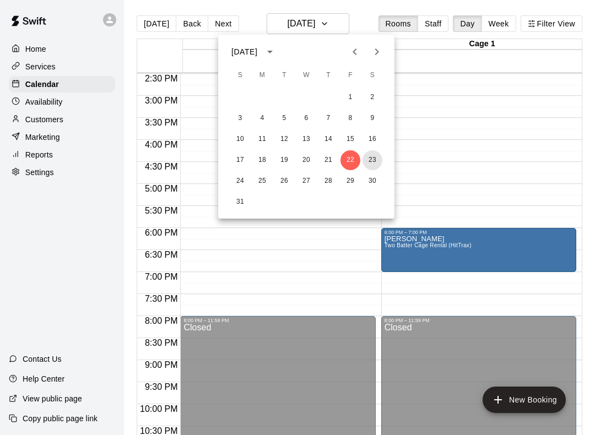
click at [378, 157] on button "23" at bounding box center [372, 160] width 20 height 20
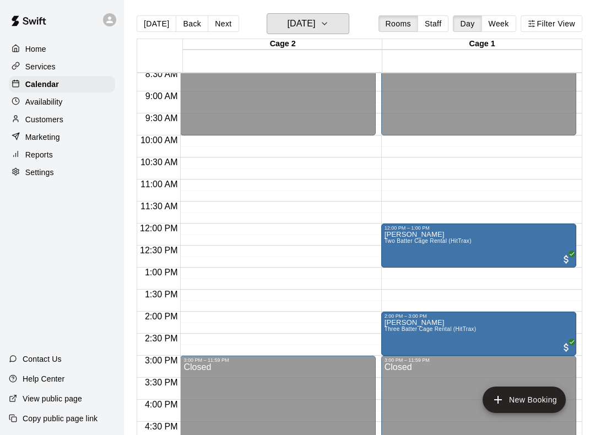
scroll to position [365, 0]
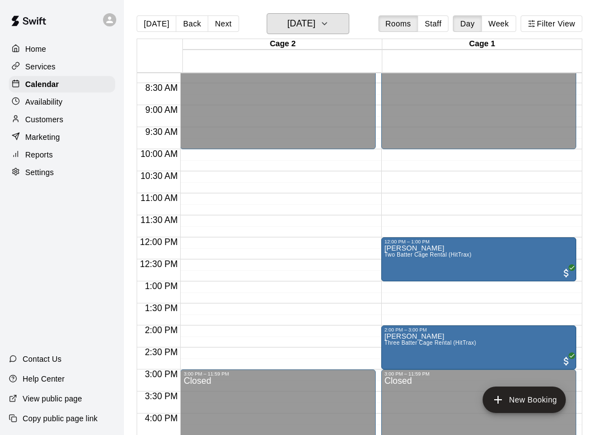
click at [287, 25] on h6 "[DATE]" at bounding box center [301, 23] width 28 height 15
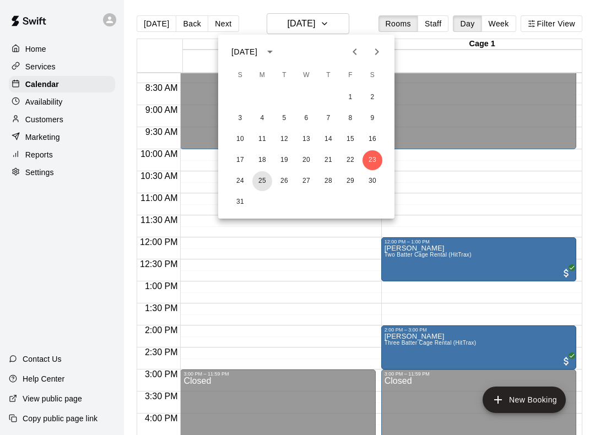
click at [265, 182] on button "25" at bounding box center [262, 181] width 20 height 20
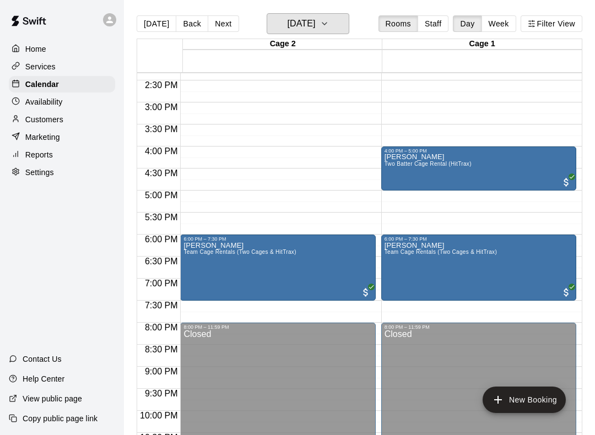
scroll to position [632, 0]
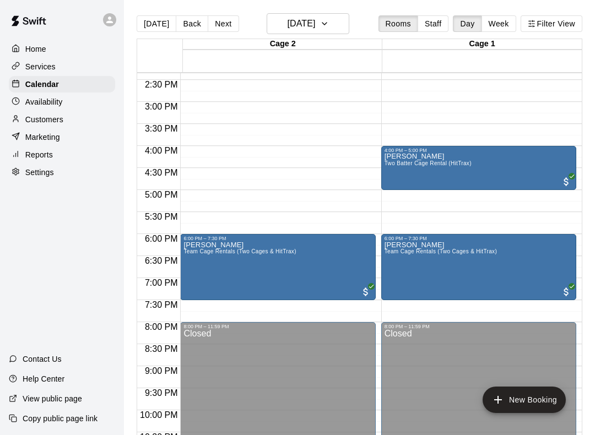
click at [278, 10] on main "[DATE] Back [DATE][DATE] Rooms Staff Day Week Filter View Cage 2 25 Mon Cage 1 …" at bounding box center [359, 226] width 471 height 453
click at [287, 23] on h6 "[DATE]" at bounding box center [301, 23] width 28 height 15
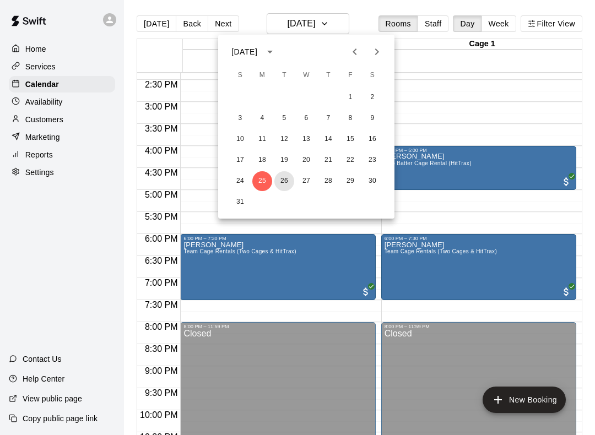
click at [285, 189] on button "26" at bounding box center [284, 181] width 20 height 20
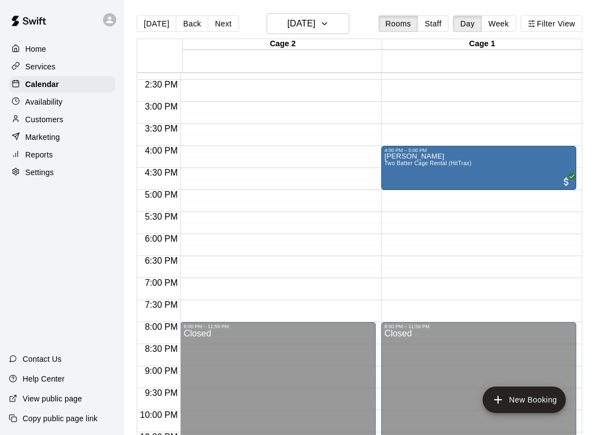
click at [271, 11] on main "[DATE] Back [DATE][DATE] Rooms Staff Day Week Filter View Cage 2 26 Tue Cage 1 …" at bounding box center [359, 226] width 471 height 453
click at [287, 18] on h6 "[DATE]" at bounding box center [301, 23] width 28 height 15
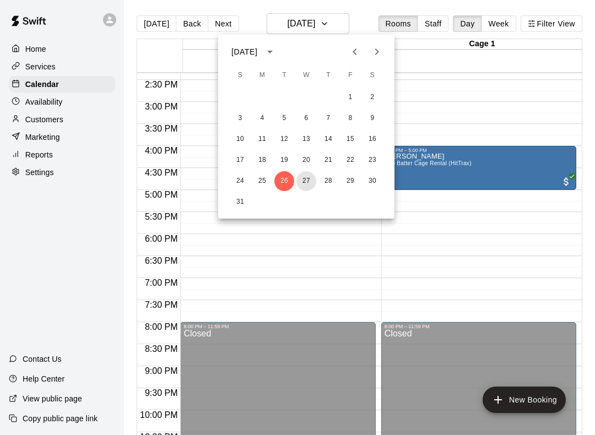
click at [305, 172] on button "27" at bounding box center [306, 181] width 20 height 20
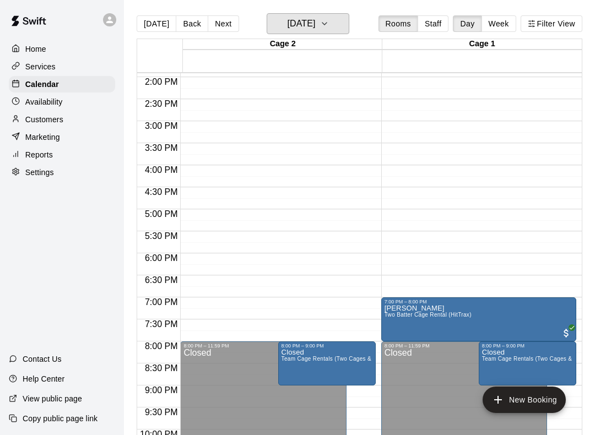
scroll to position [613, 0]
click at [287, 19] on h6 "[DATE]" at bounding box center [301, 23] width 28 height 15
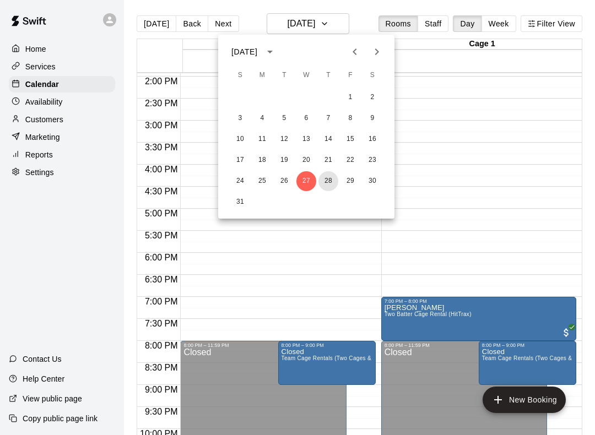
click at [329, 178] on button "28" at bounding box center [328, 181] width 20 height 20
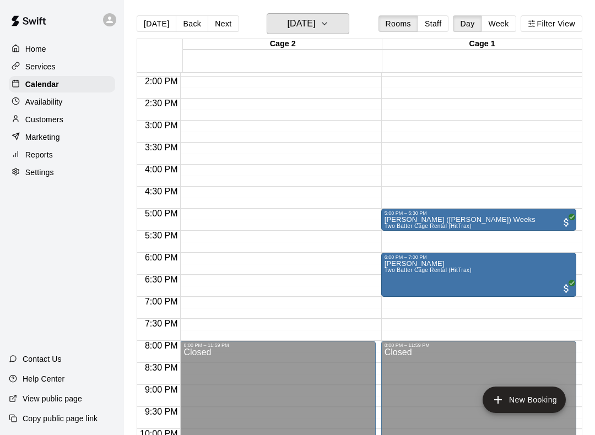
click at [315, 29] on h6 "[DATE]" at bounding box center [301, 23] width 28 height 15
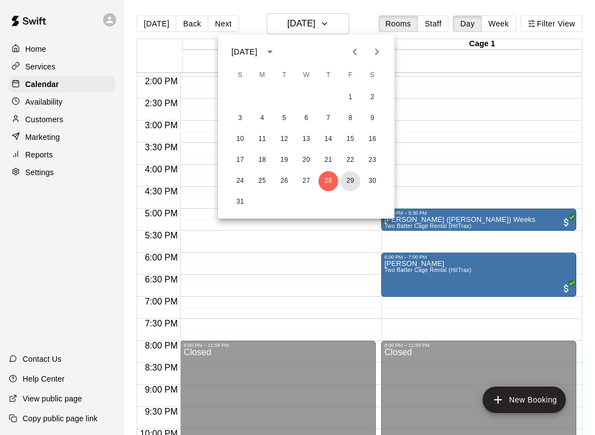
click at [353, 176] on button "29" at bounding box center [350, 181] width 20 height 20
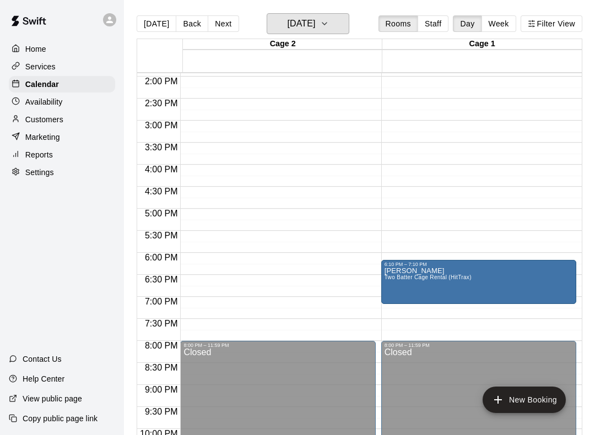
click at [324, 34] on button "[DATE]" at bounding box center [308, 23] width 83 height 21
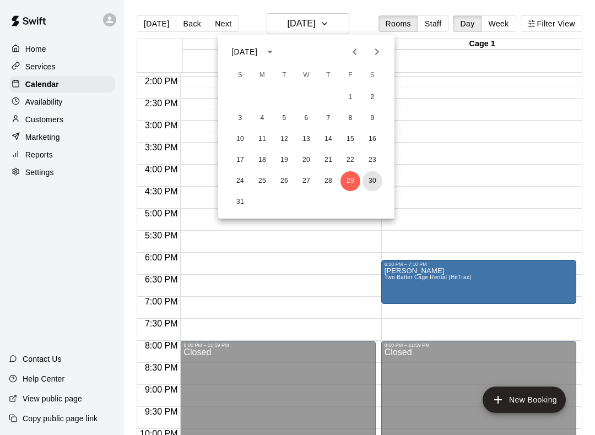
click at [379, 180] on button "30" at bounding box center [372, 181] width 20 height 20
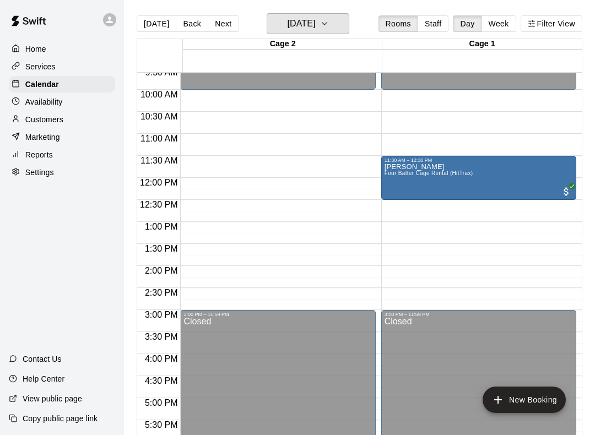
scroll to position [417, 0]
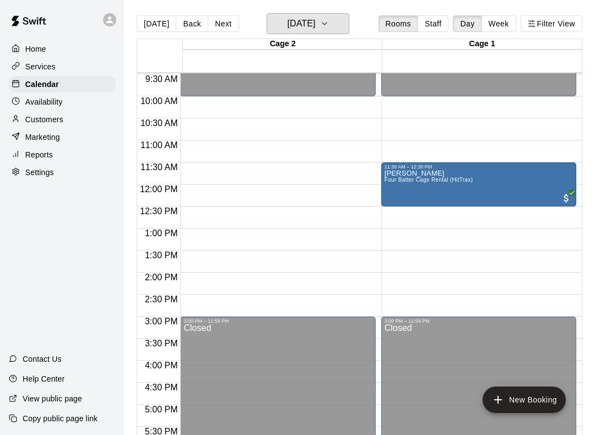
click at [347, 34] on button "[DATE]" at bounding box center [308, 23] width 83 height 21
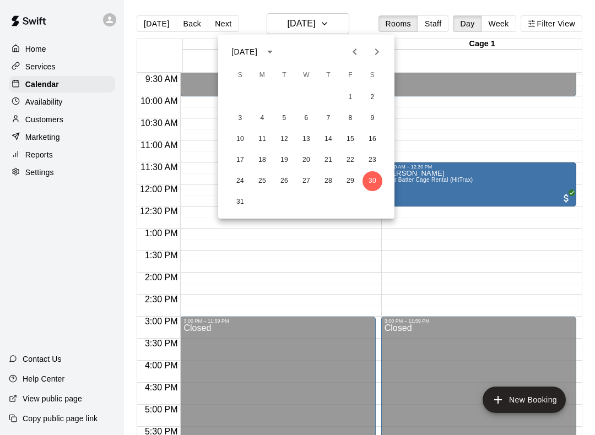
click at [381, 50] on icon "Next month" at bounding box center [376, 51] width 13 height 13
click at [269, 94] on button "1" at bounding box center [262, 98] width 20 height 20
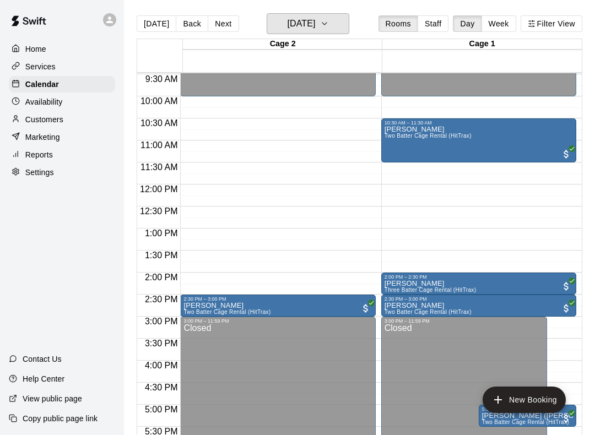
click at [329, 22] on icon "button" at bounding box center [324, 23] width 9 height 13
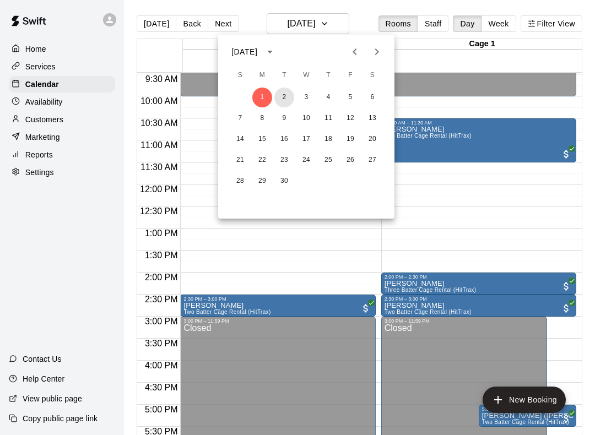
click at [291, 92] on button "2" at bounding box center [284, 98] width 20 height 20
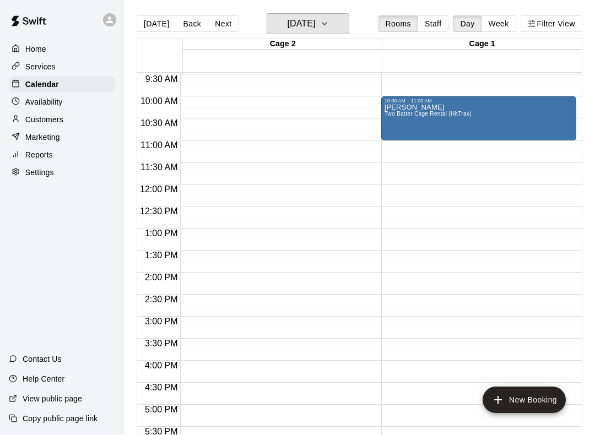
click at [331, 34] on button "[DATE]" at bounding box center [308, 23] width 83 height 21
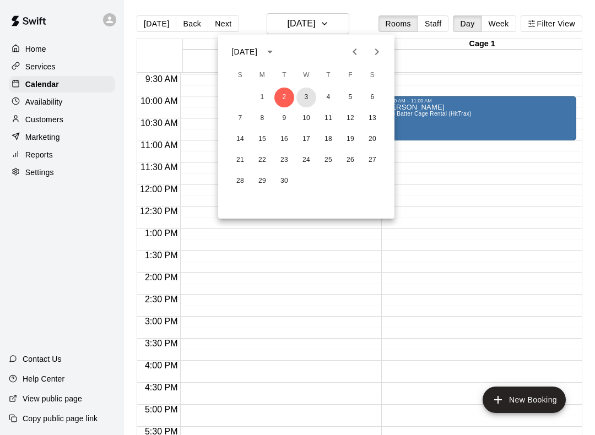
click at [312, 93] on button "3" at bounding box center [306, 98] width 20 height 20
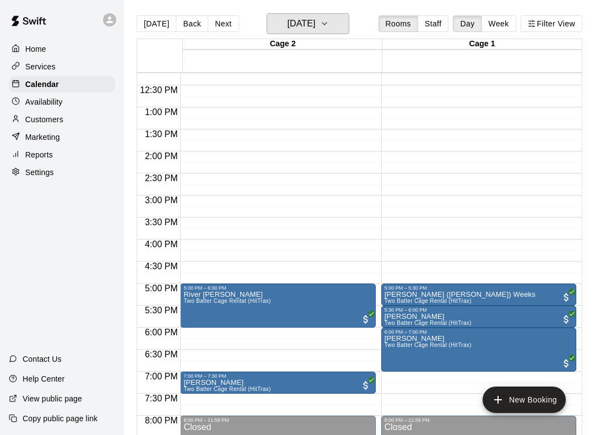
scroll to position [547, 0]
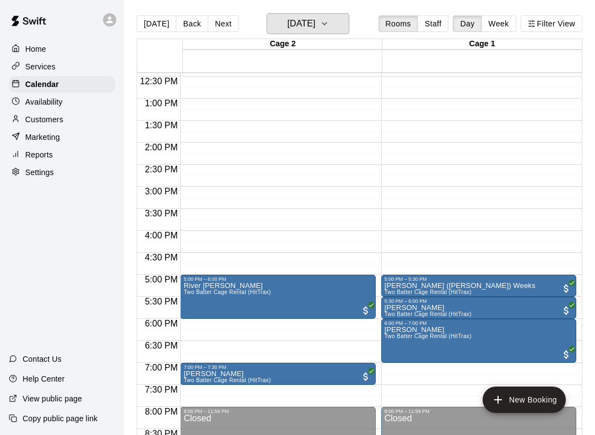
click at [349, 17] on button "[DATE]" at bounding box center [308, 23] width 83 height 21
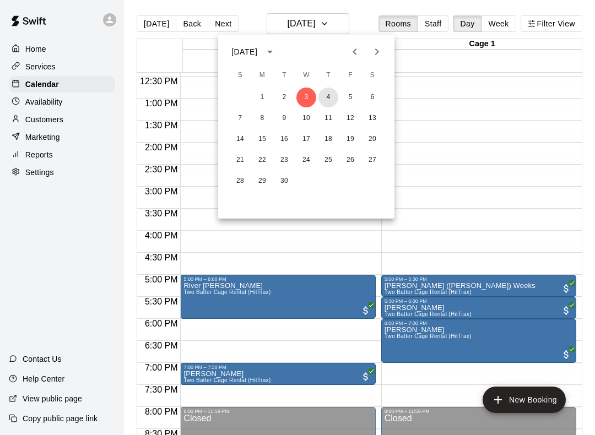
click at [334, 93] on button "4" at bounding box center [328, 98] width 20 height 20
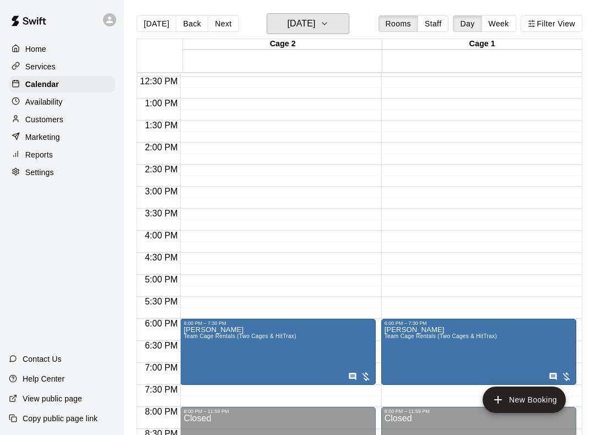
click at [335, 20] on button "[DATE]" at bounding box center [308, 23] width 83 height 21
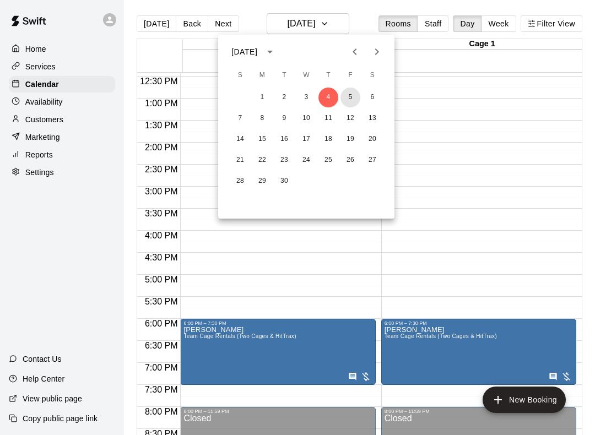
click at [352, 93] on button "5" at bounding box center [350, 98] width 20 height 20
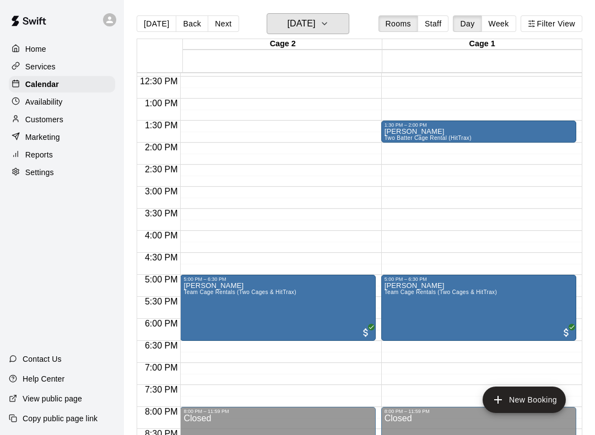
click at [346, 24] on button "[DATE]" at bounding box center [308, 23] width 83 height 21
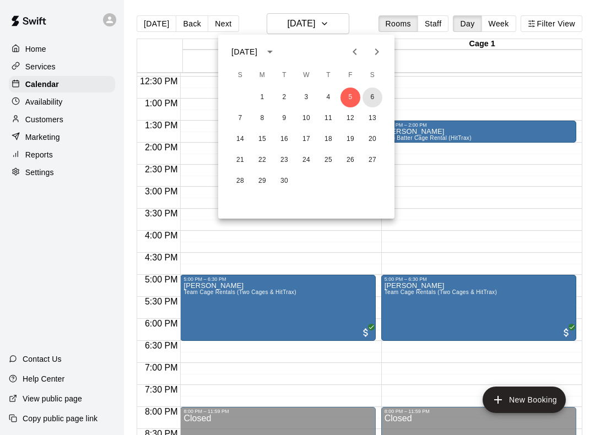
click at [376, 95] on button "6" at bounding box center [372, 98] width 20 height 20
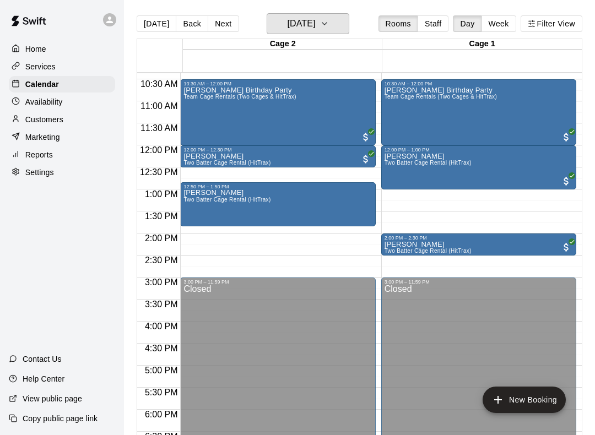
scroll to position [412, 0]
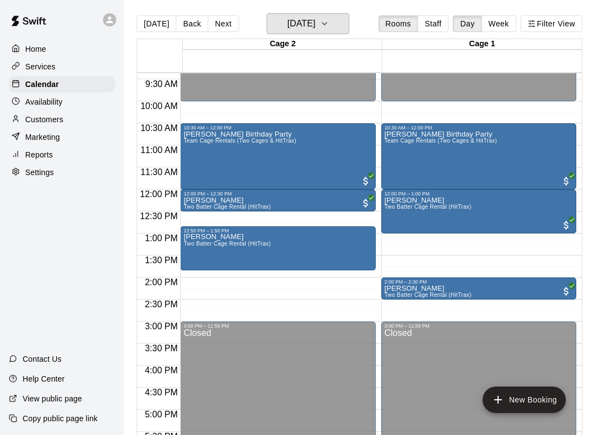
click at [349, 29] on button "[DATE]" at bounding box center [308, 23] width 83 height 21
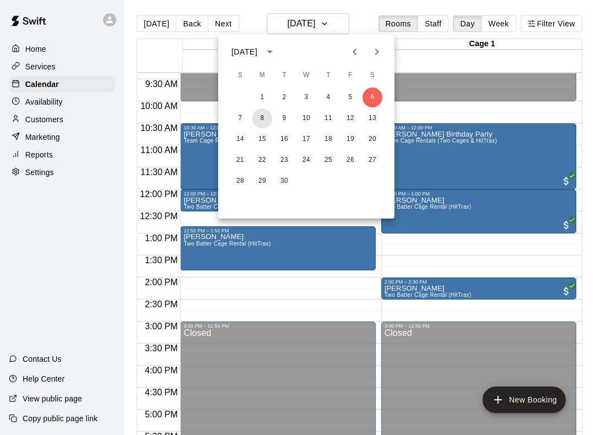
click at [268, 120] on button "8" at bounding box center [262, 118] width 20 height 20
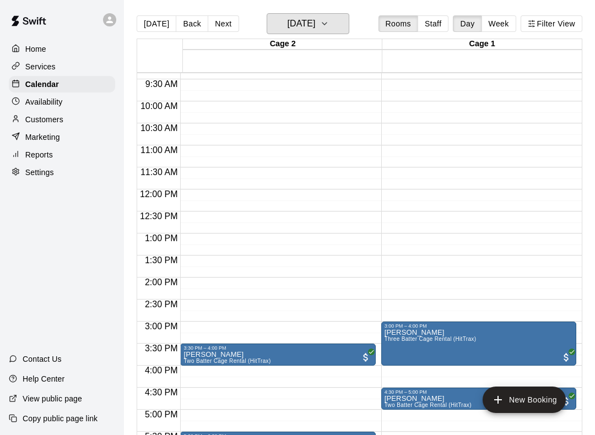
click at [329, 25] on icon "button" at bounding box center [324, 23] width 9 height 13
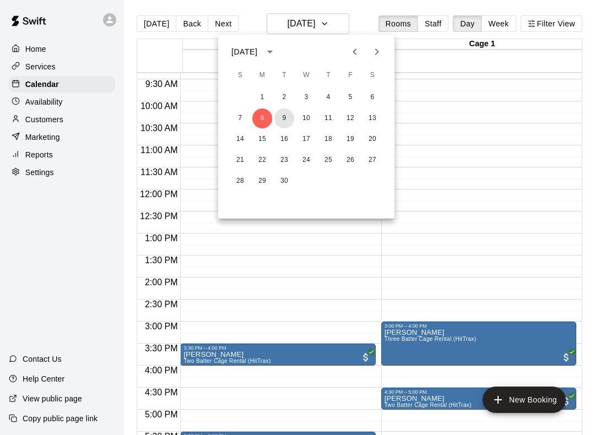
click at [291, 117] on button "9" at bounding box center [284, 118] width 20 height 20
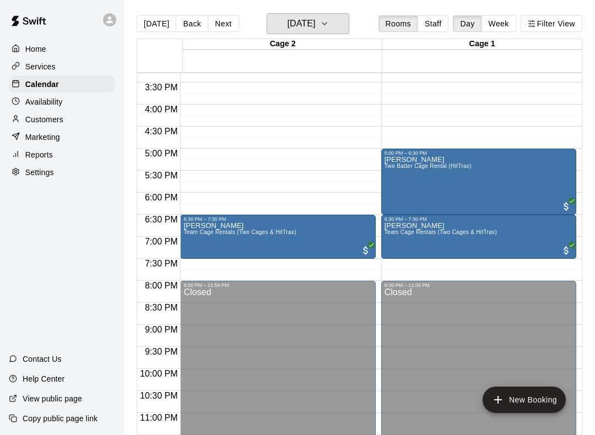
scroll to position [672, 0]
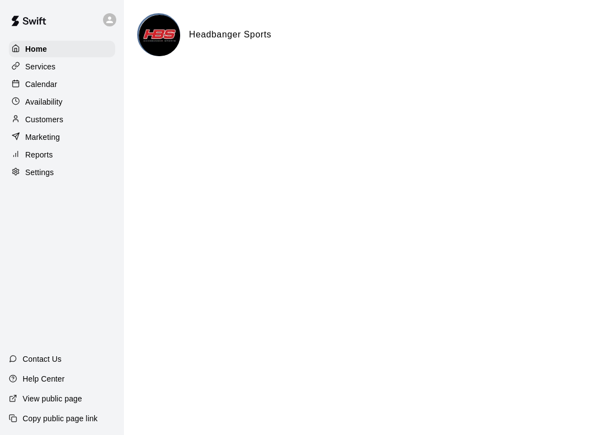
click at [72, 85] on div "Calendar" at bounding box center [62, 84] width 106 height 17
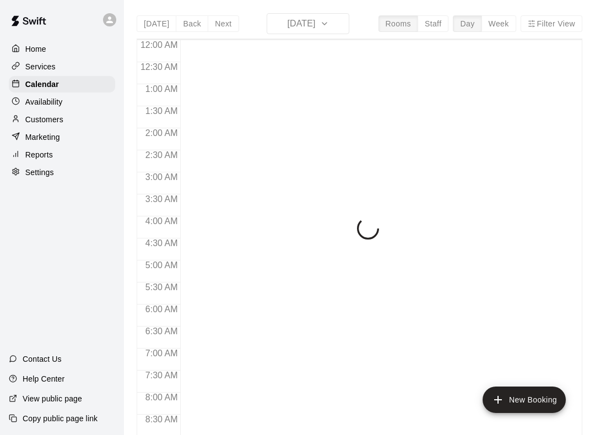
scroll to position [639, 0]
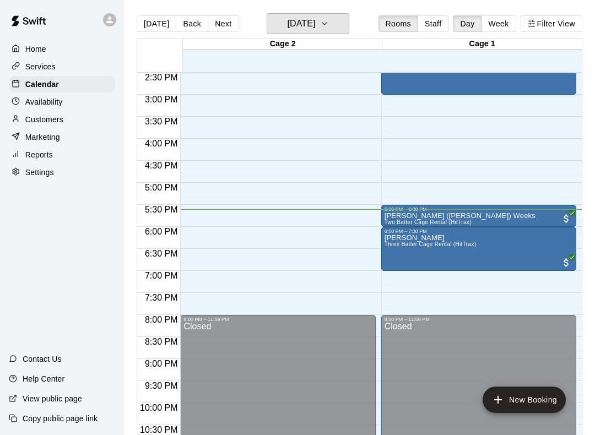
click at [329, 21] on icon "button" at bounding box center [324, 23] width 9 height 13
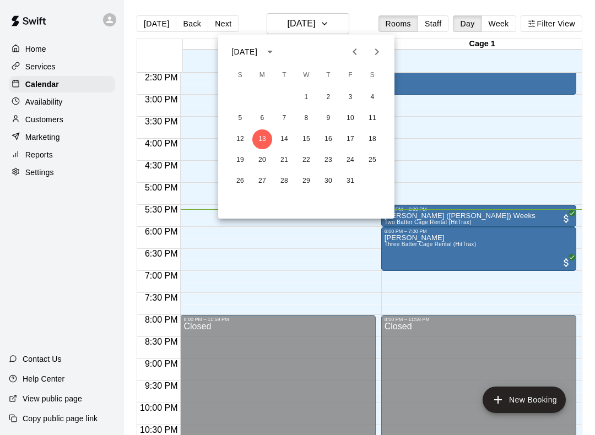
click at [539, 161] on div at bounding box center [297, 217] width 595 height 435
